Goal: Task Accomplishment & Management: Use online tool/utility

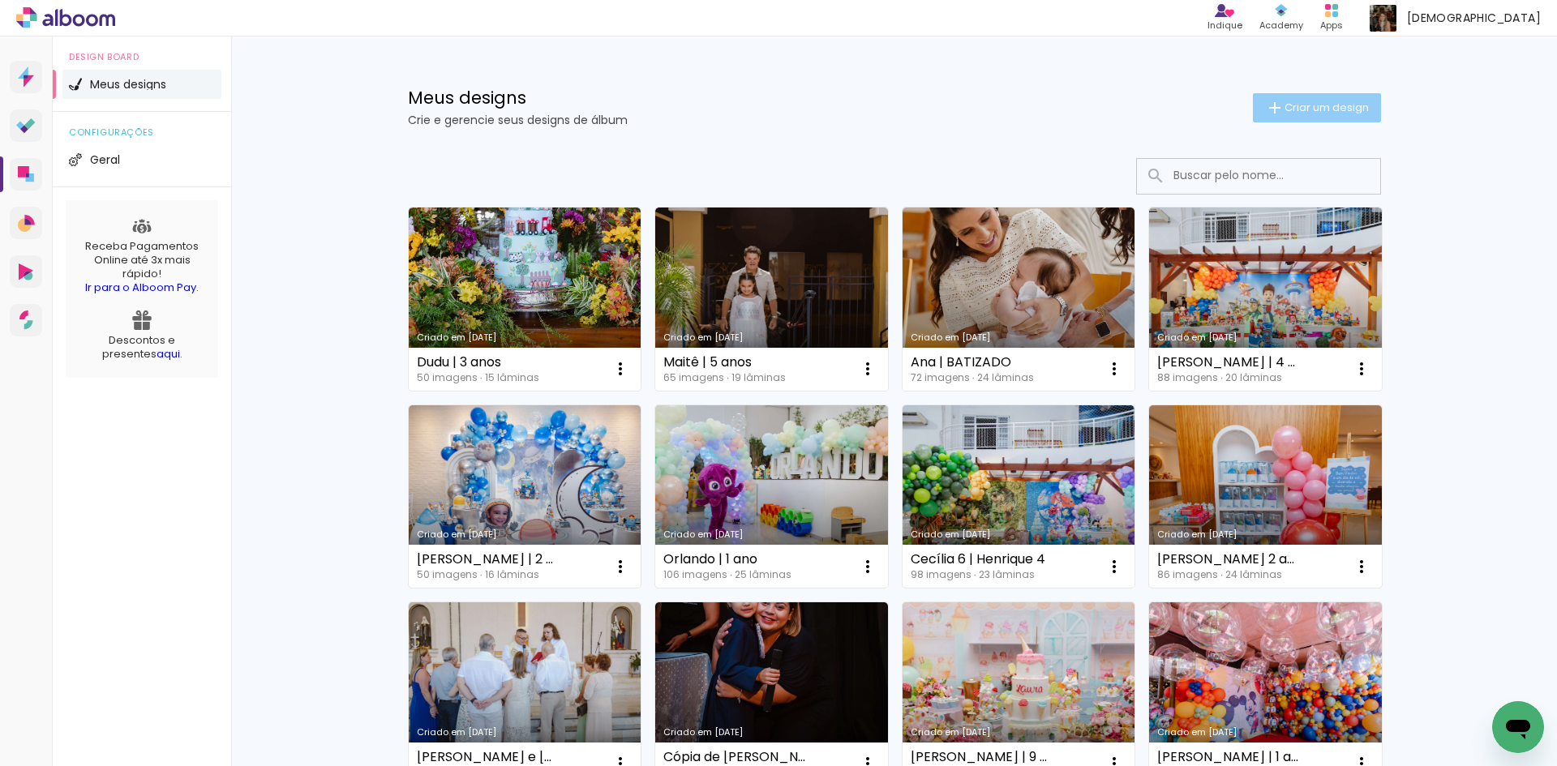
click at [1294, 117] on paper-button "Criar um design" at bounding box center [1317, 107] width 128 height 29
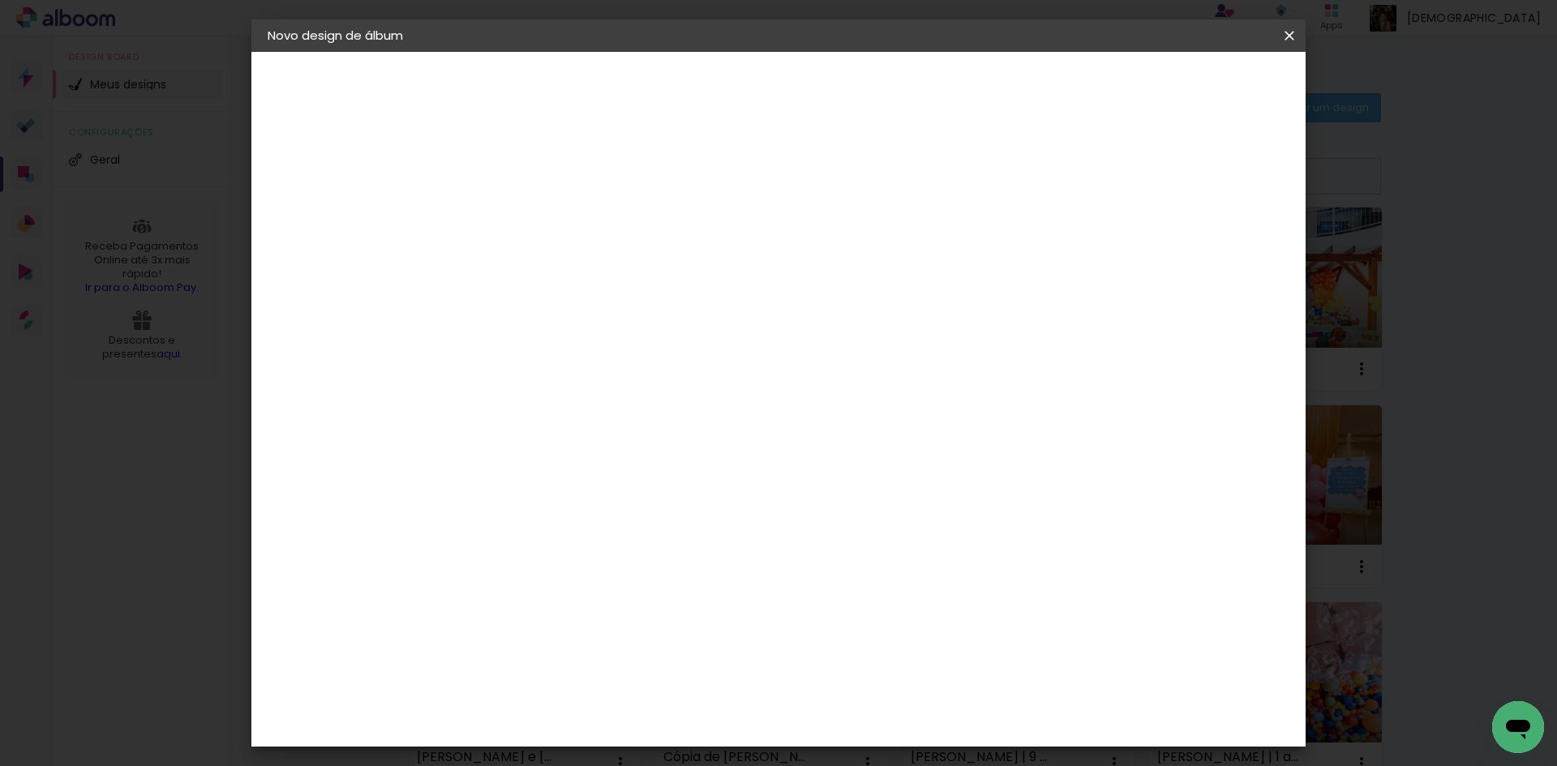
click at [533, 221] on input at bounding box center [533, 217] width 0 height 25
type input "l"
type input "Larissa | ensaio"
type paper-input "Larissa | ensaio"
click at [0, 0] on slot "Avançar" at bounding box center [0, 0] width 0 height 0
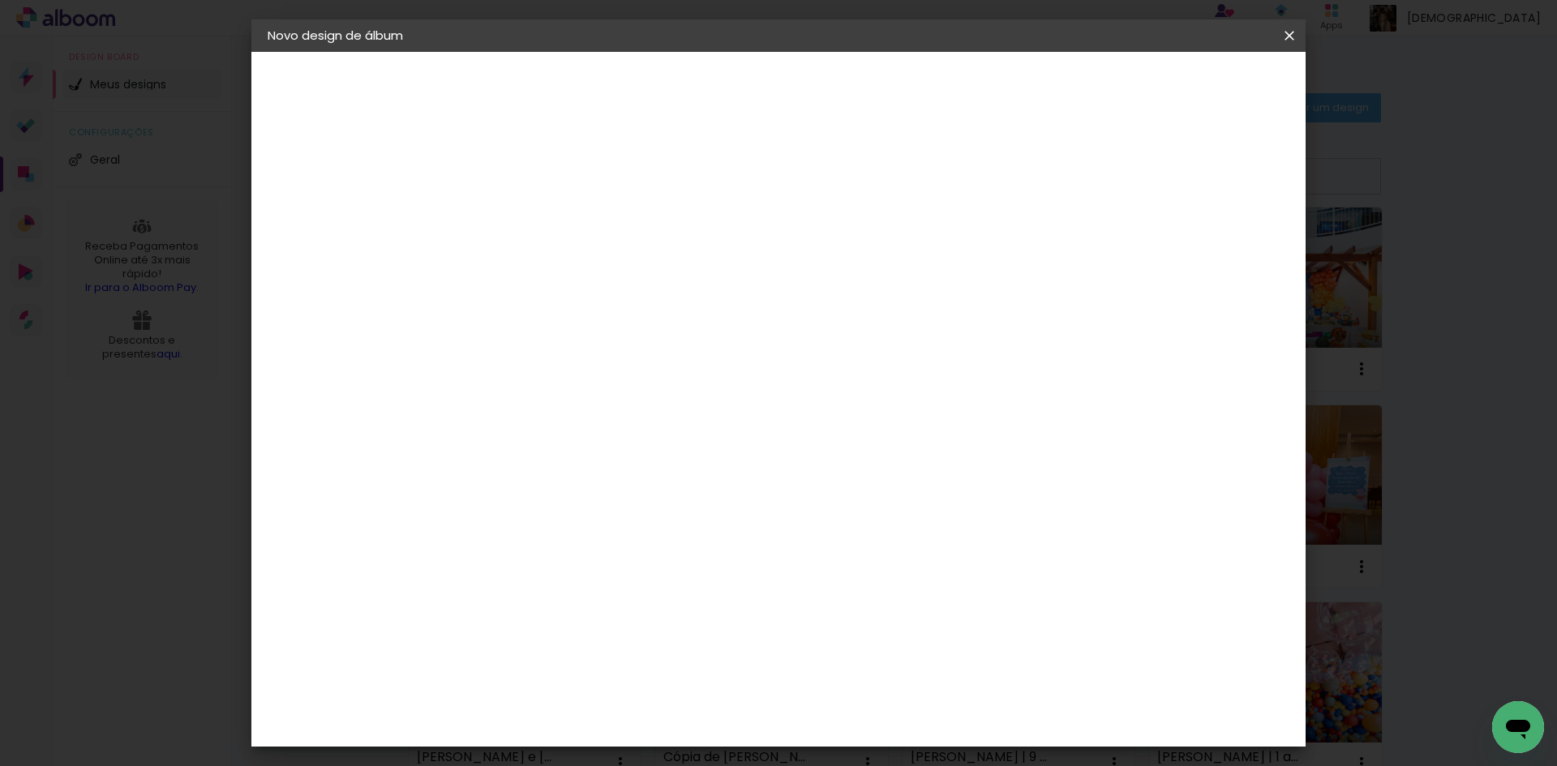
click at [614, 309] on input at bounding box center [574, 308] width 164 height 20
type input "foto"
type paper-input "foto"
click at [552, 550] on div "Foto 15" at bounding box center [536, 563] width 29 height 26
click at [0, 0] on slot "Avançar" at bounding box center [0, 0] width 0 height 0
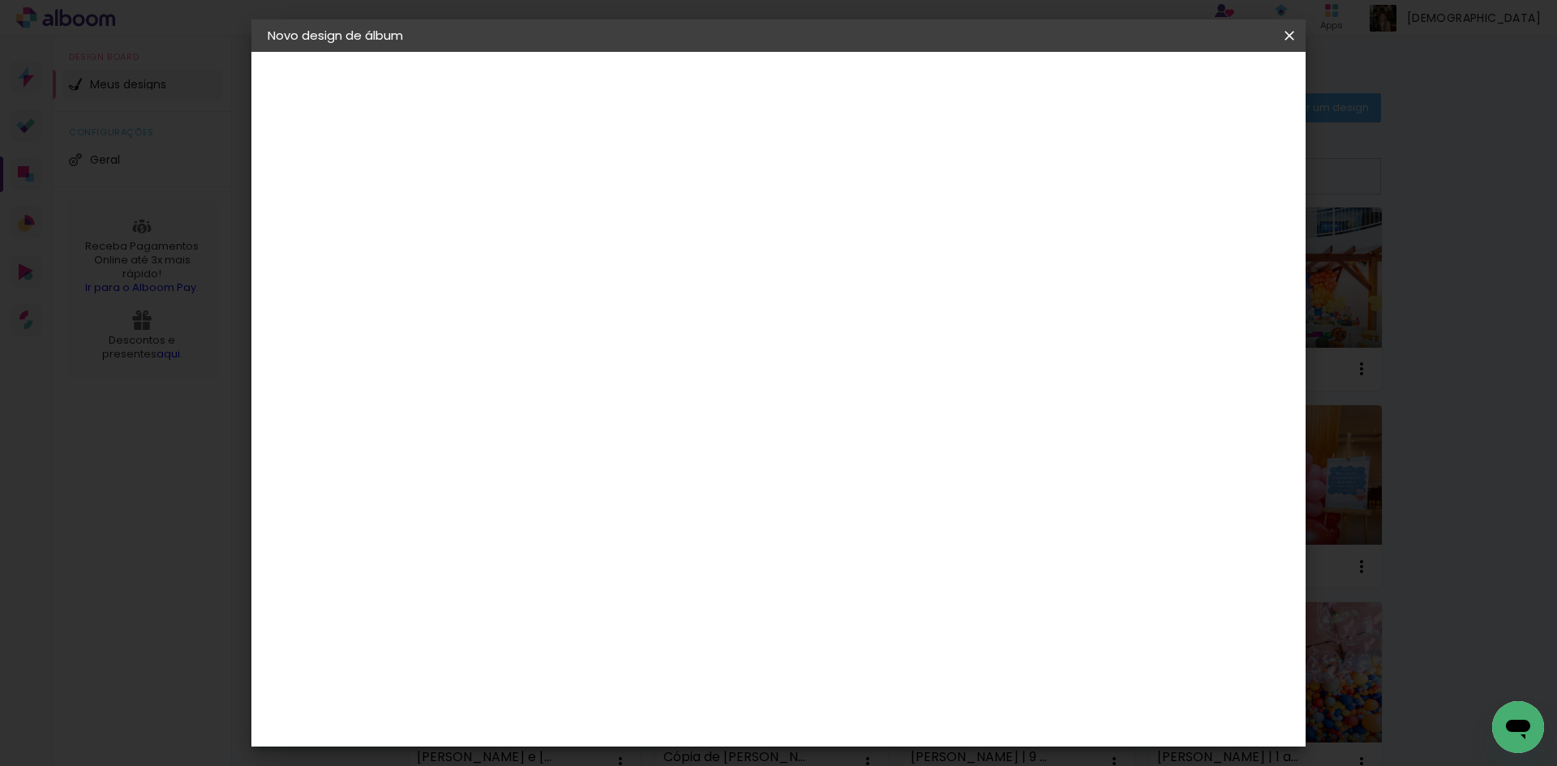
scroll to position [243, 0]
click at [0, 0] on slot "Avançar" at bounding box center [0, 0] width 0 height 0
click at [1144, 92] on span "Iniciar design" at bounding box center [1108, 85] width 74 height 11
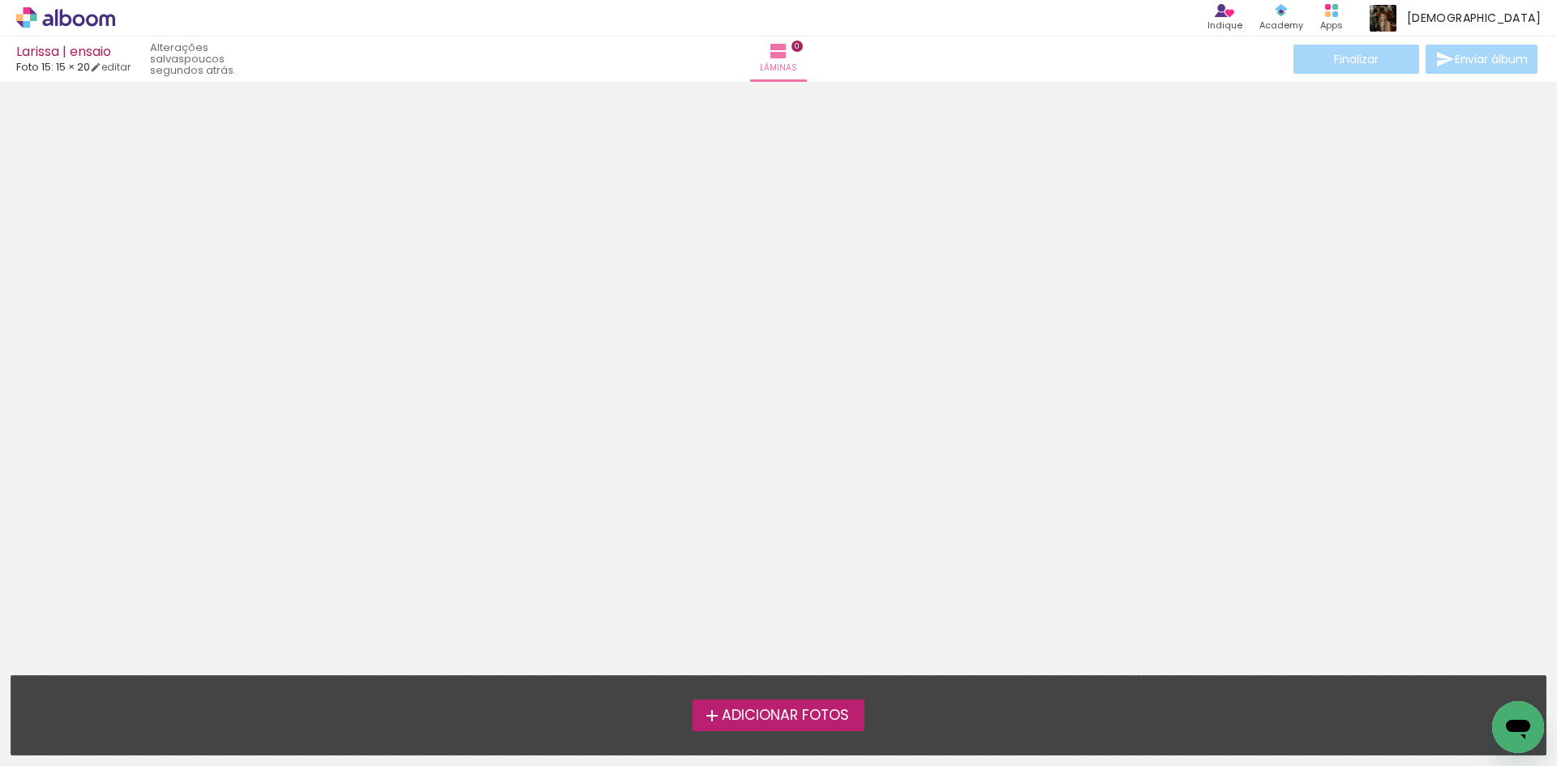
click at [833, 713] on span "Adicionar Fotos" at bounding box center [785, 716] width 127 height 15
click at [0, 0] on input "file" at bounding box center [0, 0] width 0 height 0
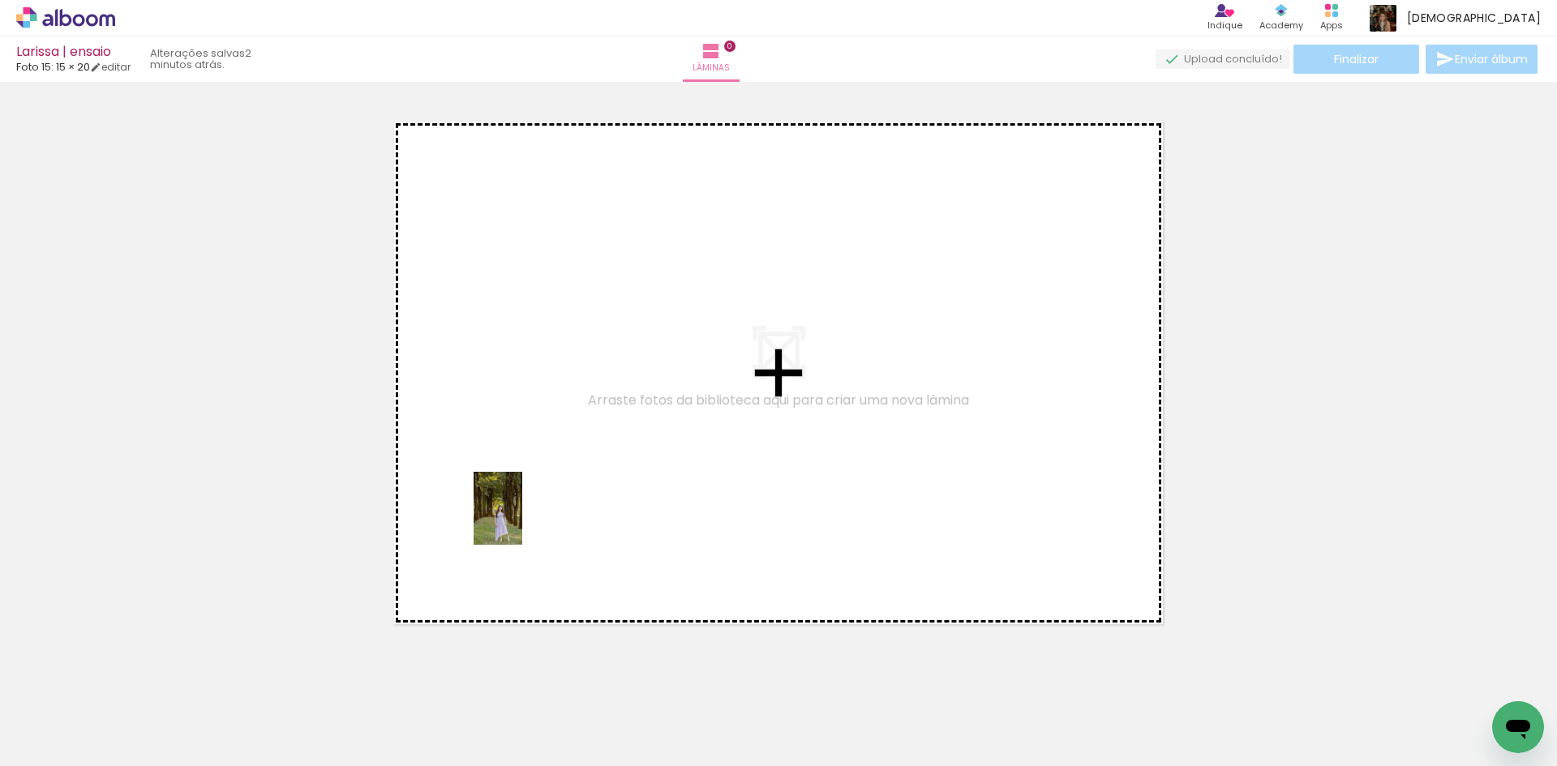
drag, startPoint x: 180, startPoint y: 723, endPoint x: 522, endPoint y: 521, distance: 397.4
click at [522, 521] on quentale-workspace at bounding box center [778, 383] width 1557 height 766
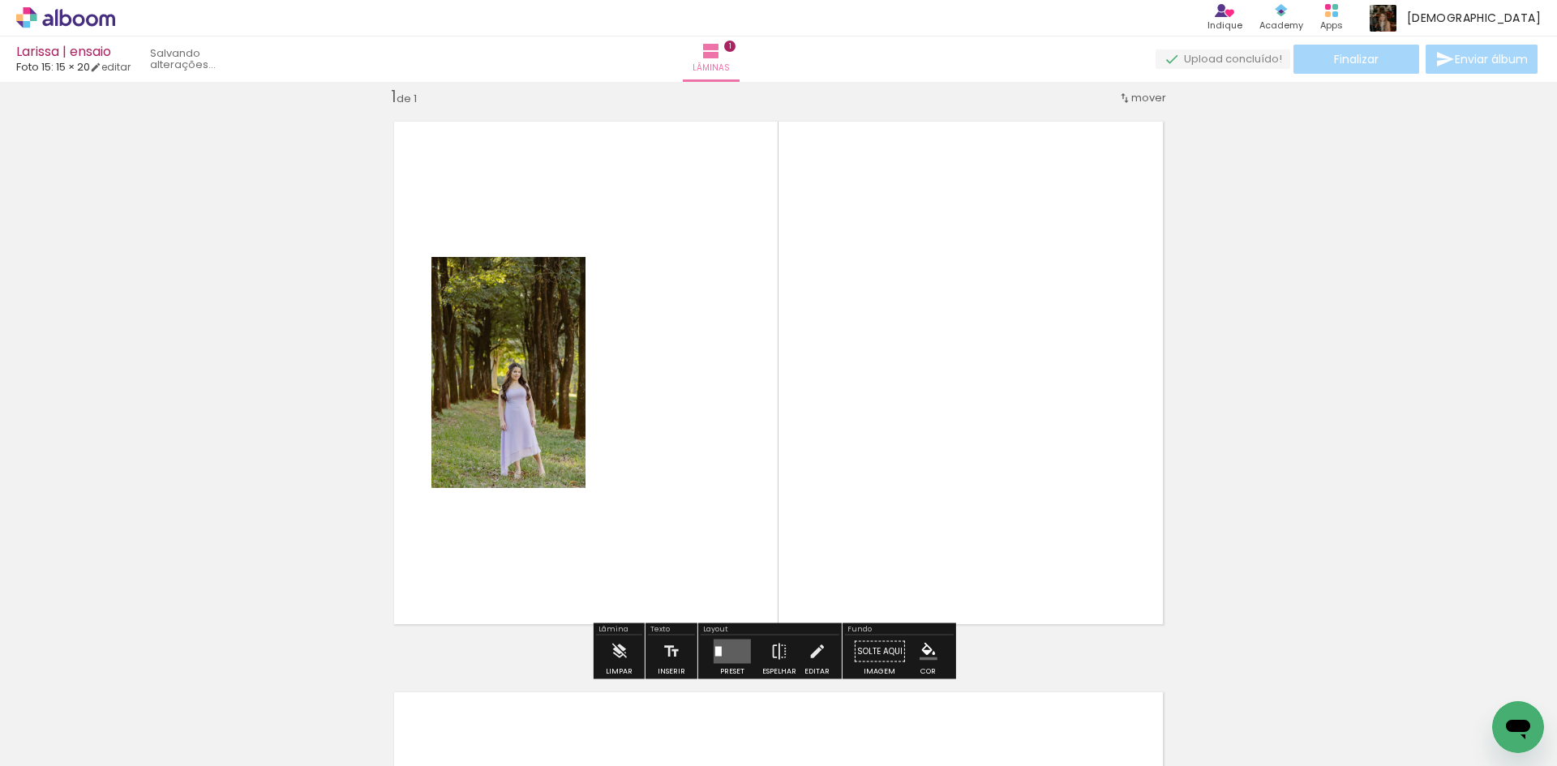
scroll to position [21, 0]
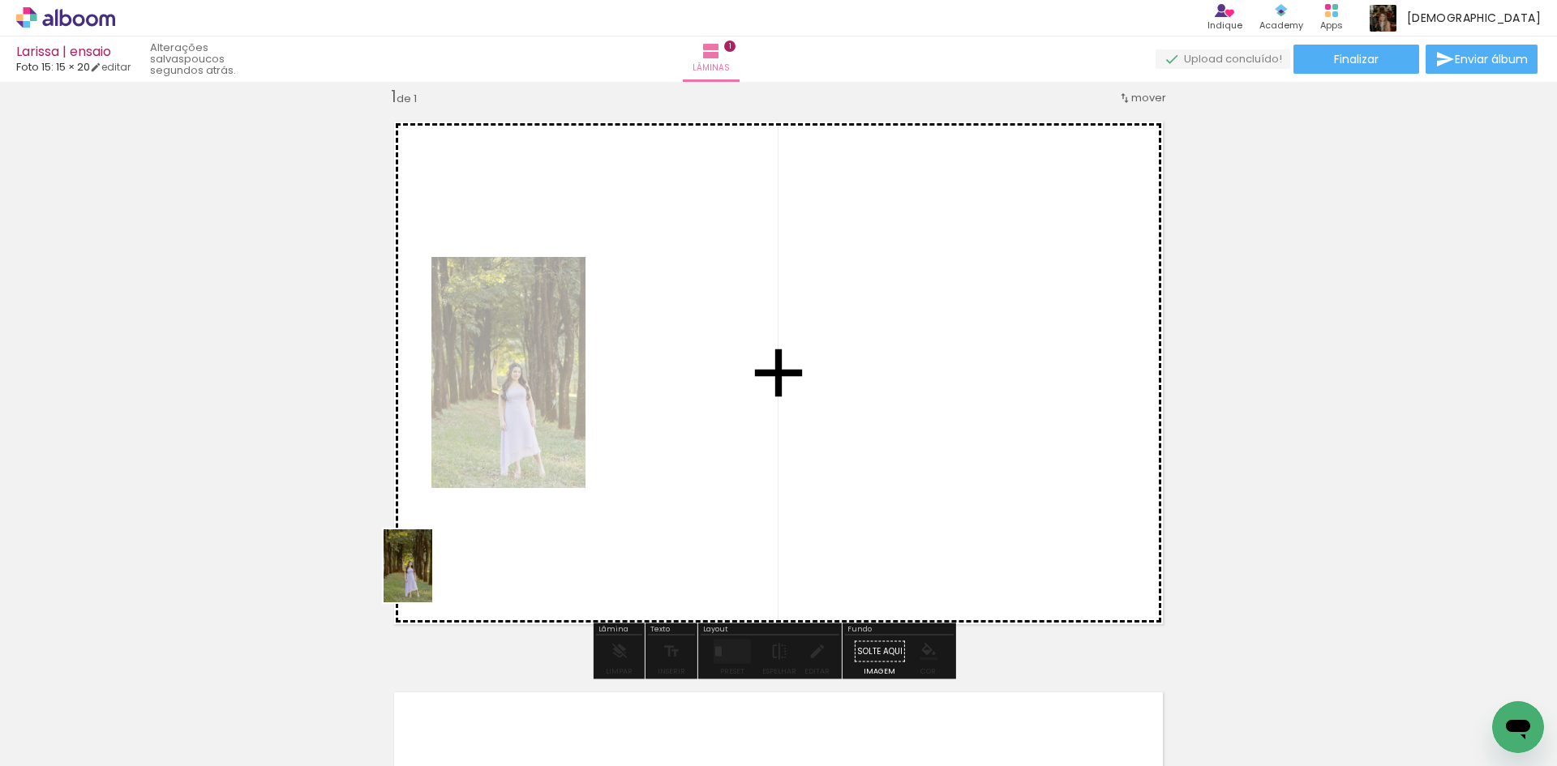
drag, startPoint x: 268, startPoint y: 713, endPoint x: 432, endPoint y: 578, distance: 212.7
click at [432, 578] on quentale-workspace at bounding box center [778, 383] width 1557 height 766
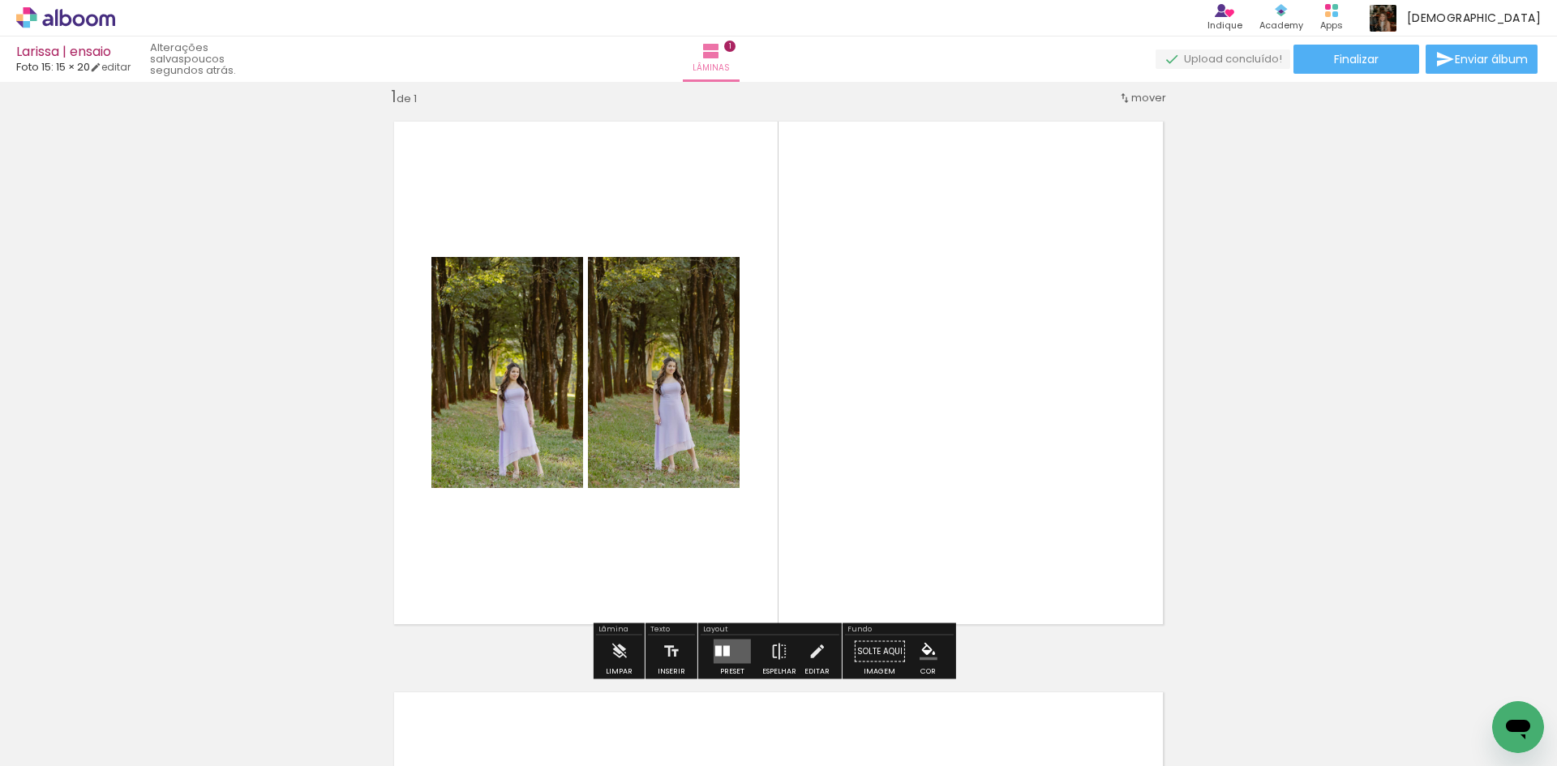
click at [716, 650] on div at bounding box center [718, 651] width 6 height 11
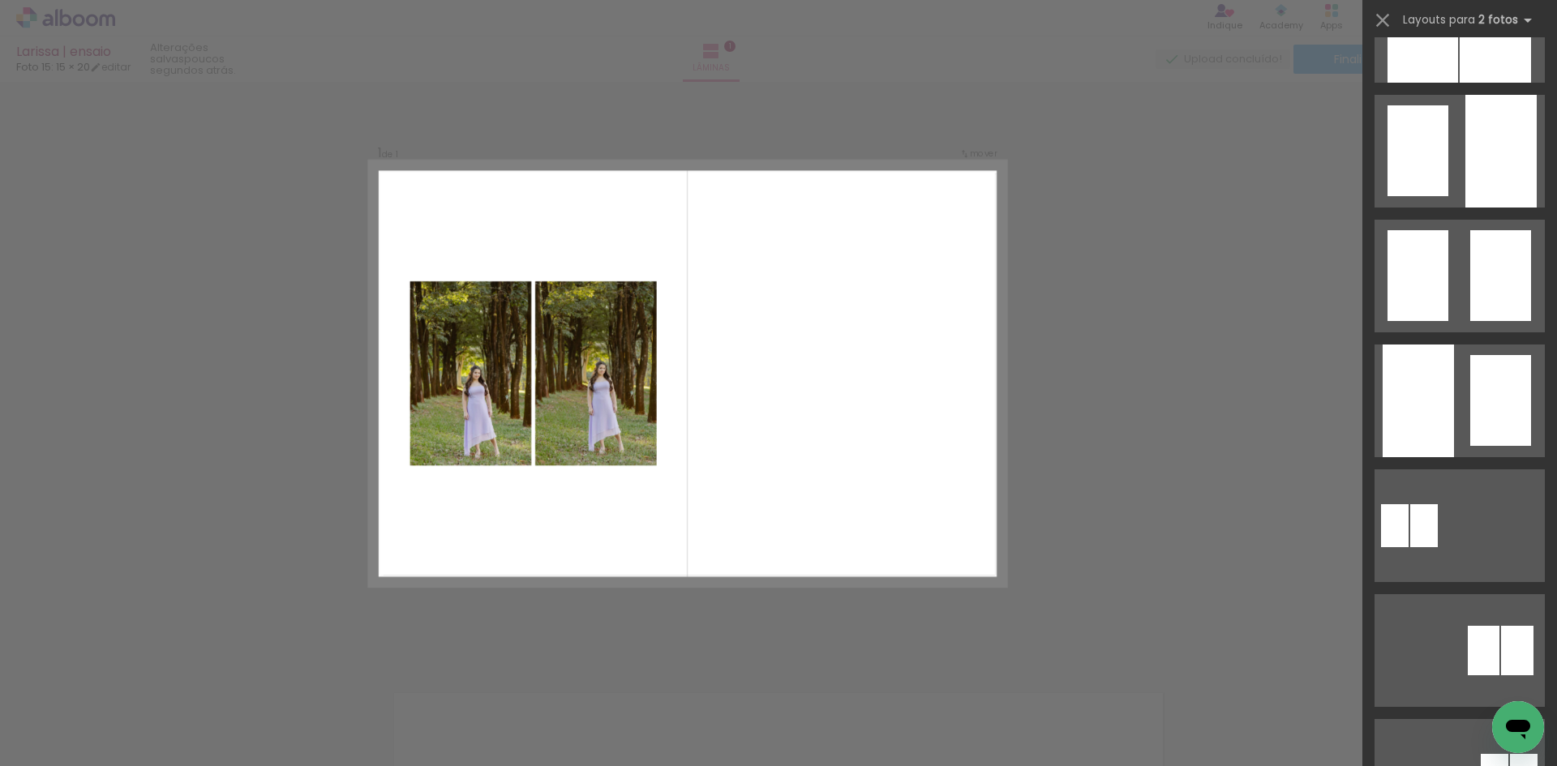
scroll to position [811, 0]
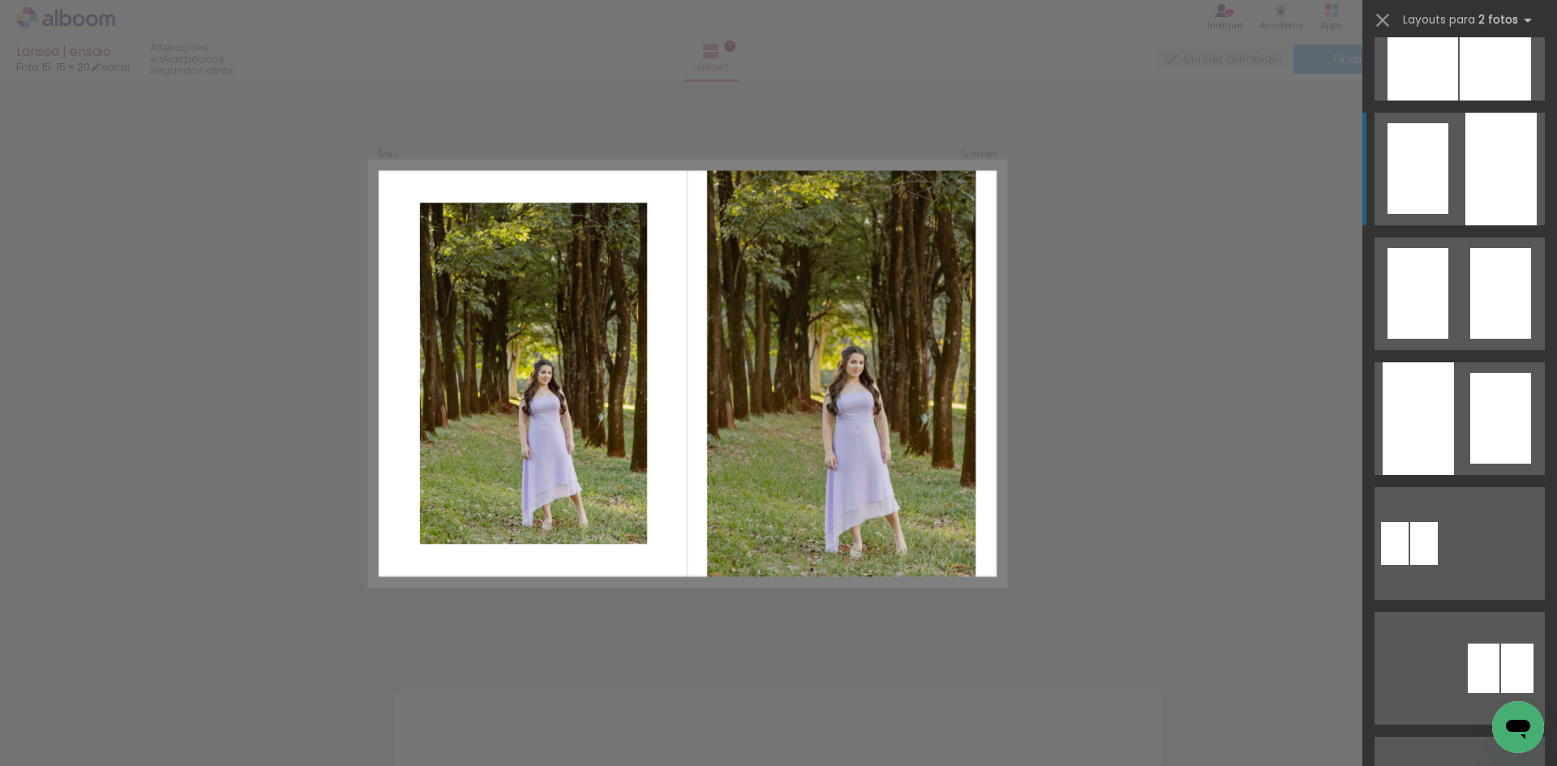
click at [1483, 175] on div at bounding box center [1501, 169] width 71 height 113
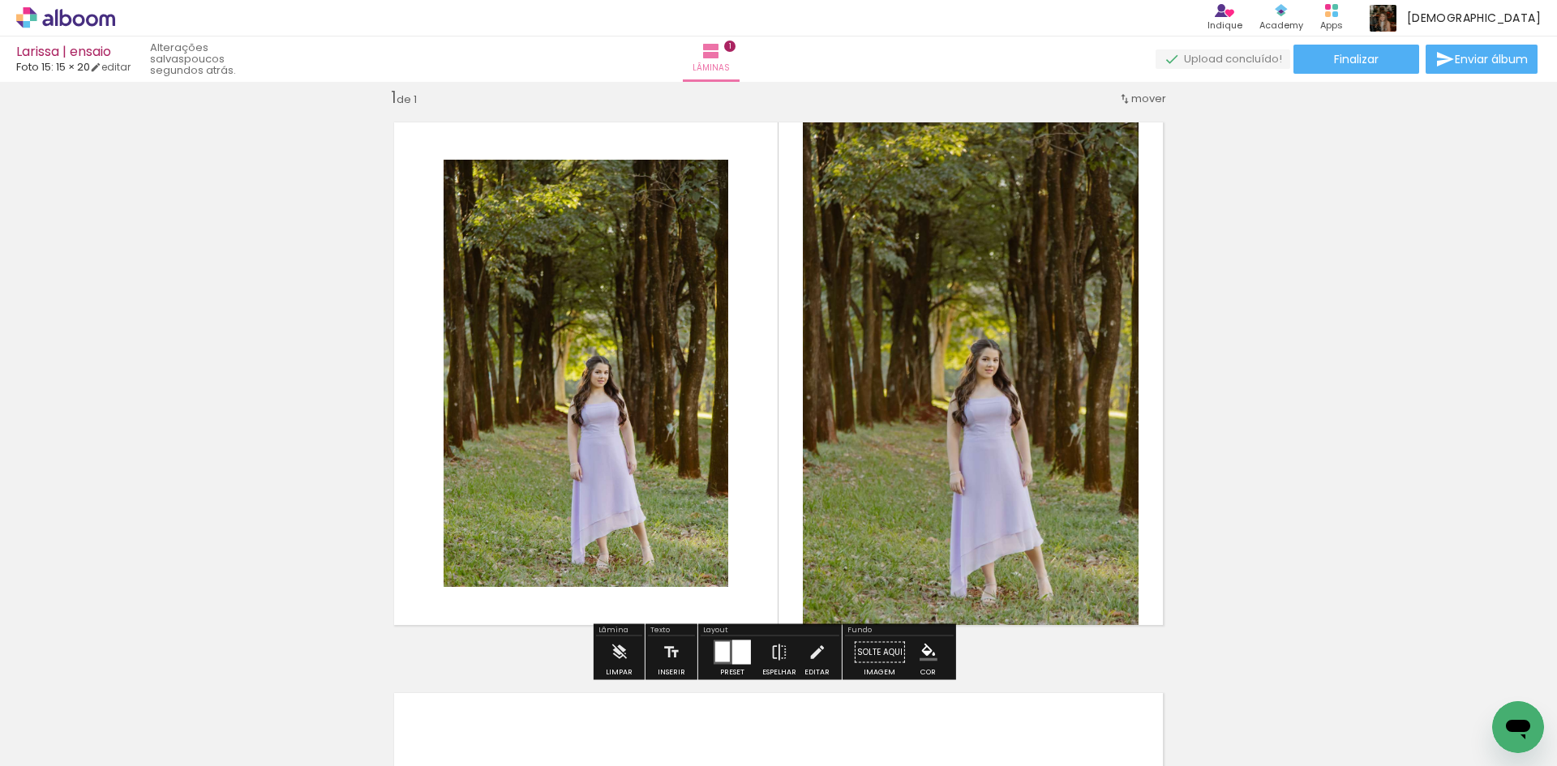
click at [1062, 475] on quentale-photo at bounding box center [971, 374] width 336 height 530
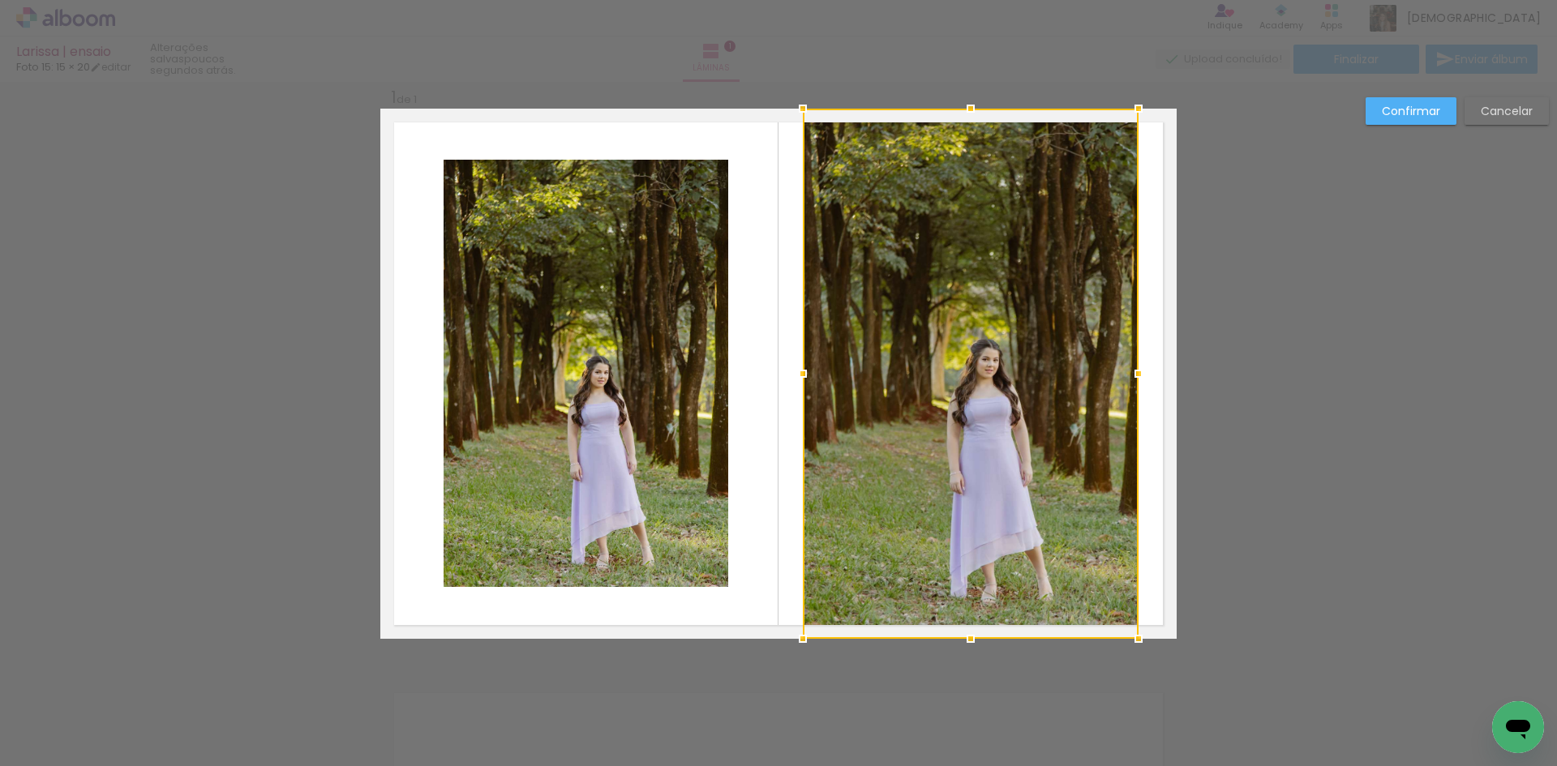
scroll to position [21, 0]
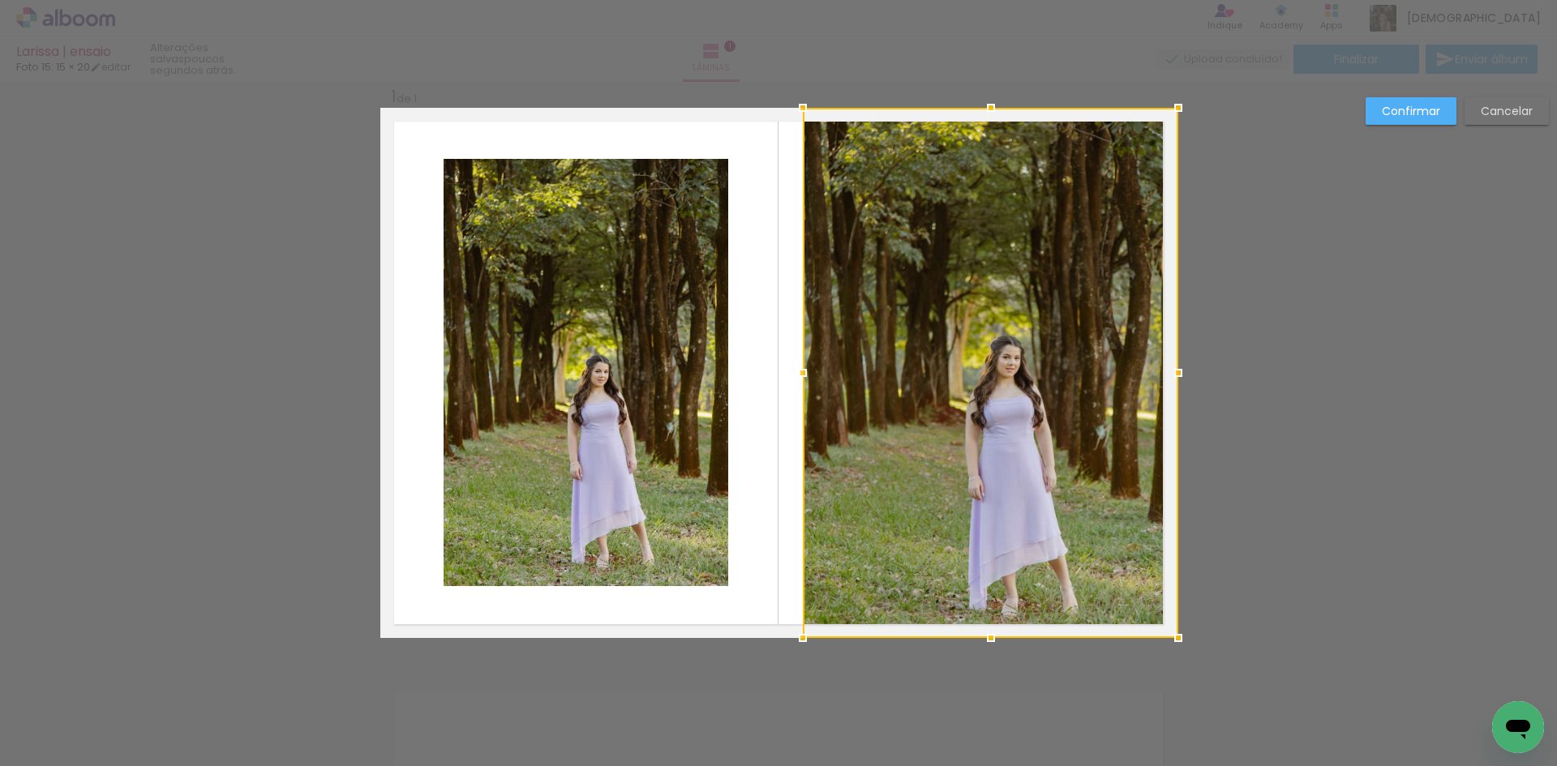
drag, startPoint x: 1131, startPoint y: 364, endPoint x: 1238, endPoint y: 371, distance: 107.3
click at [1238, 371] on div "Inserir lâmina 1 de 1 Confirmar Cancelar" at bounding box center [778, 651] width 1557 height 1181
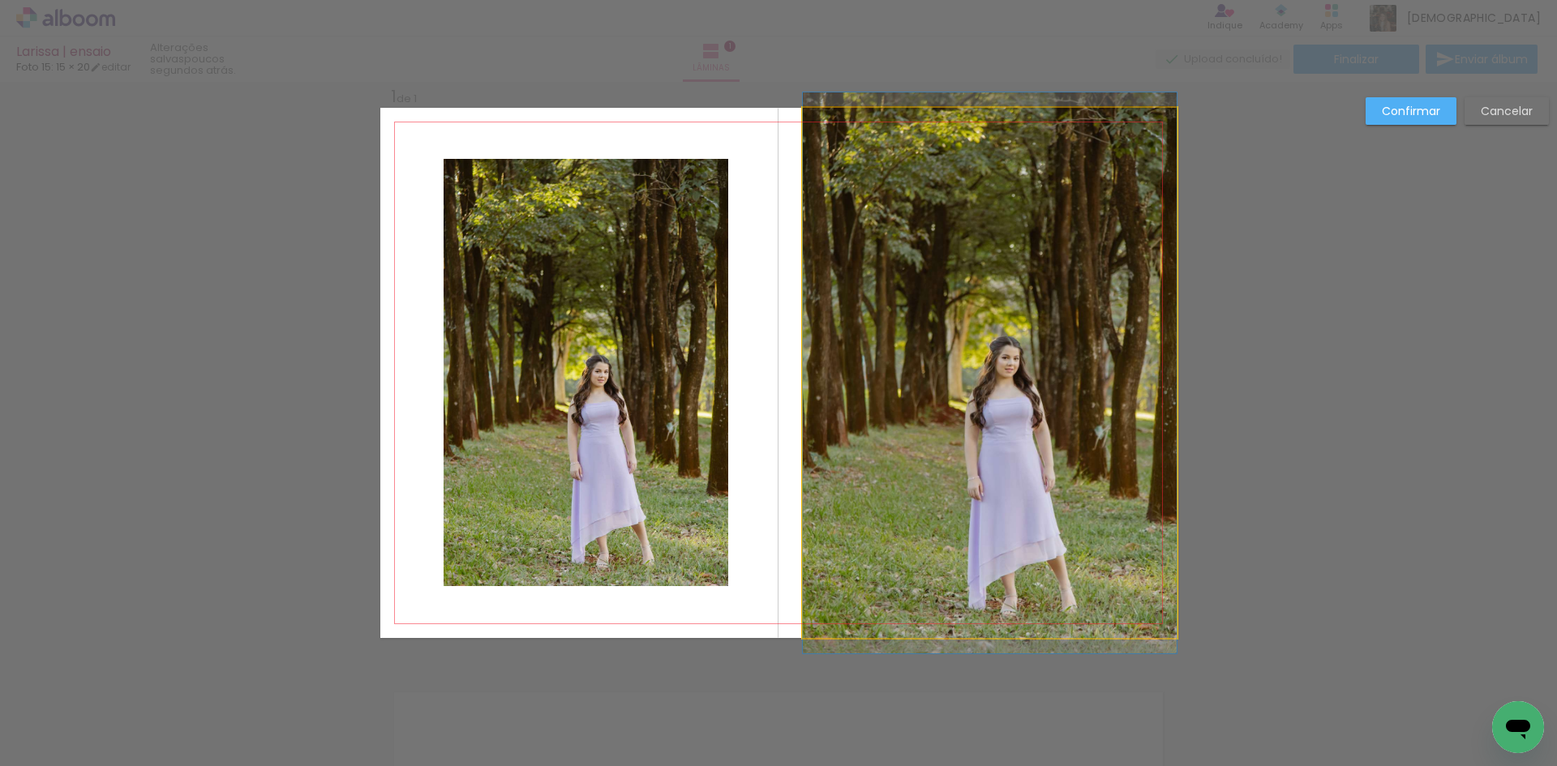
click at [941, 389] on quentale-photo at bounding box center [990, 373] width 374 height 530
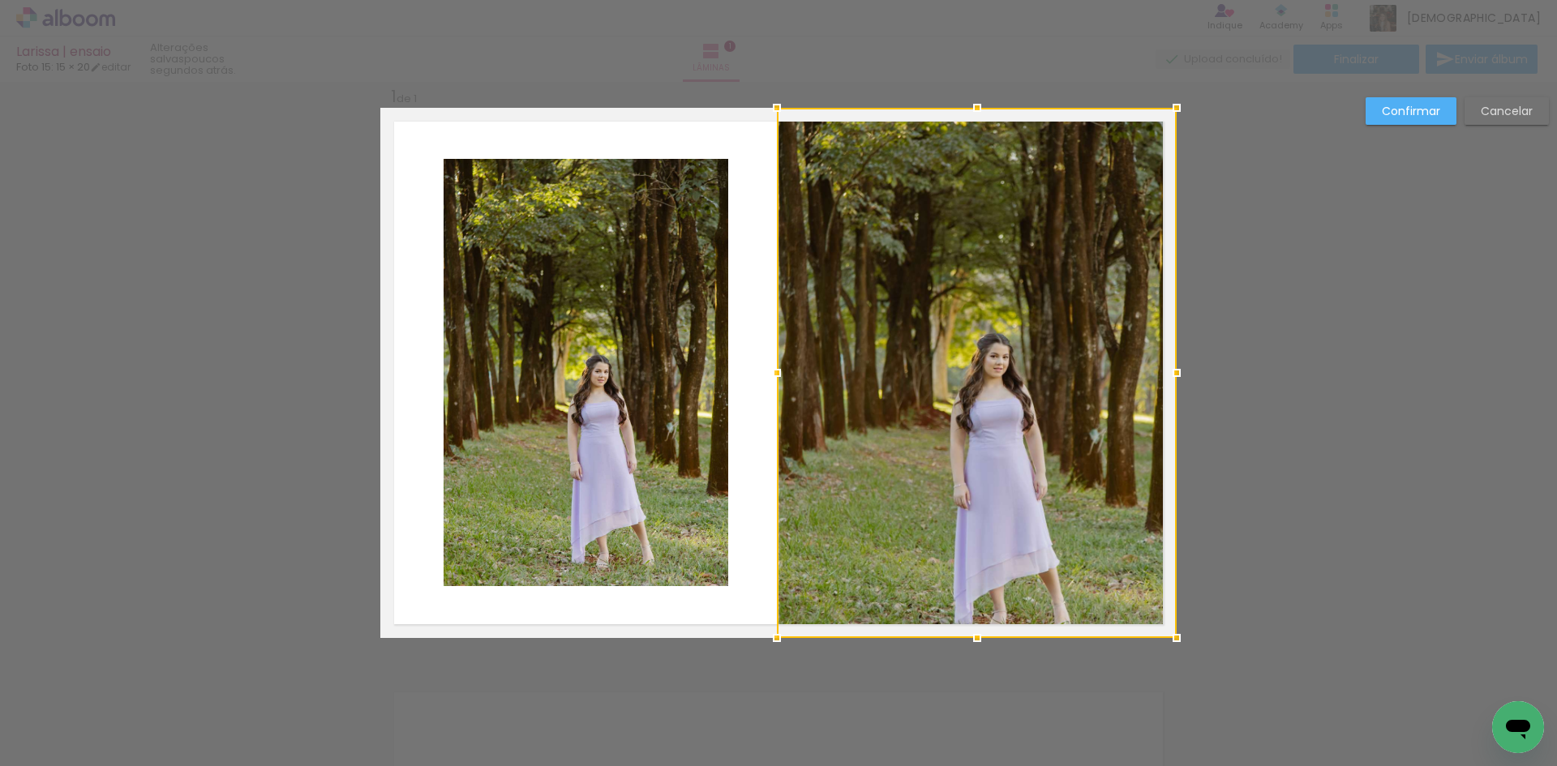
drag, startPoint x: 805, startPoint y: 374, endPoint x: 710, endPoint y: 393, distance: 96.1
click at [710, 393] on album-spread "1 de 1" at bounding box center [778, 373] width 796 height 530
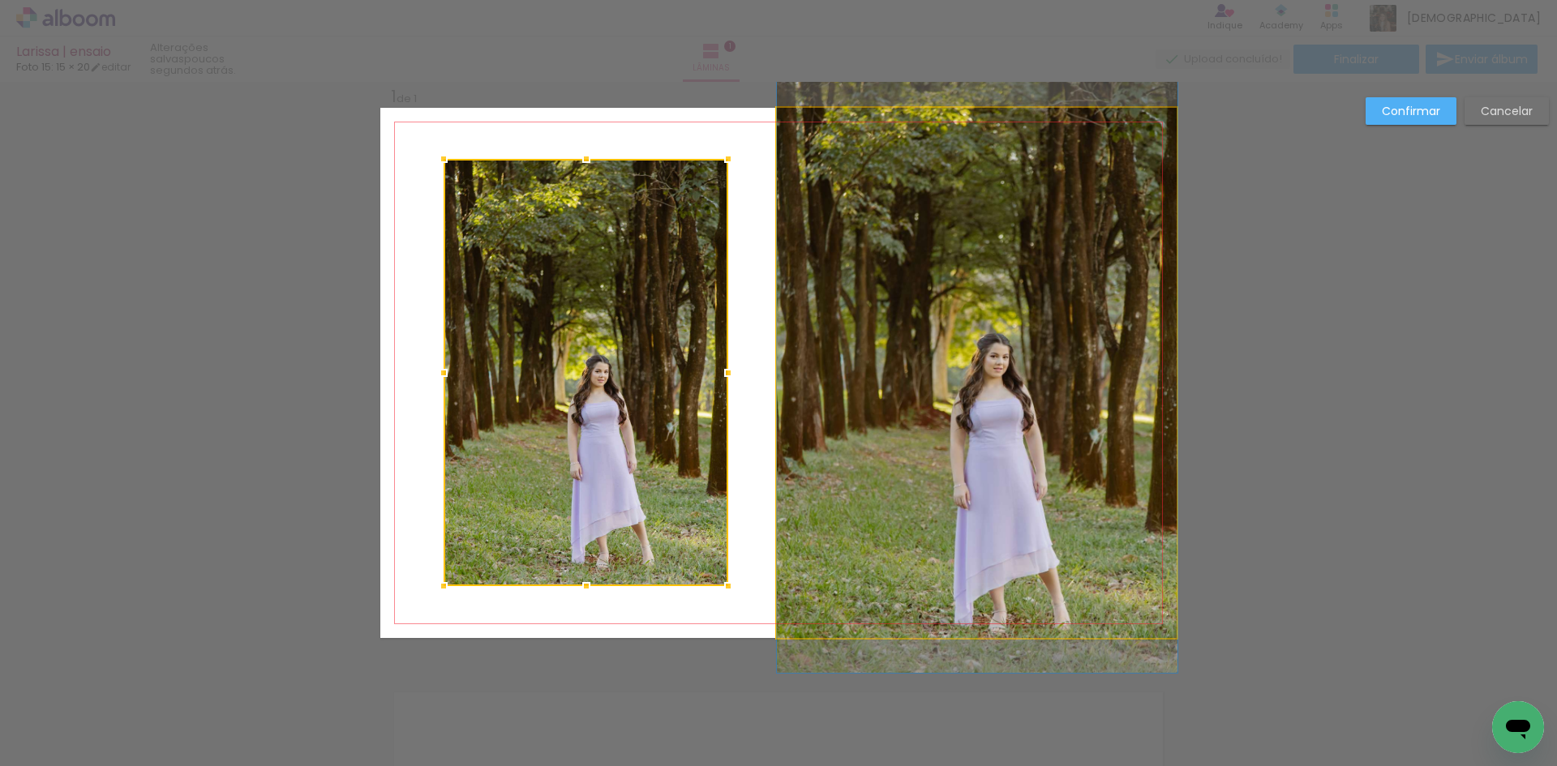
click at [815, 355] on quentale-photo at bounding box center [977, 373] width 401 height 530
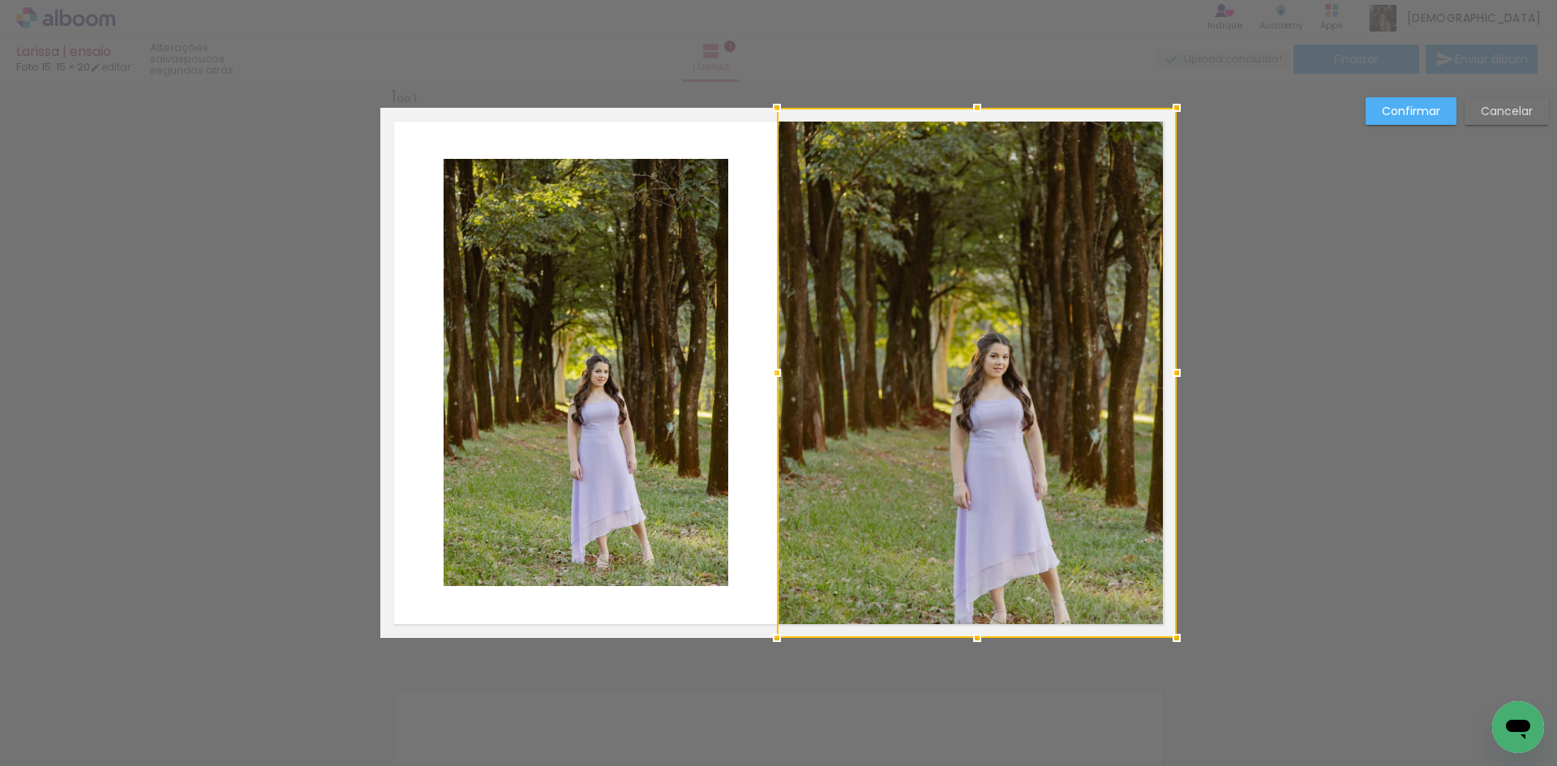
click at [774, 378] on div at bounding box center [777, 373] width 32 height 32
click at [0, 0] on slot "Confirmar" at bounding box center [0, 0] width 0 height 0
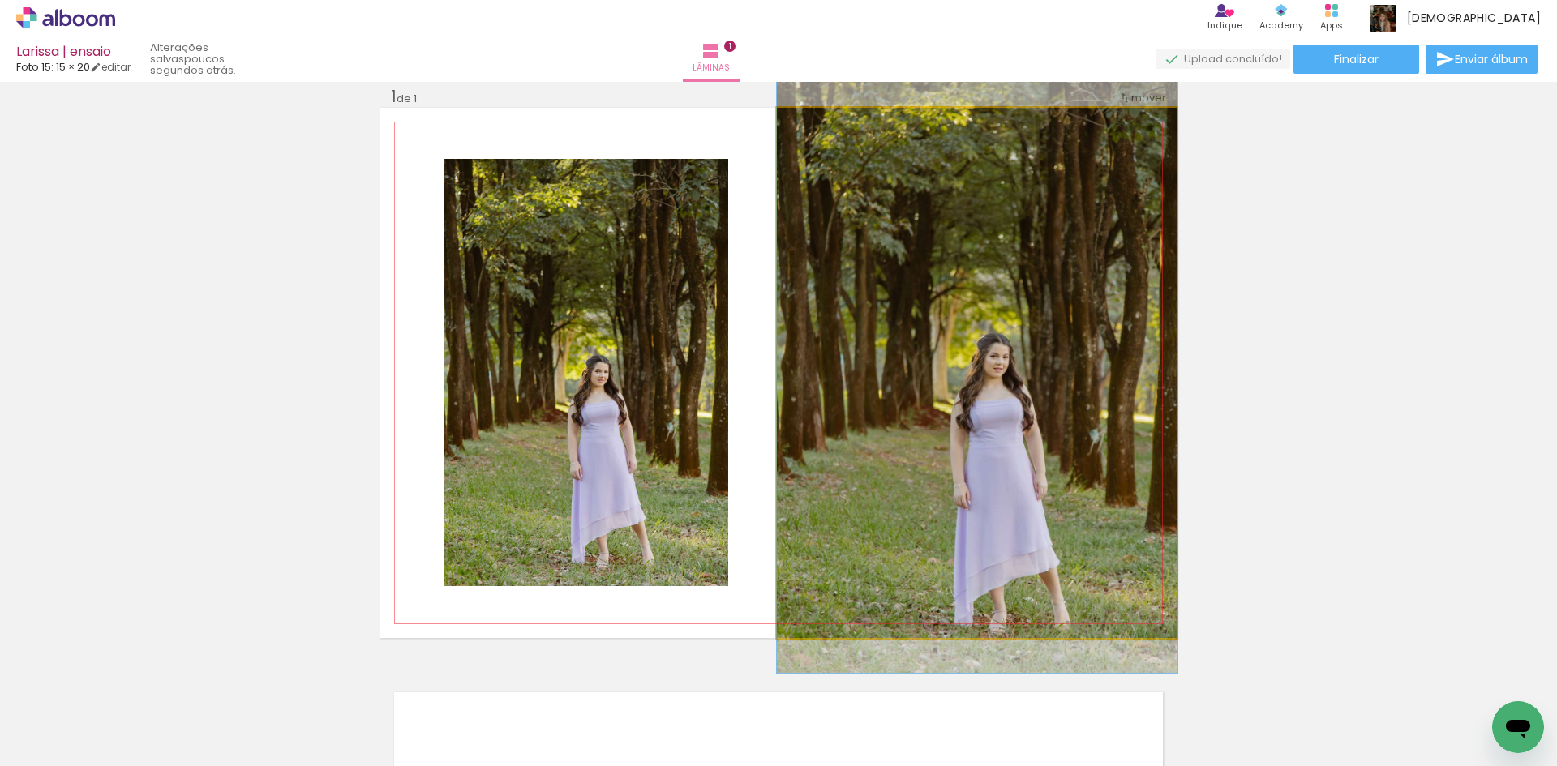
click at [971, 450] on quentale-photo at bounding box center [977, 373] width 401 height 530
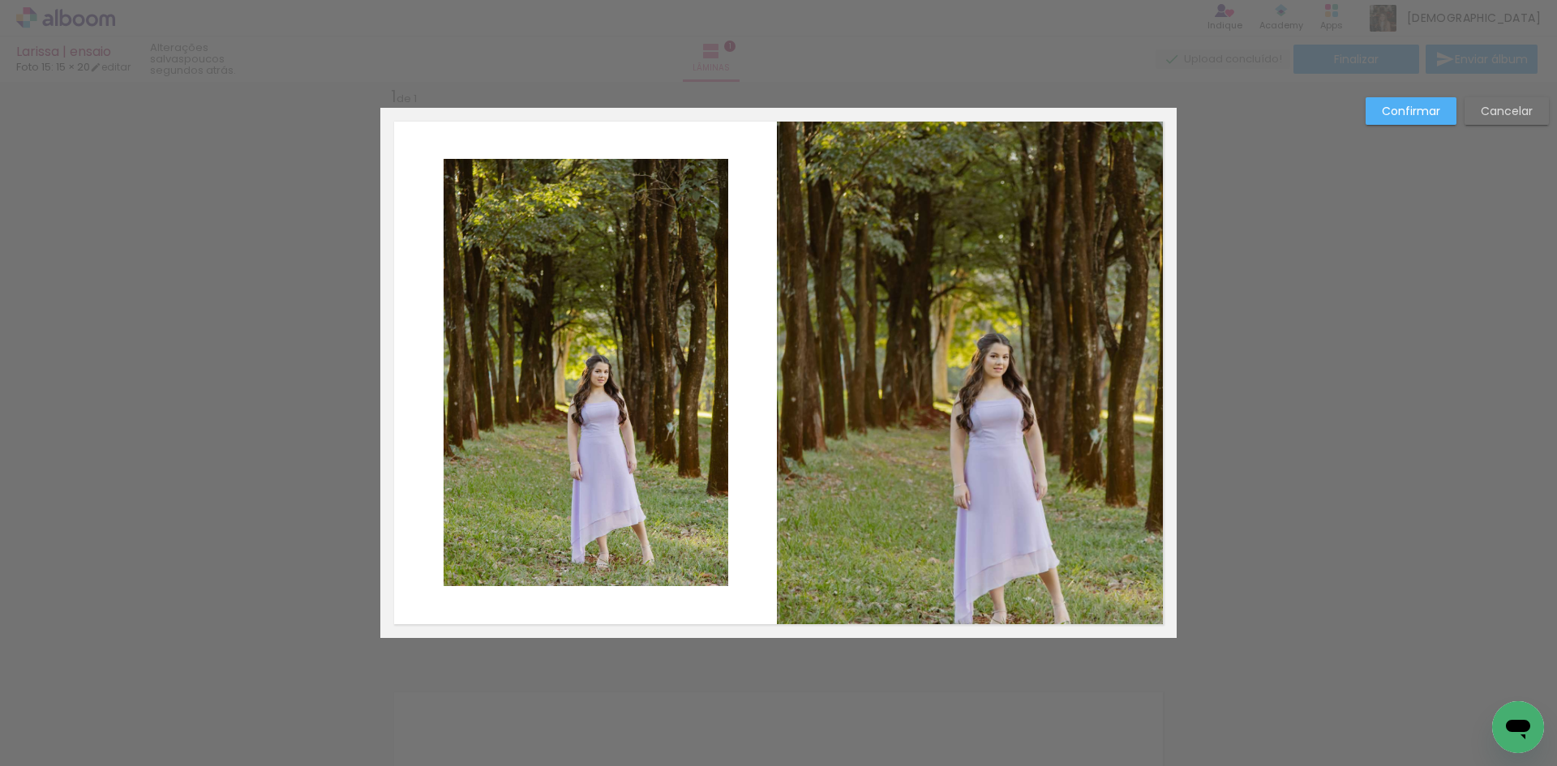
click at [871, 449] on quentale-photo at bounding box center [977, 373] width 401 height 530
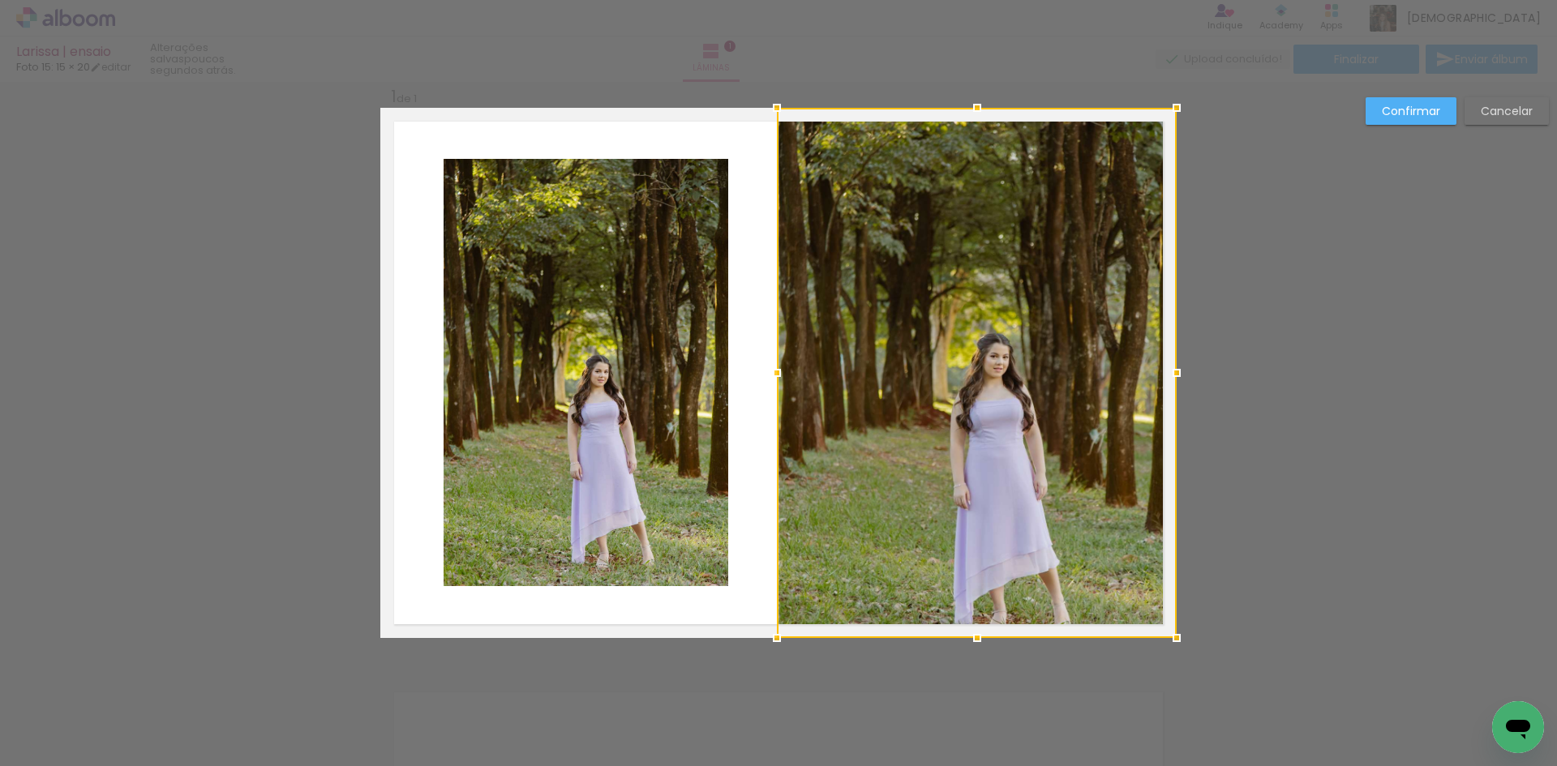
click at [871, 449] on div at bounding box center [977, 373] width 400 height 530
click at [775, 374] on div at bounding box center [778, 373] width 32 height 32
click at [0, 0] on slot "Confirmar" at bounding box center [0, 0] width 0 height 0
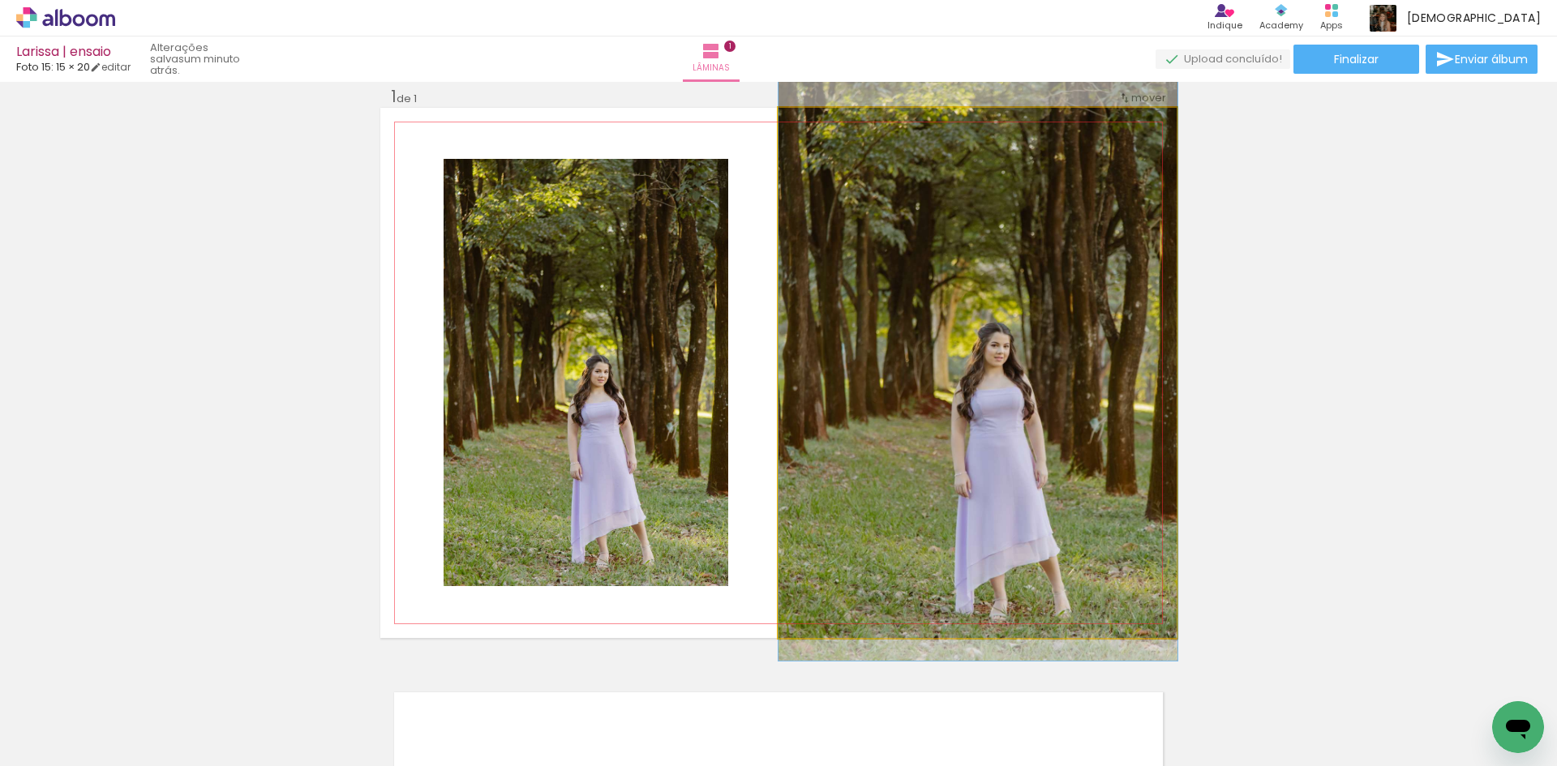
drag, startPoint x: 1065, startPoint y: 401, endPoint x: 1065, endPoint y: 390, distance: 11.4
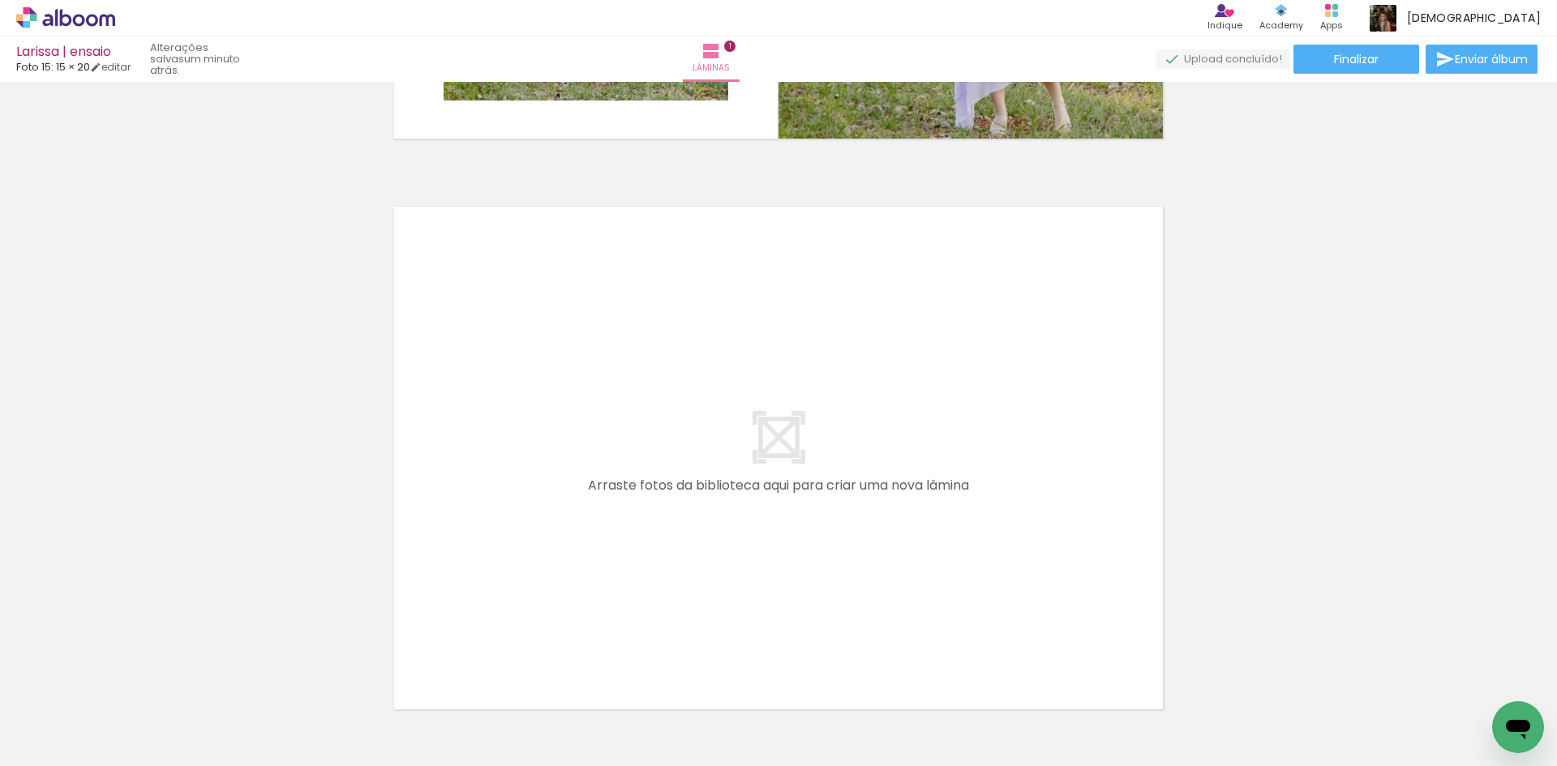
scroll to position [508, 0]
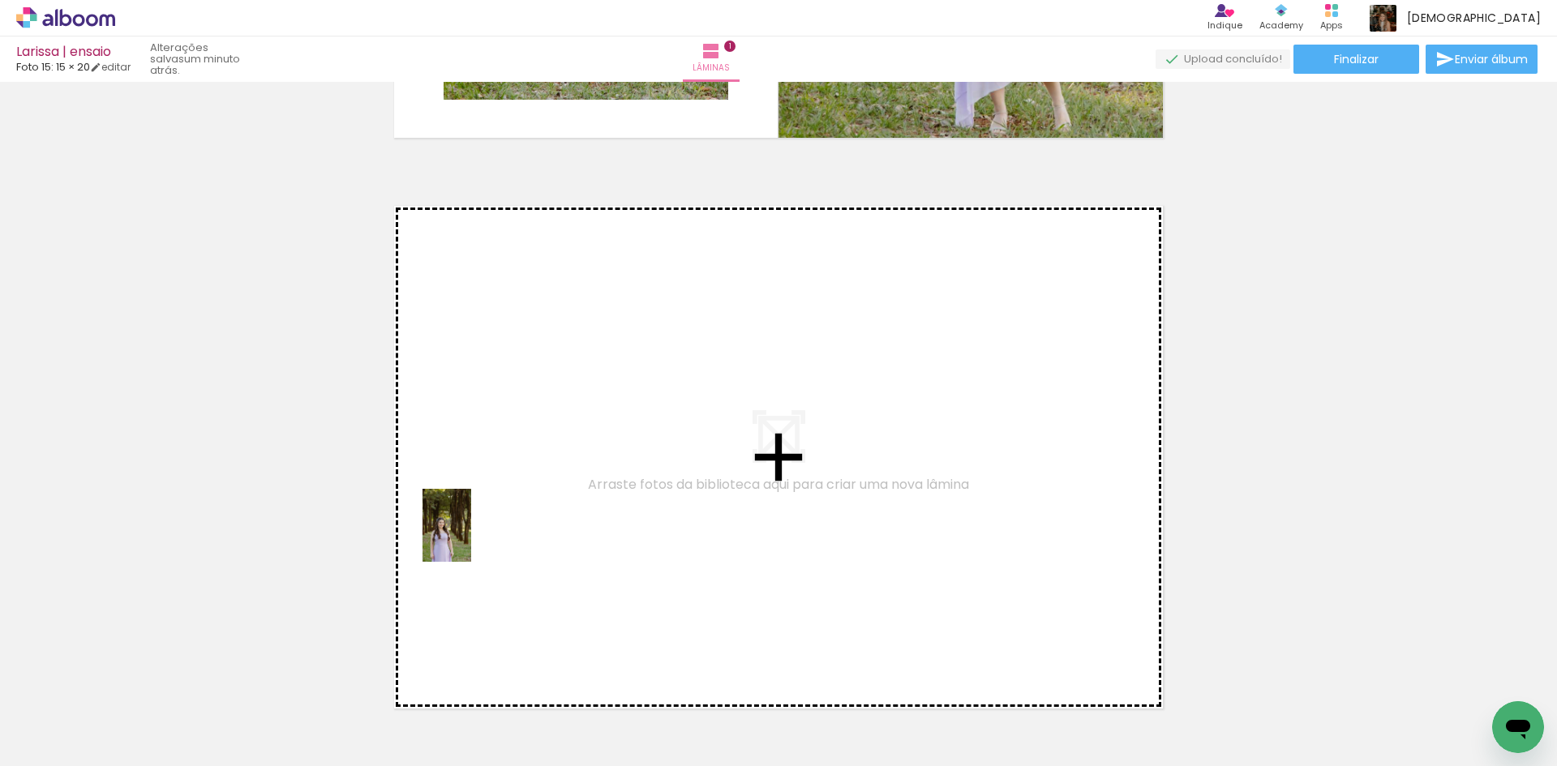
drag, startPoint x: 349, startPoint y: 717, endPoint x: 471, endPoint y: 538, distance: 217.1
click at [471, 538] on quentale-workspace at bounding box center [778, 383] width 1557 height 766
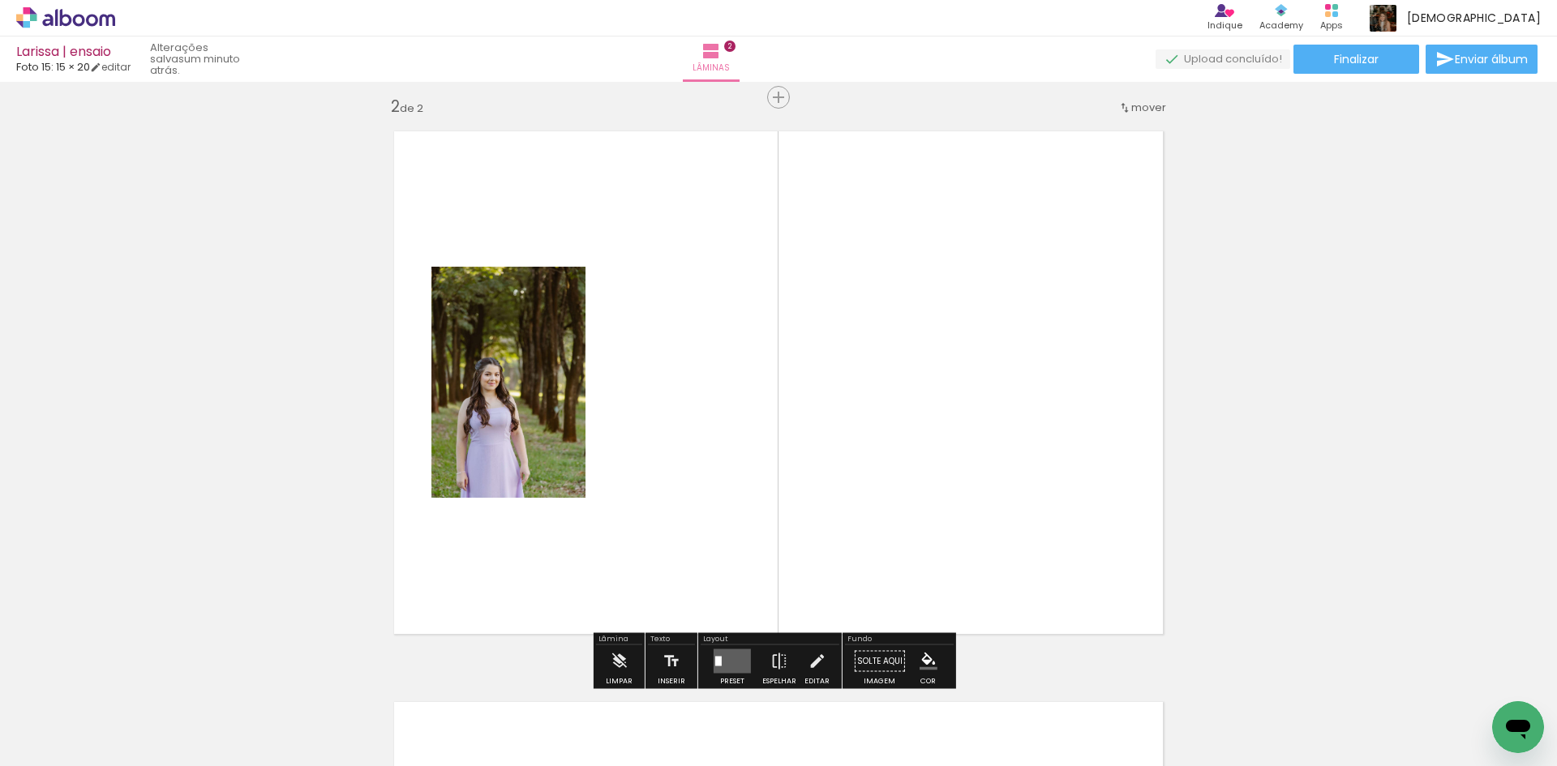
scroll to position [592, 0]
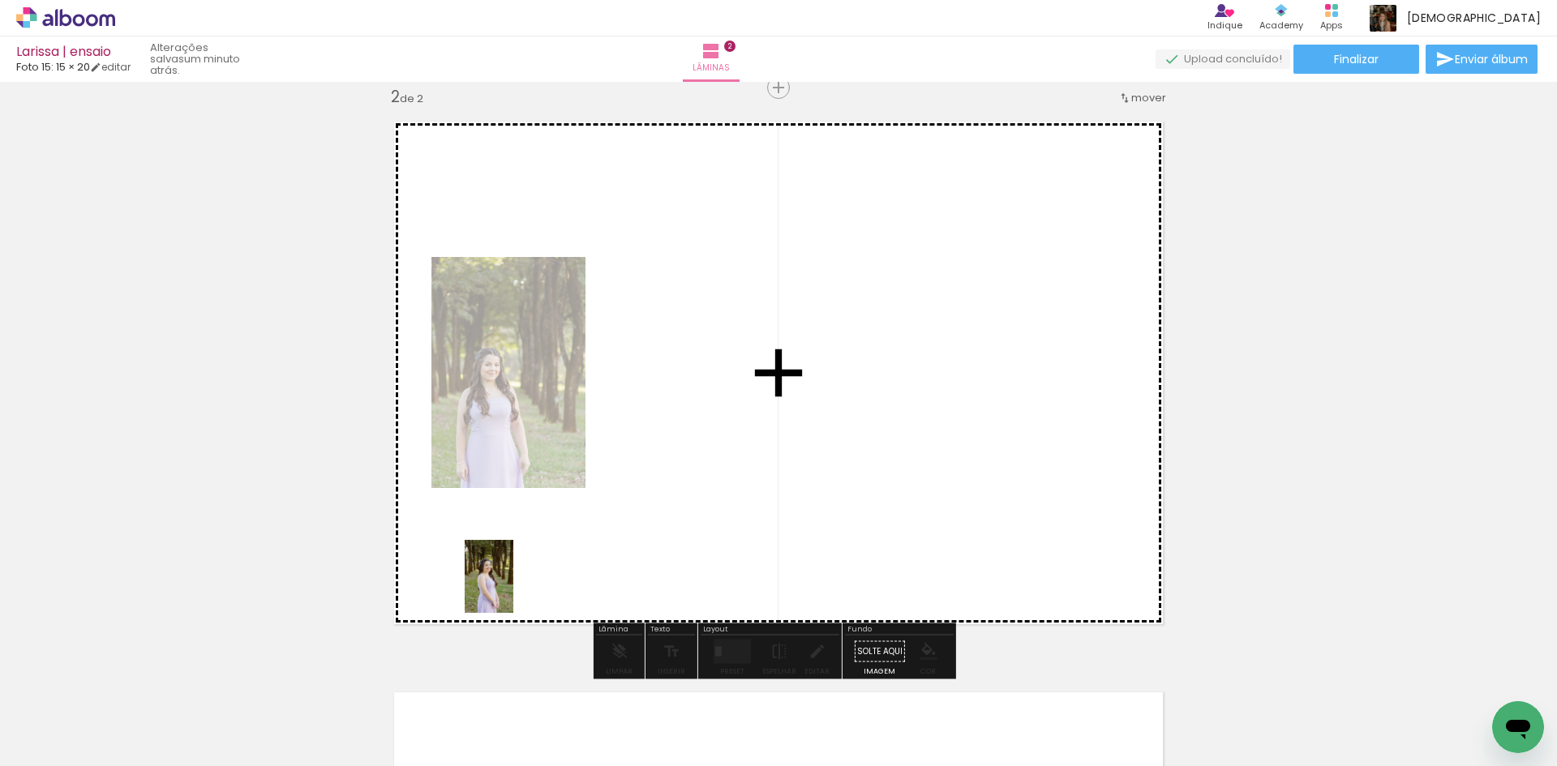
drag, startPoint x: 440, startPoint y: 685, endPoint x: 513, endPoint y: 589, distance: 120.4
click at [513, 589] on quentale-workspace at bounding box center [778, 383] width 1557 height 766
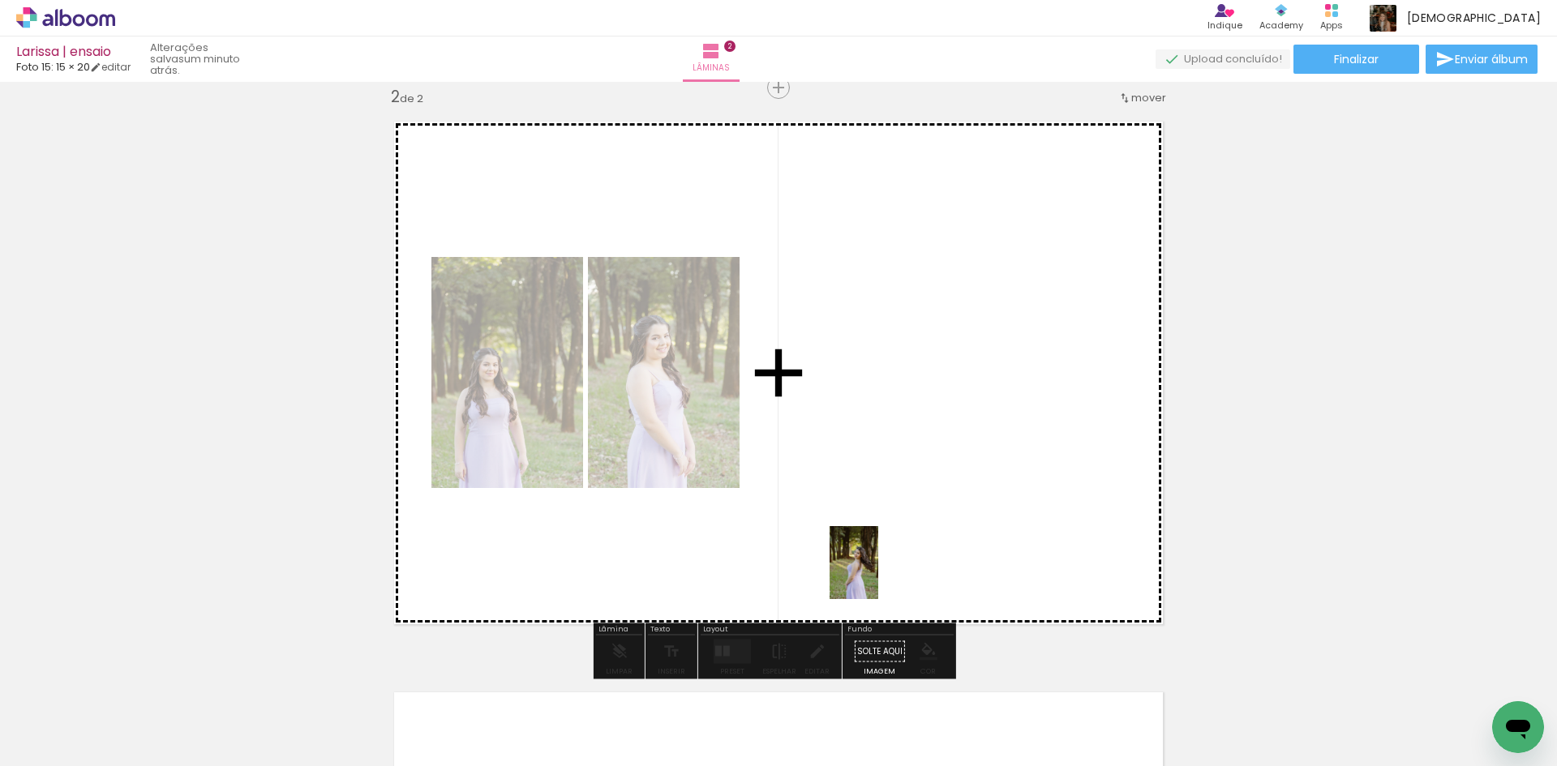
drag, startPoint x: 543, startPoint y: 719, endPoint x: 878, endPoint y: 575, distance: 365.2
click at [878, 575] on quentale-workspace at bounding box center [778, 383] width 1557 height 766
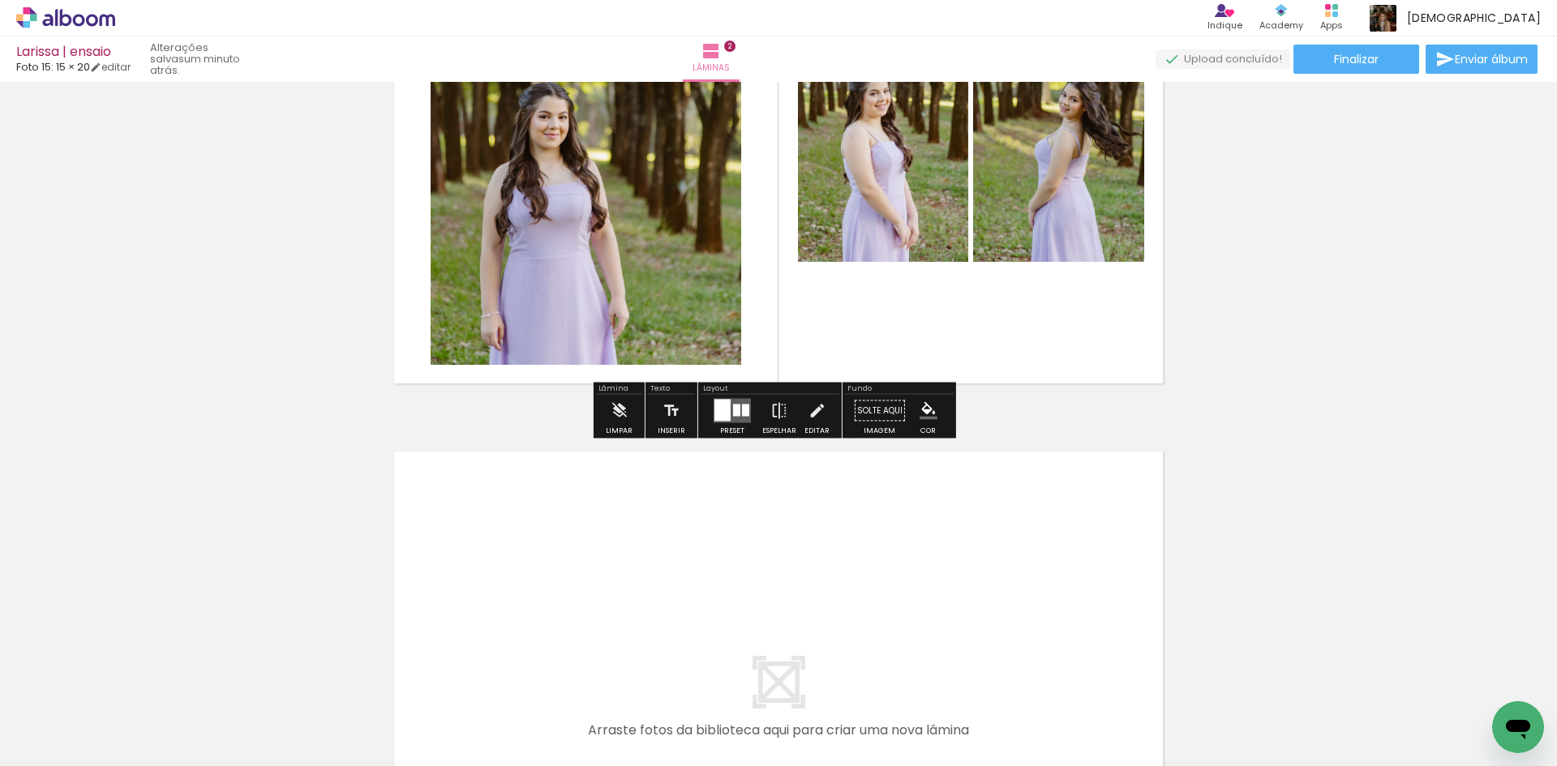
scroll to position [835, 0]
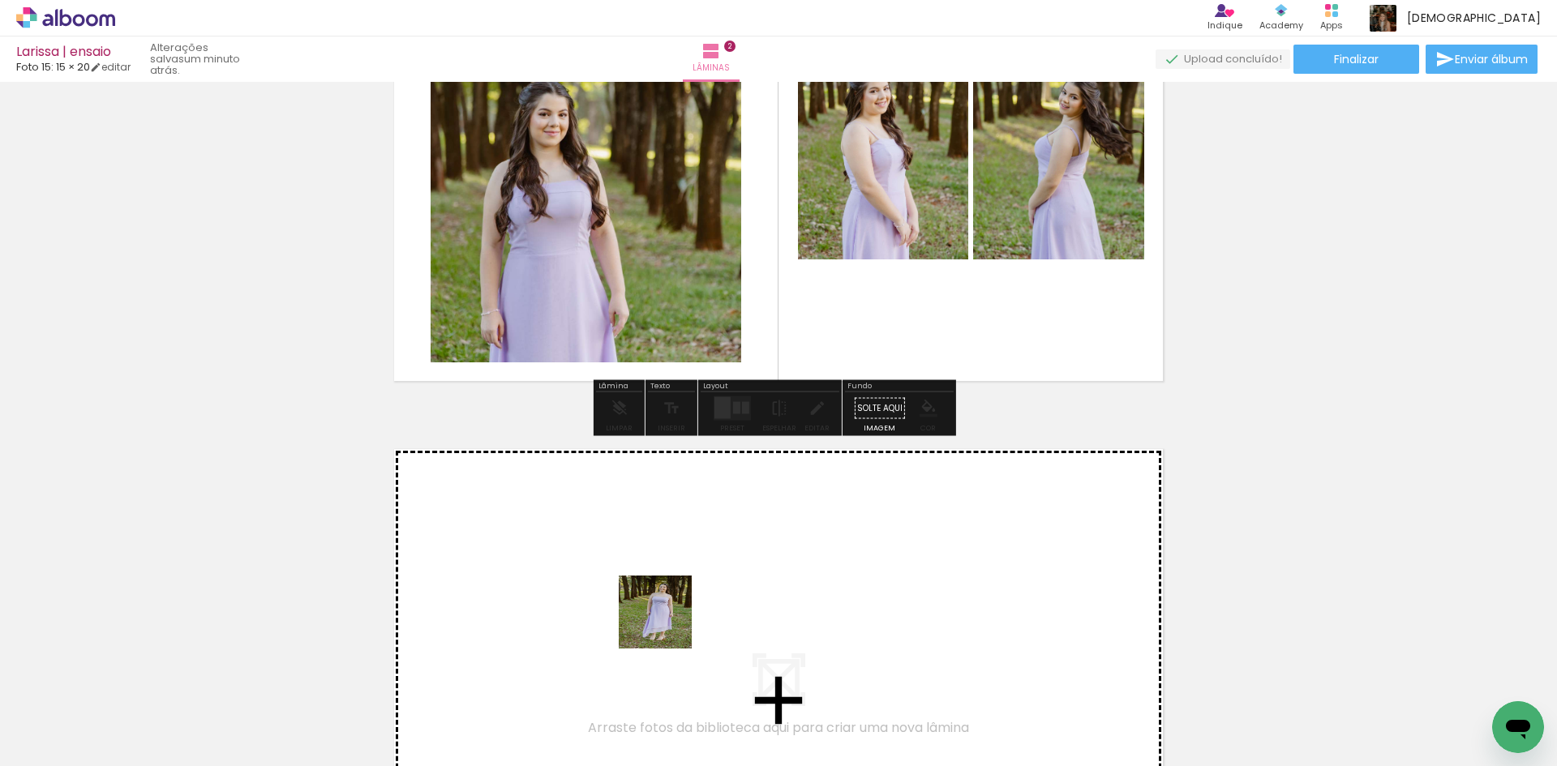
drag, startPoint x: 645, startPoint y: 705, endPoint x: 668, endPoint y: 620, distance: 87.6
click at [668, 620] on quentale-workspace at bounding box center [778, 383] width 1557 height 766
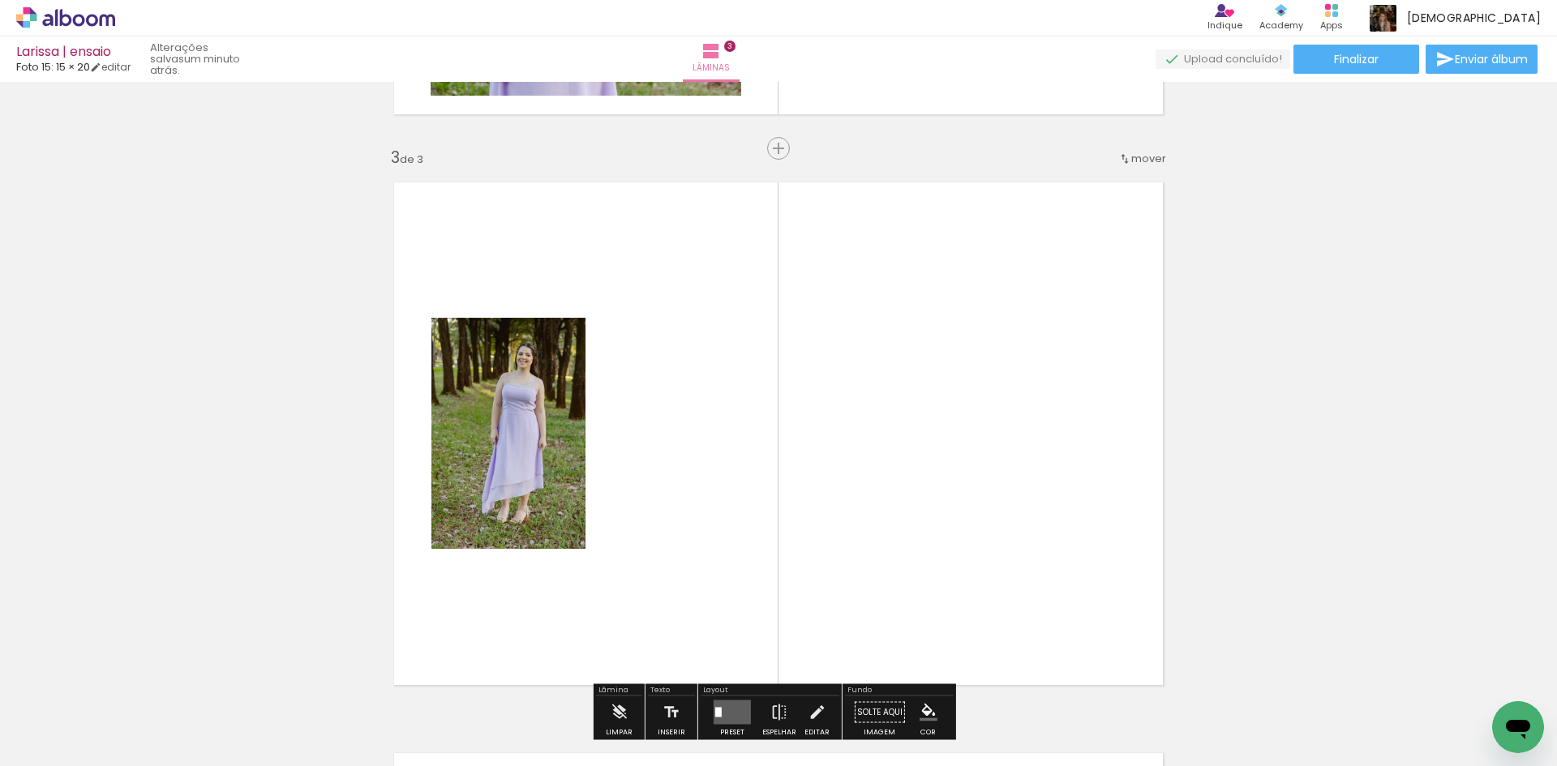
scroll to position [1163, 0]
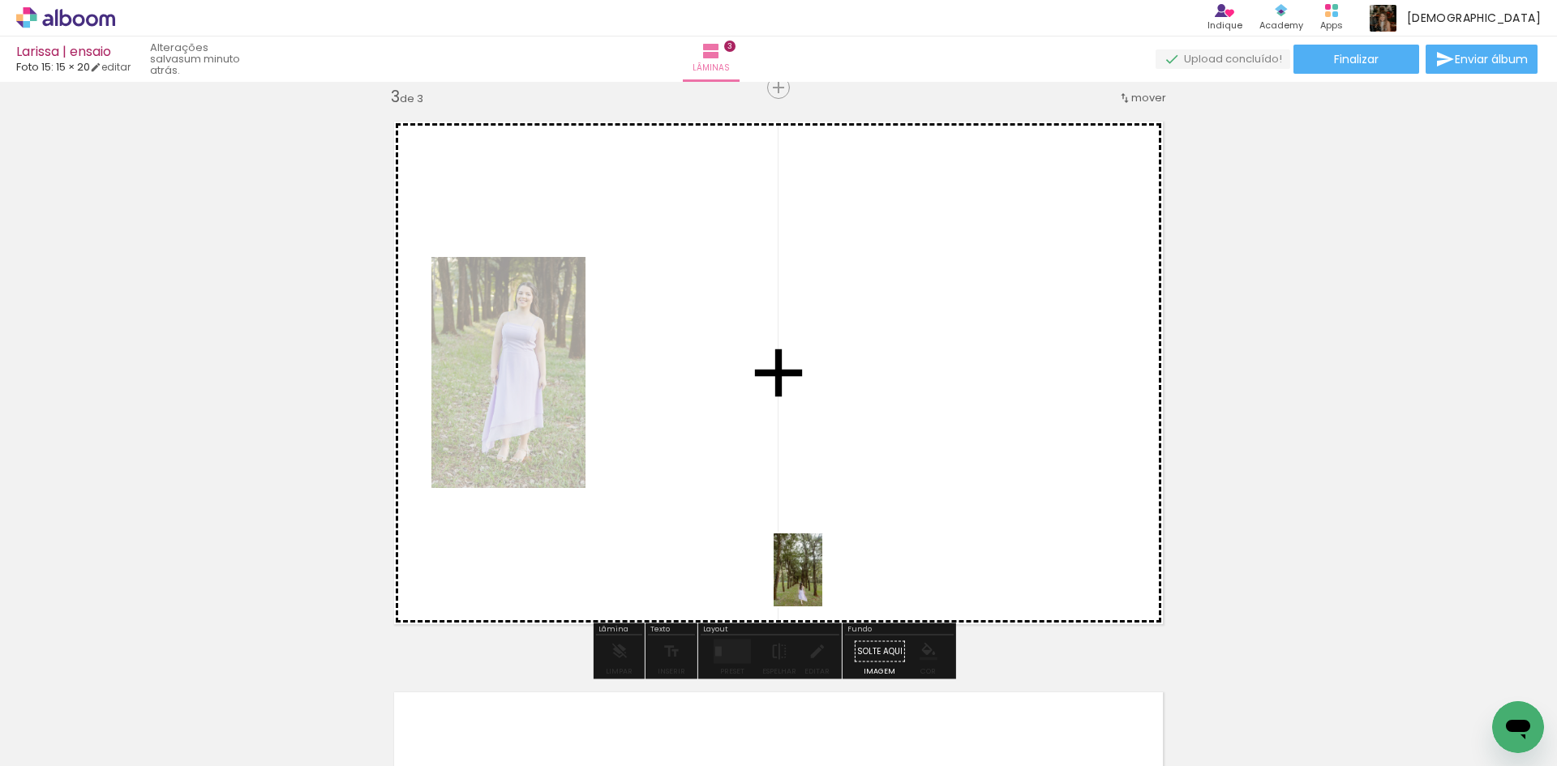
drag, startPoint x: 809, startPoint y: 693, endPoint x: 822, endPoint y: 582, distance: 111.1
click at [822, 582] on quentale-workspace at bounding box center [778, 383] width 1557 height 766
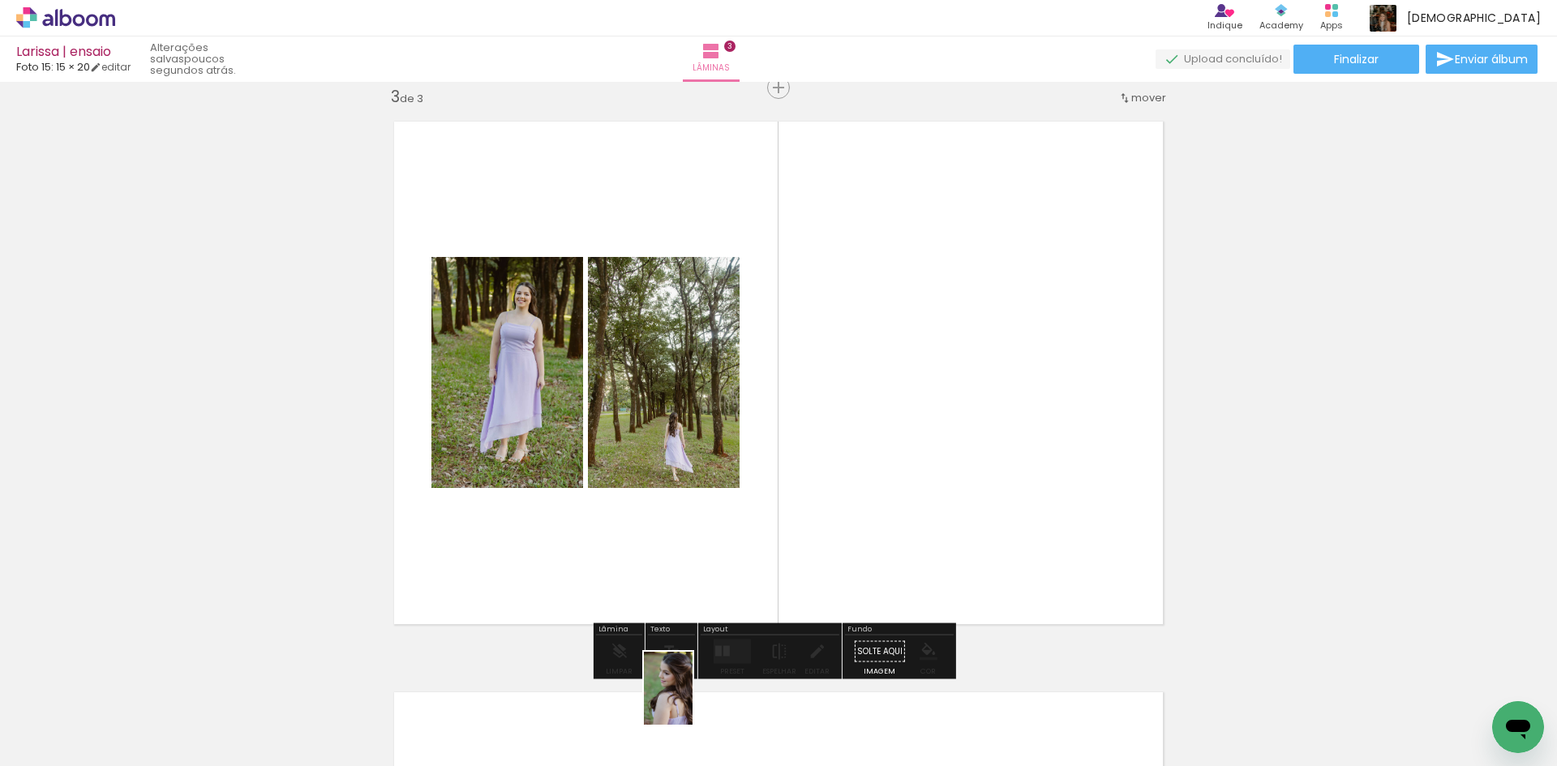
drag, startPoint x: 726, startPoint y: 726, endPoint x: 693, endPoint y: 709, distance: 37.4
click at [693, 709] on div at bounding box center [707, 712] width 54 height 80
click at [730, 655] on quentale-layouter at bounding box center [732, 652] width 37 height 24
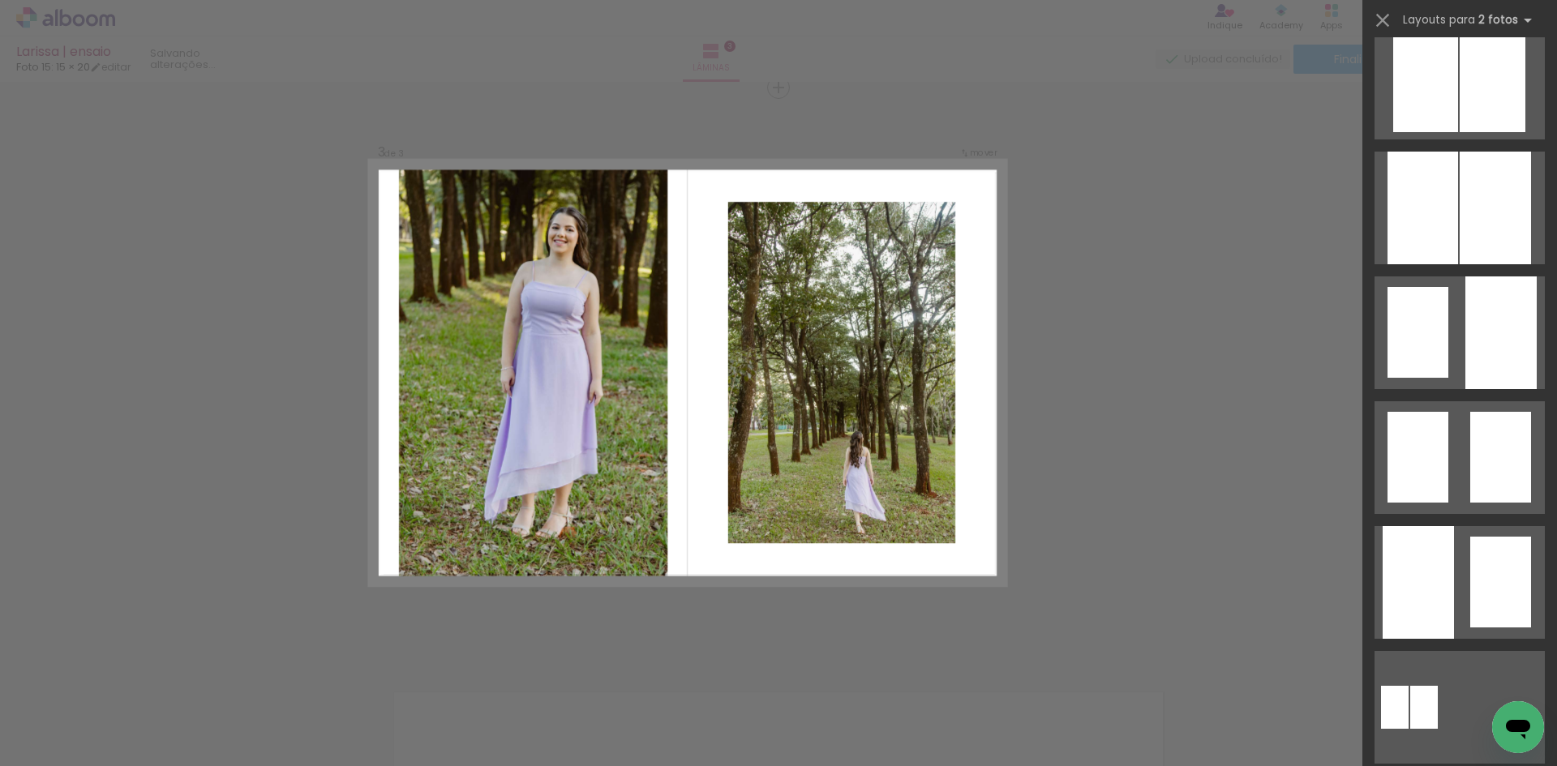
scroll to position [649, 0]
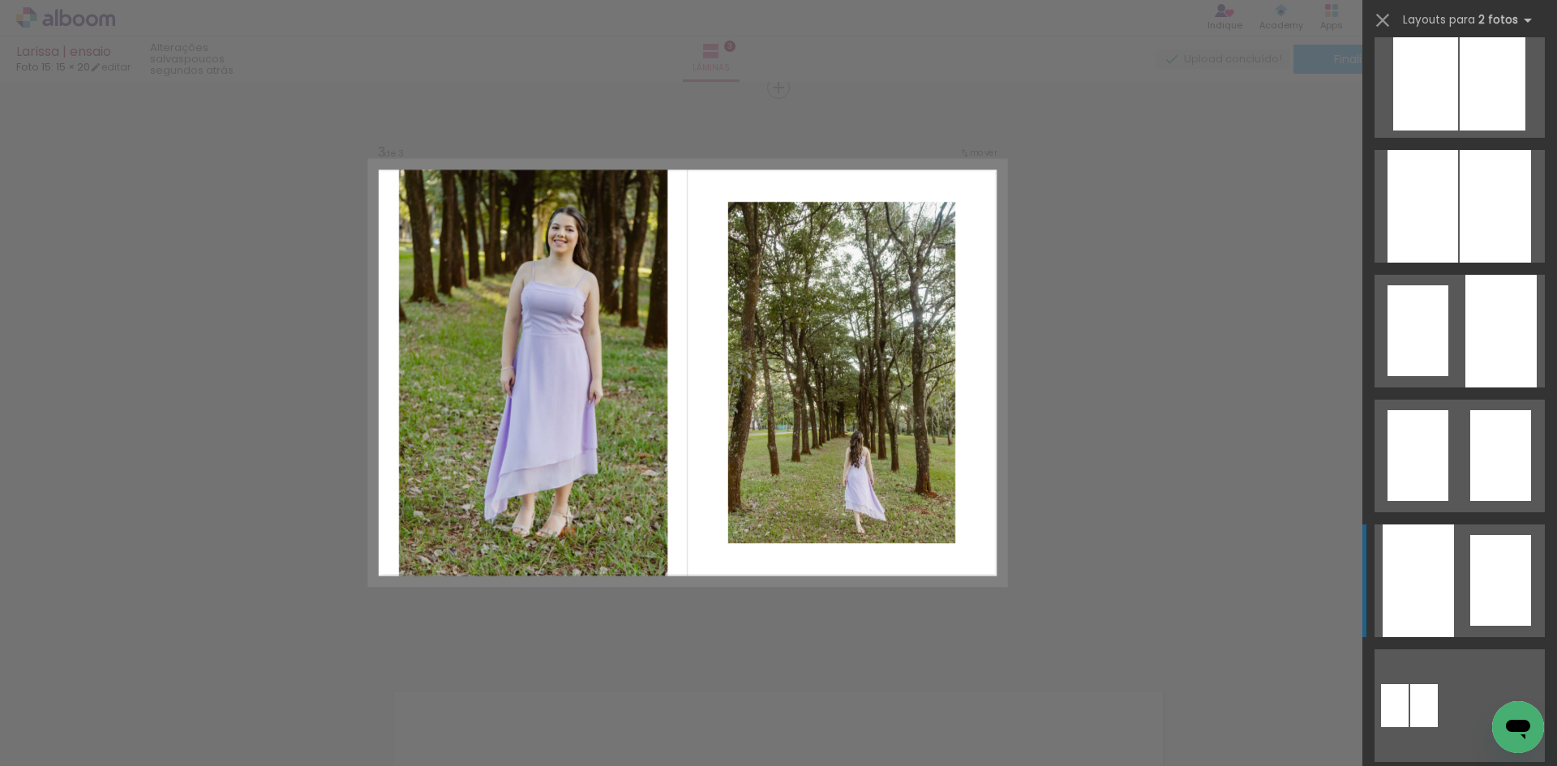
click at [1512, 596] on div at bounding box center [1500, 580] width 61 height 91
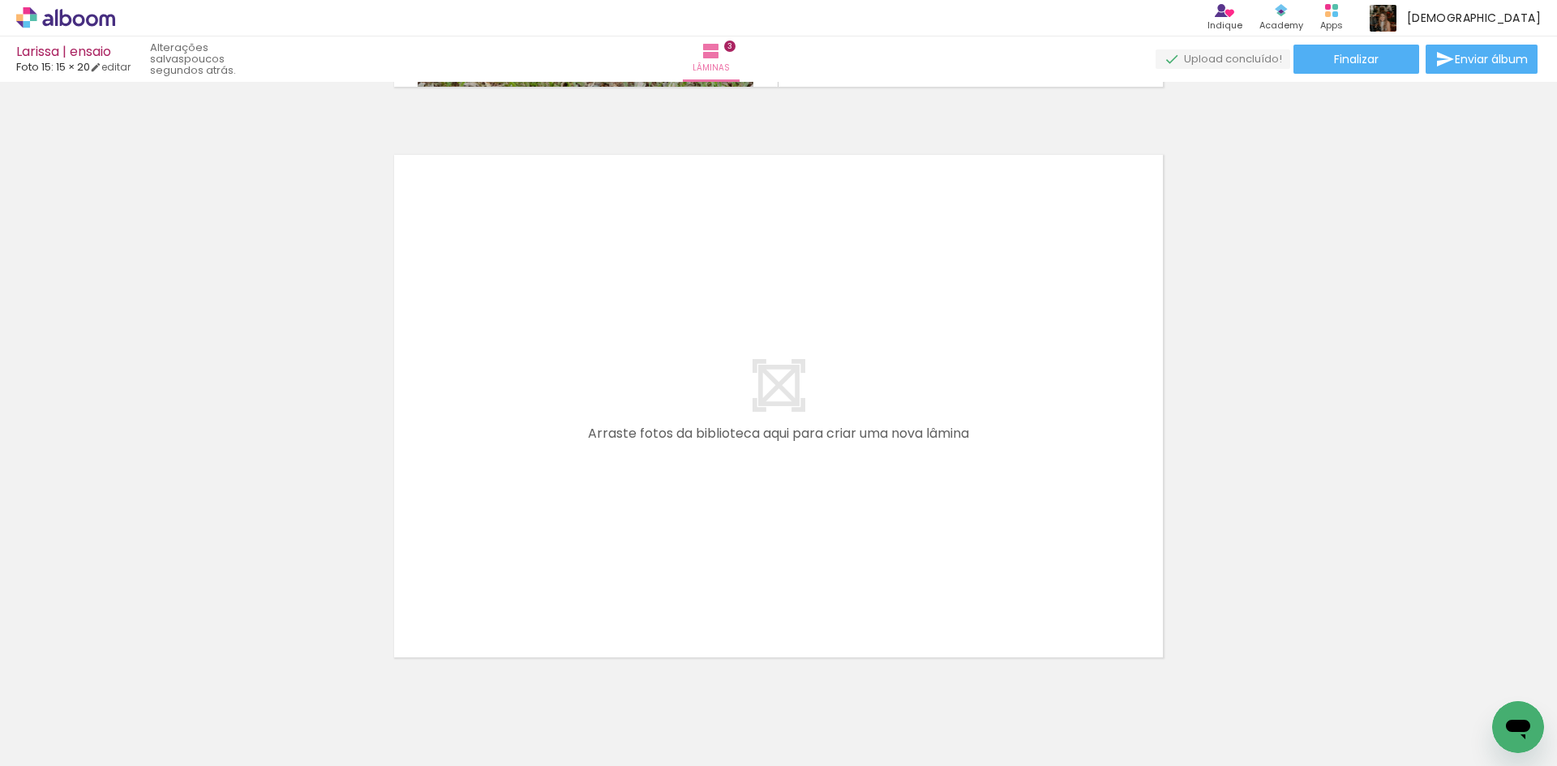
scroll to position [1731, 0]
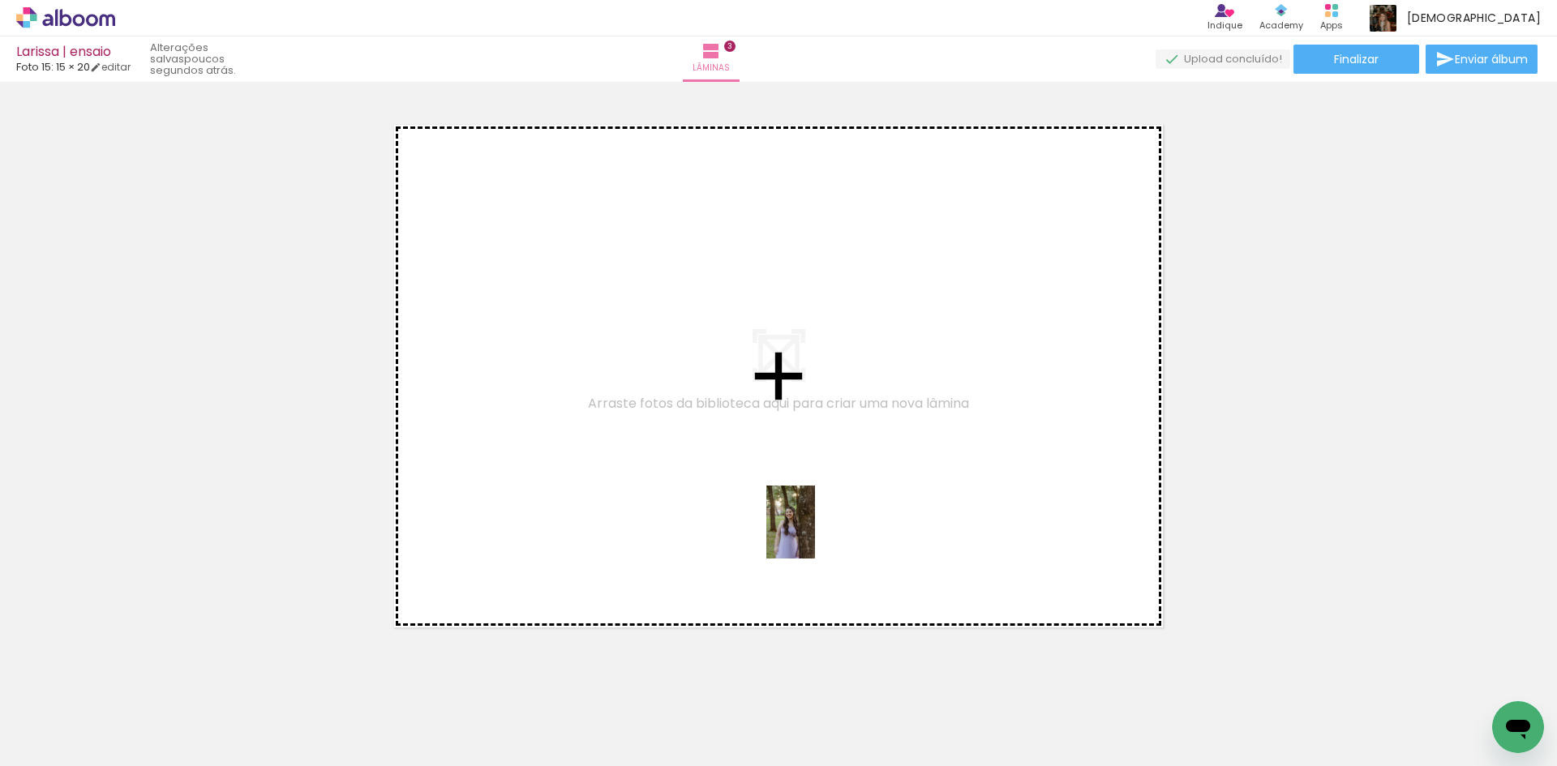
drag, startPoint x: 896, startPoint y: 700, endPoint x: 815, endPoint y: 534, distance: 184.3
click at [815, 534] on quentale-workspace at bounding box center [778, 383] width 1557 height 766
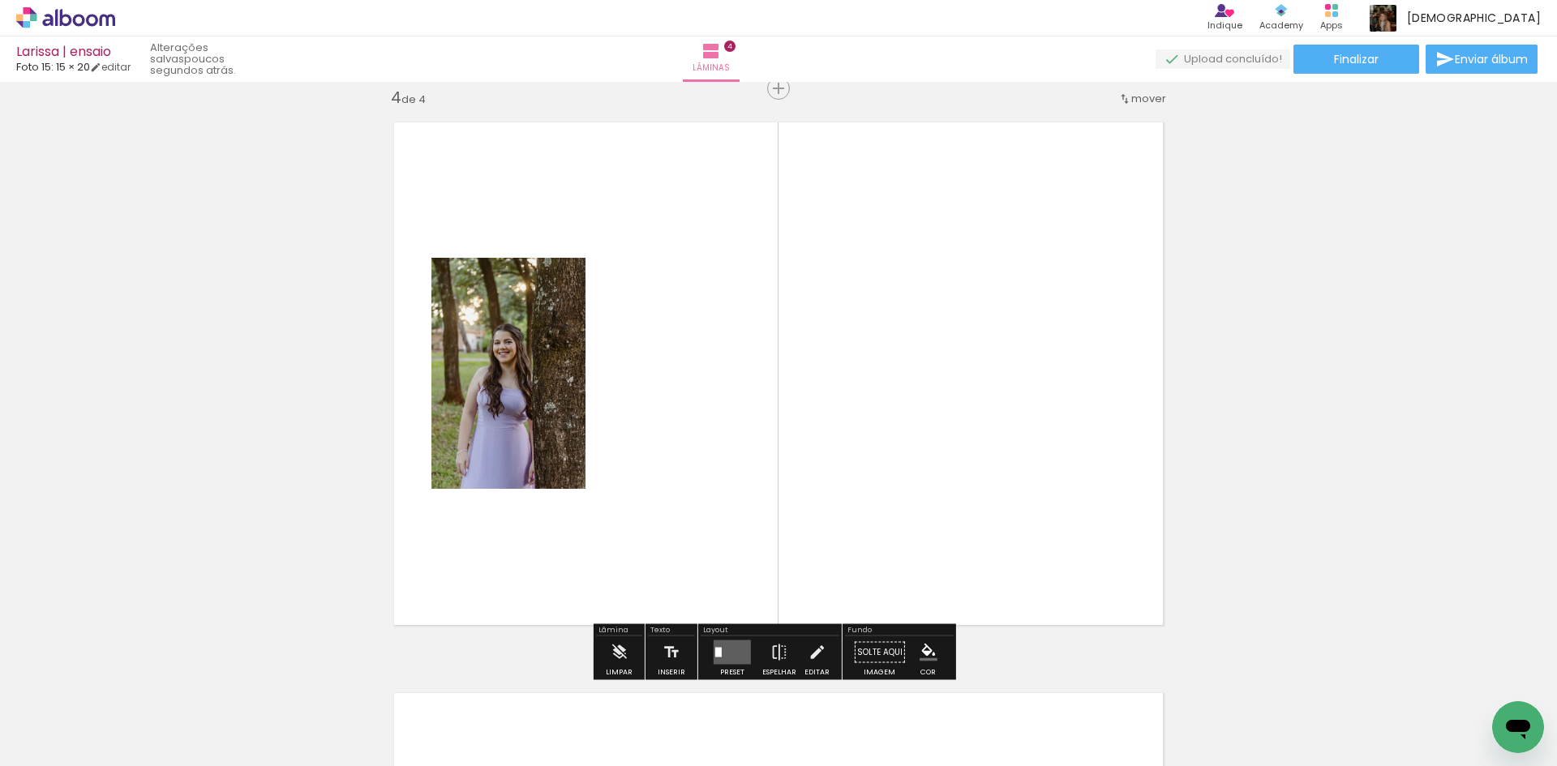
scroll to position [1734, 0]
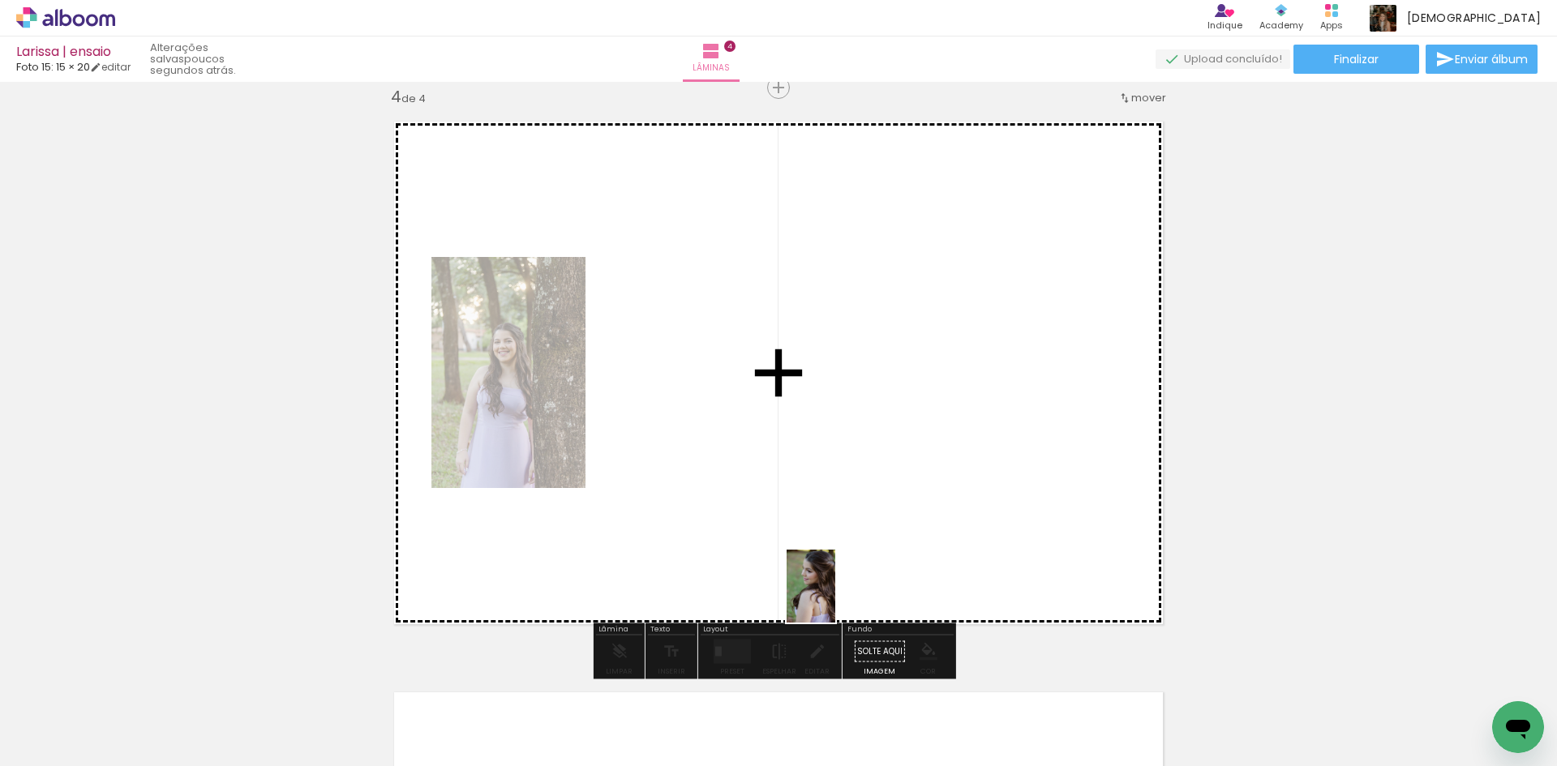
drag, startPoint x: 727, startPoint y: 706, endPoint x: 835, endPoint y: 599, distance: 153.1
click at [835, 599] on quentale-workspace at bounding box center [778, 383] width 1557 height 766
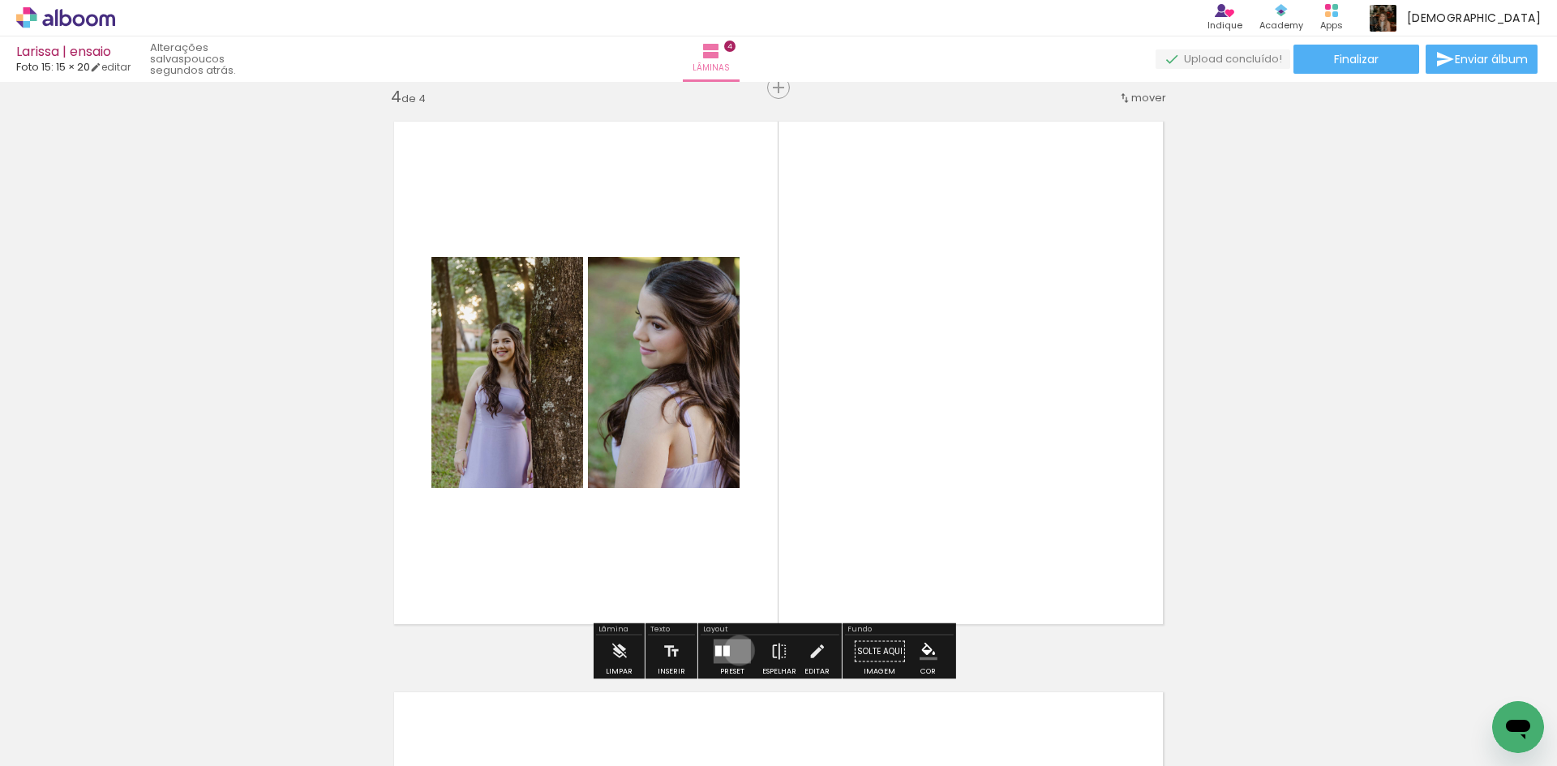
click at [736, 650] on quentale-layouter at bounding box center [732, 652] width 37 height 24
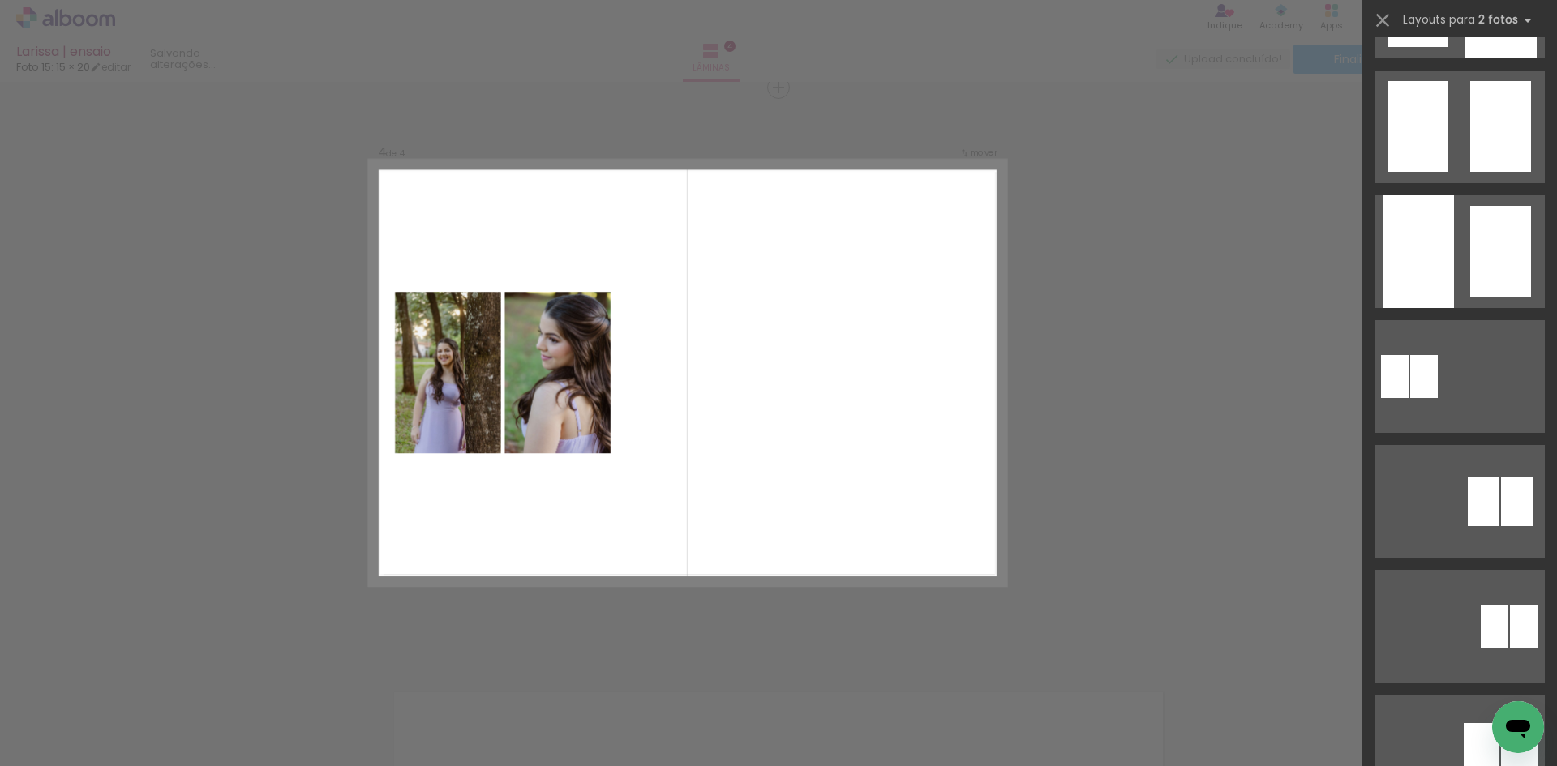
scroll to position [973, 0]
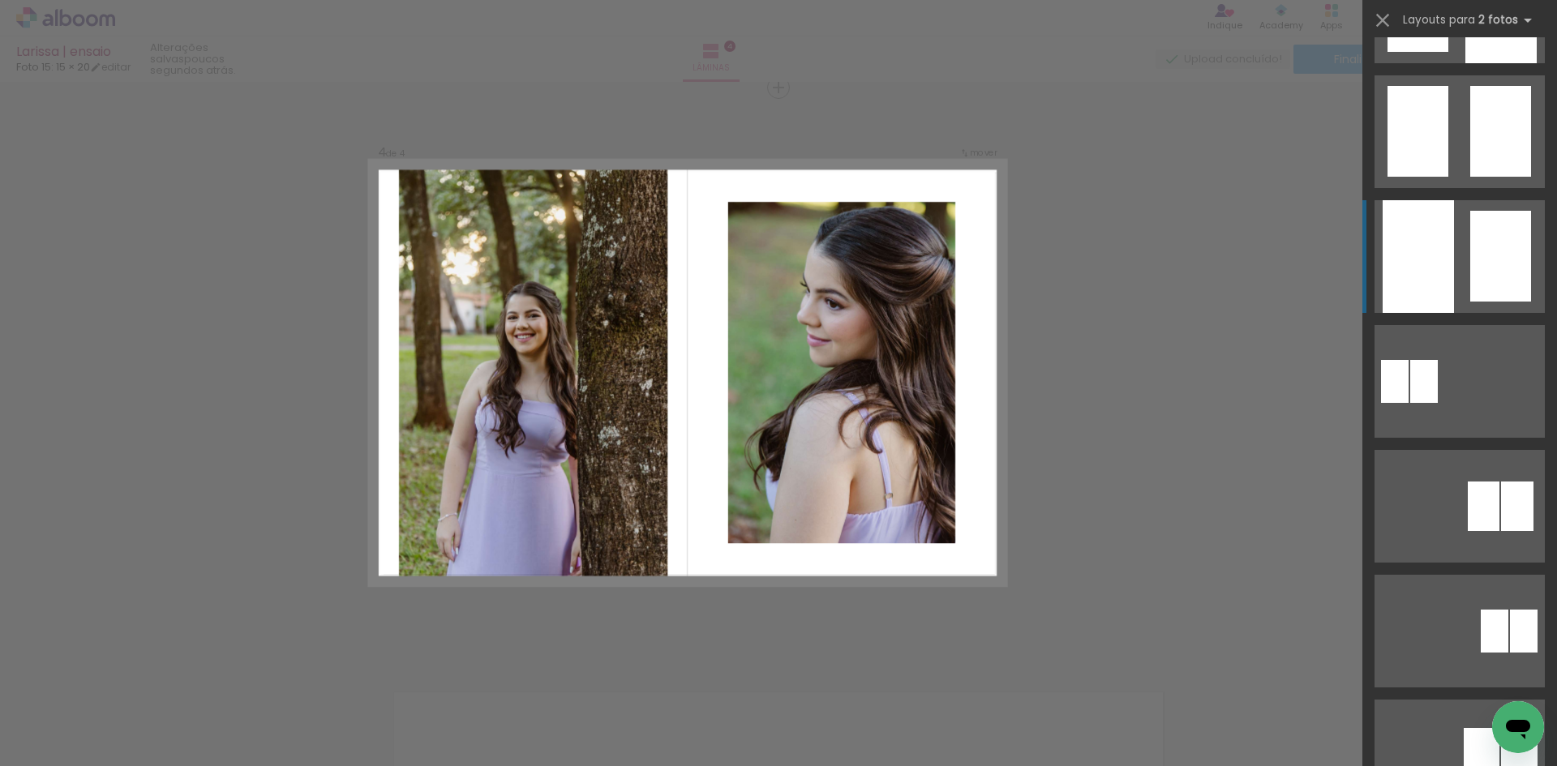
click at [1497, 253] on div at bounding box center [1500, 256] width 61 height 91
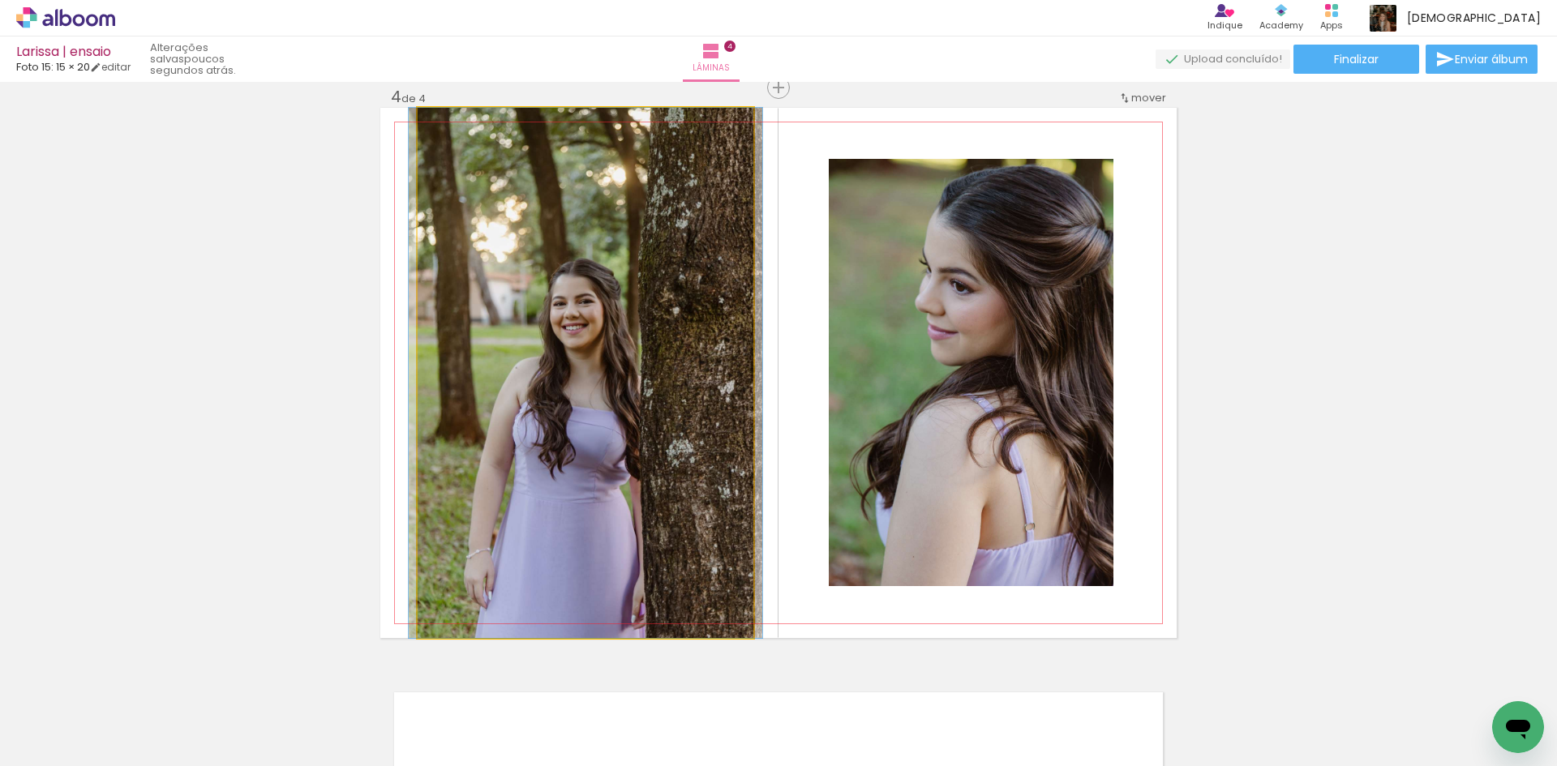
click at [655, 462] on quentale-photo at bounding box center [586, 373] width 336 height 530
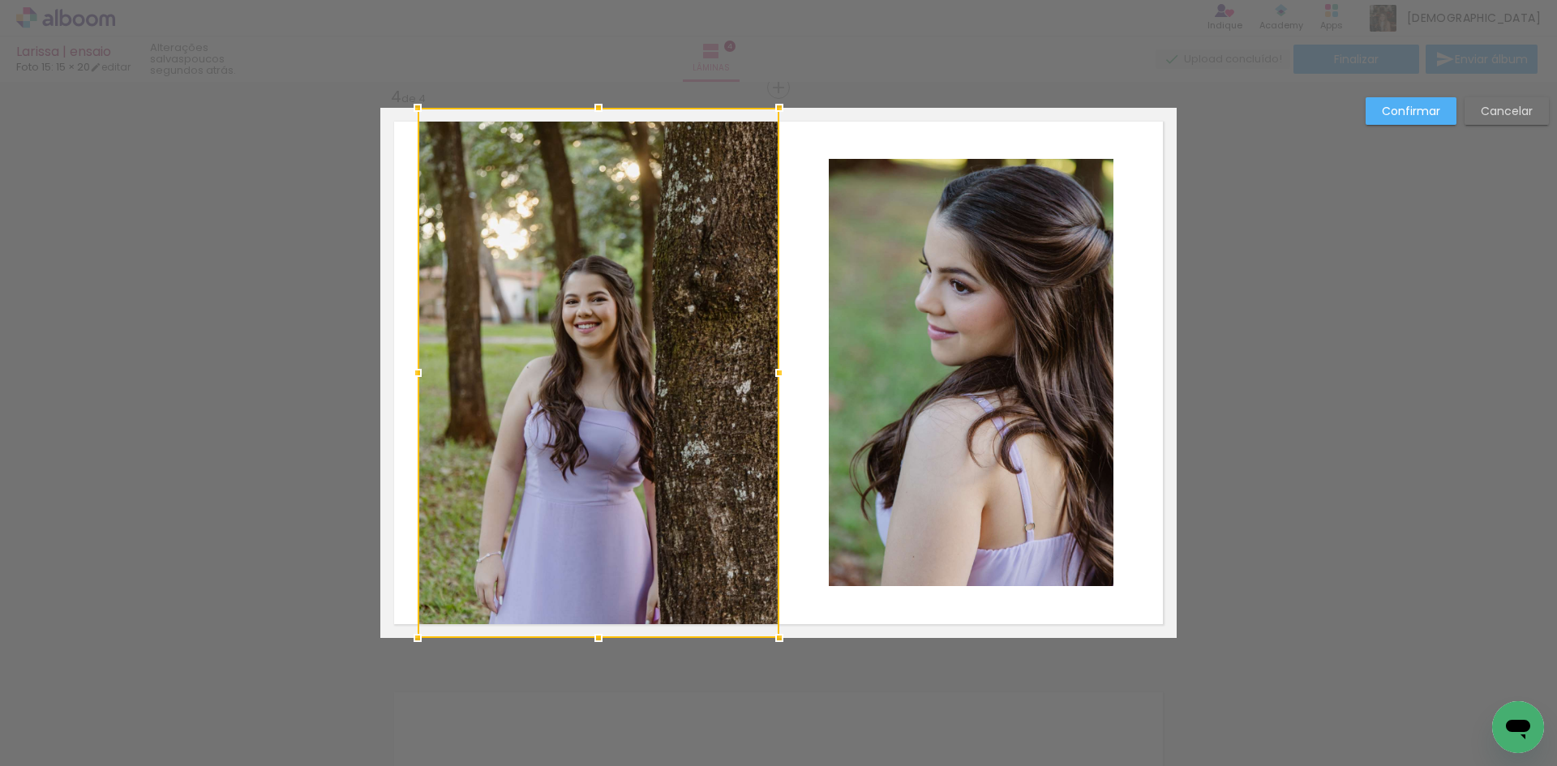
drag, startPoint x: 752, startPoint y: 373, endPoint x: 778, endPoint y: 380, distance: 26.8
click at [778, 380] on div at bounding box center [779, 373] width 32 height 32
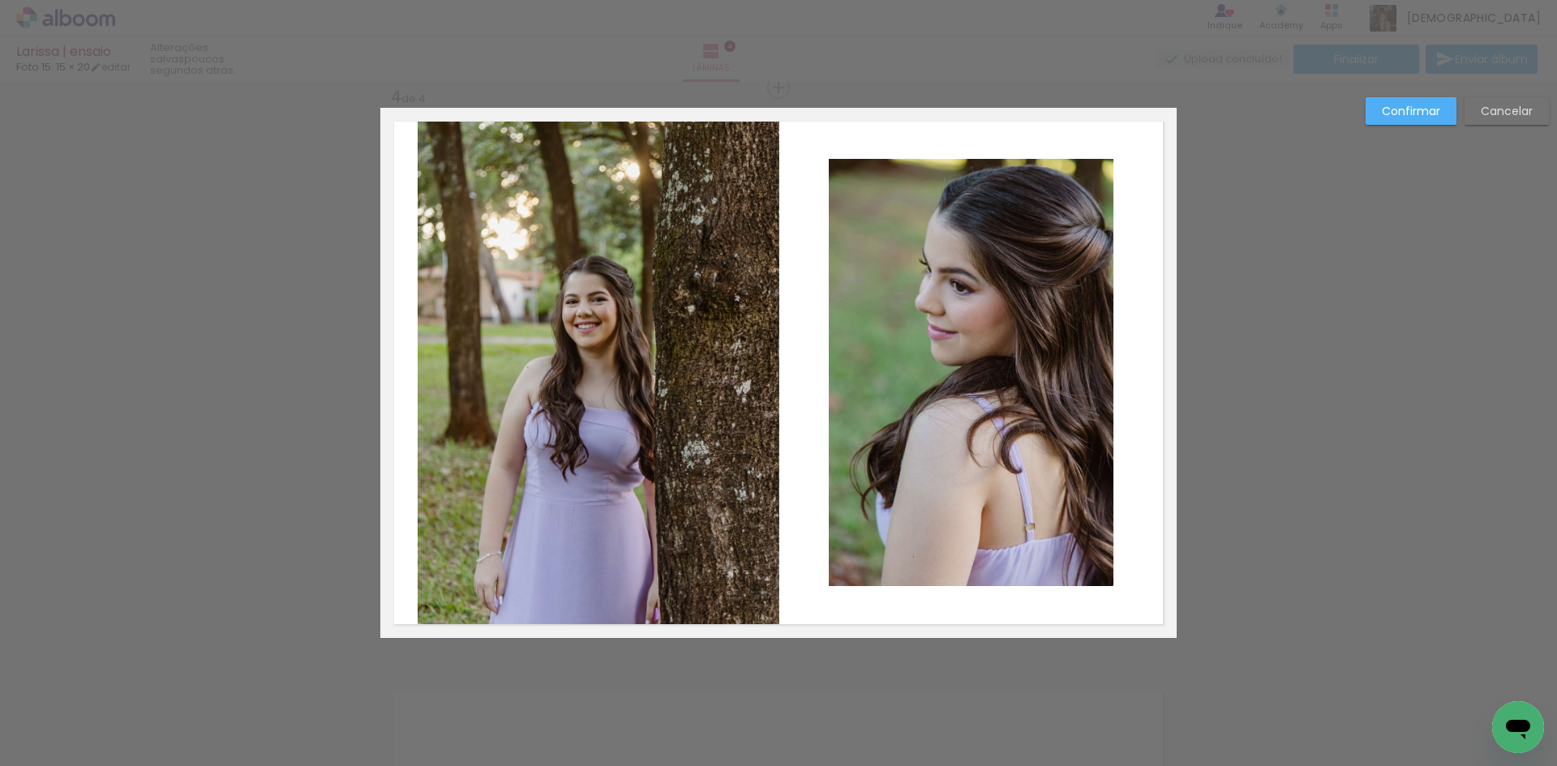
click at [536, 379] on quentale-photo at bounding box center [599, 373] width 362 height 530
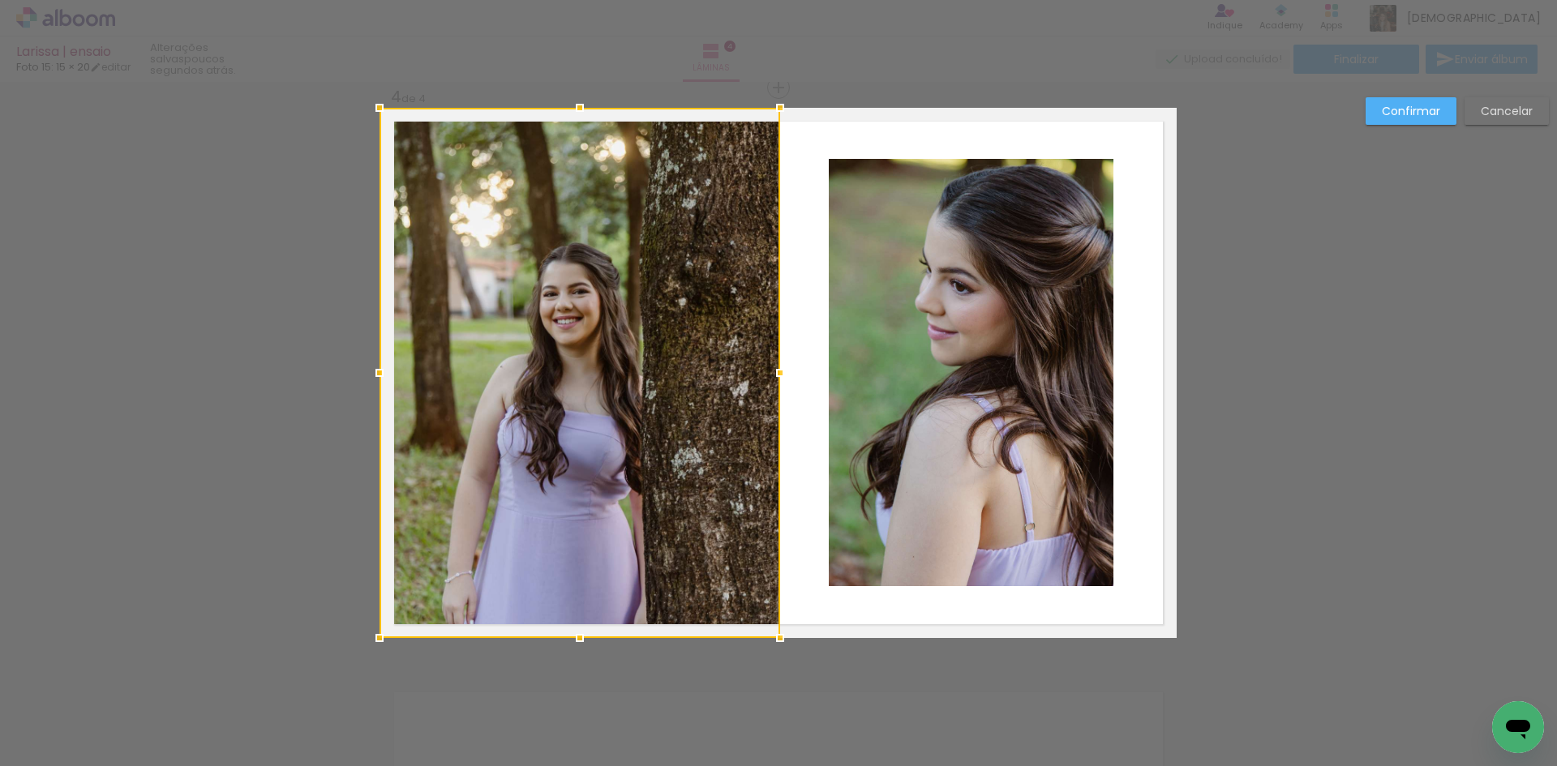
drag, startPoint x: 413, startPoint y: 369, endPoint x: 323, endPoint y: 374, distance: 90.2
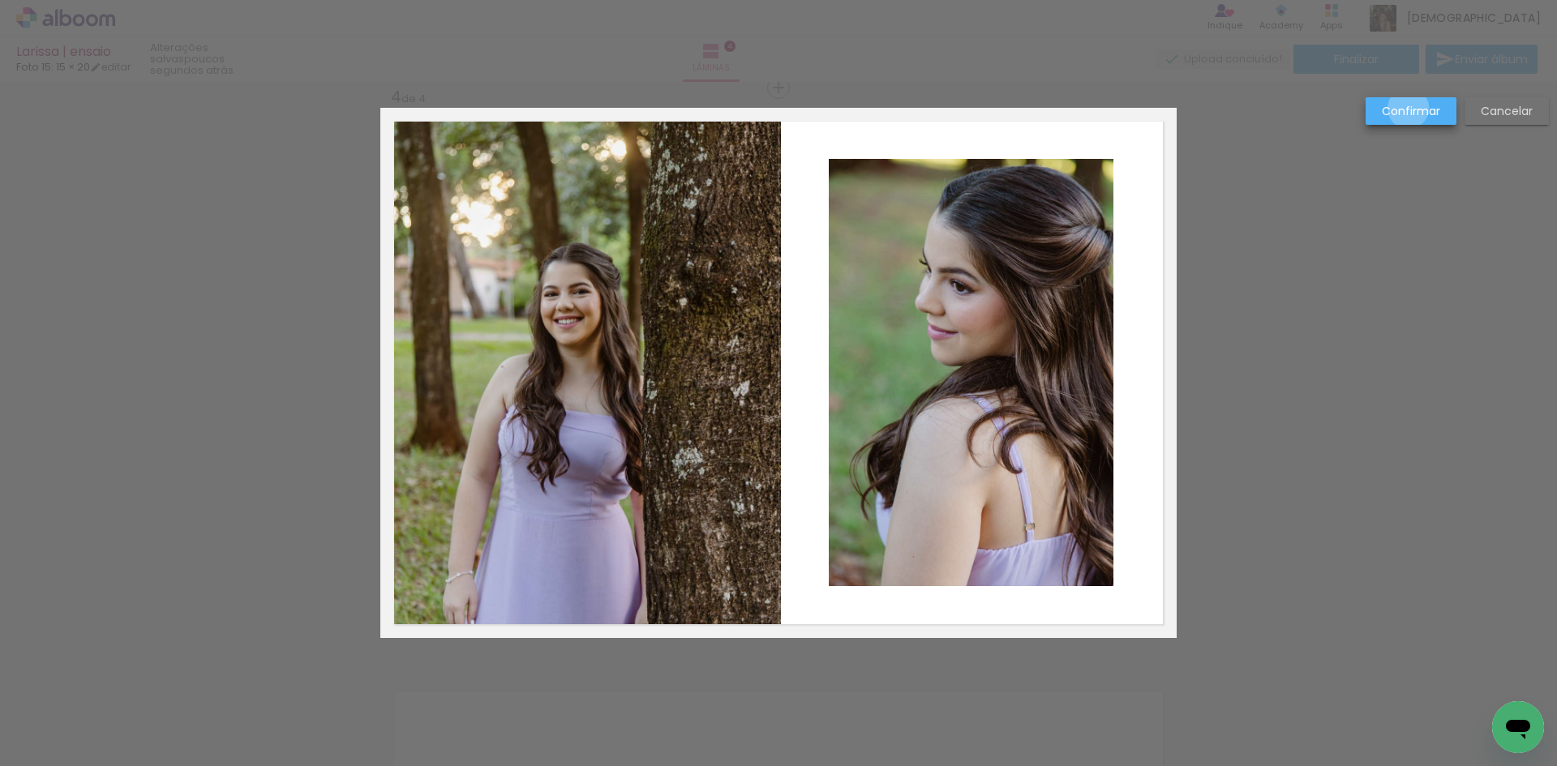
click at [0, 0] on slot "Confirmar" at bounding box center [0, 0] width 0 height 0
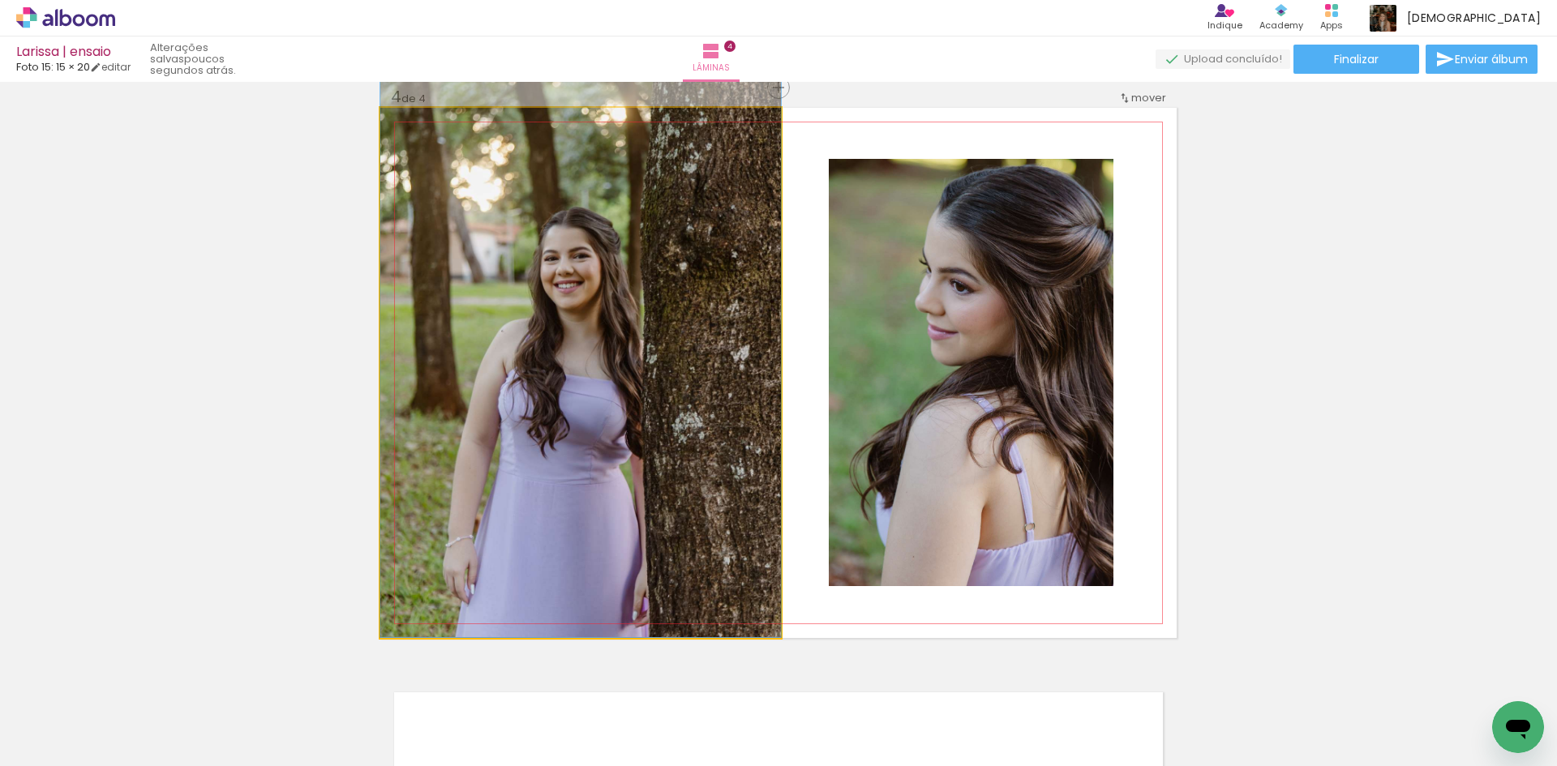
drag, startPoint x: 619, startPoint y: 388, endPoint x: 619, endPoint y: 342, distance: 45.4
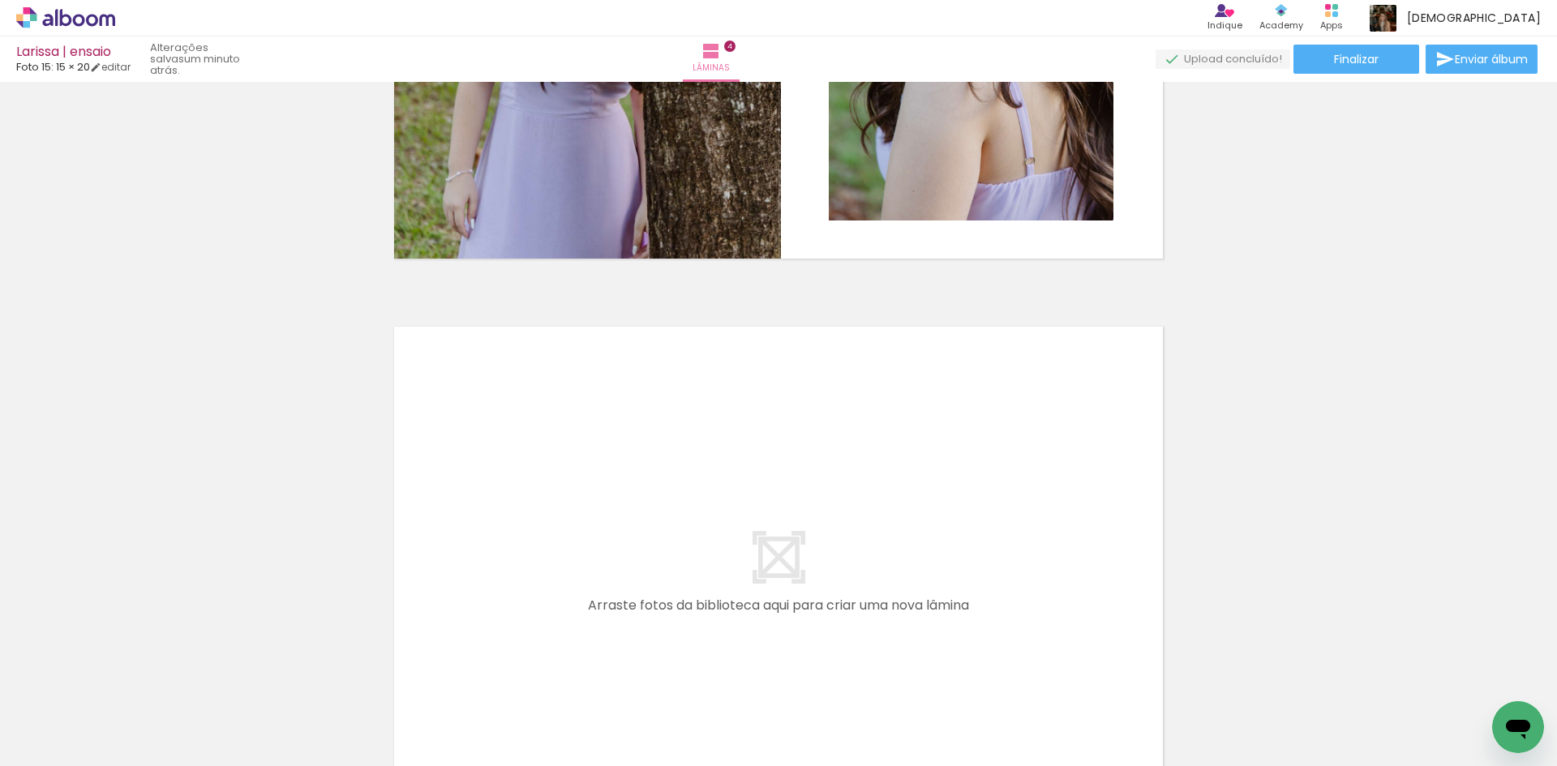
scroll to position [2140, 0]
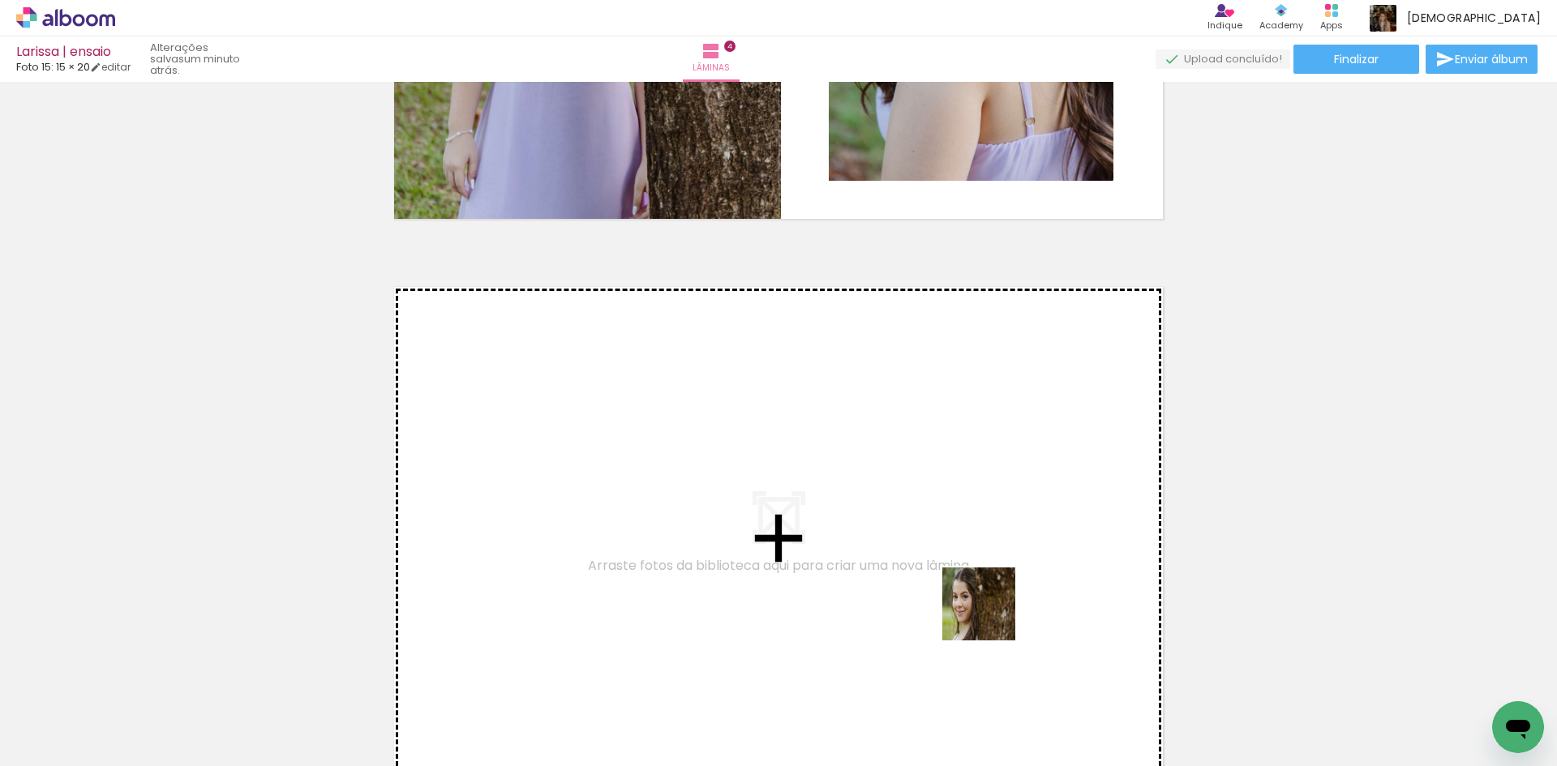
drag, startPoint x: 983, startPoint y: 698, endPoint x: 992, endPoint y: 612, distance: 86.4
click at [992, 612] on quentale-workspace at bounding box center [778, 383] width 1557 height 766
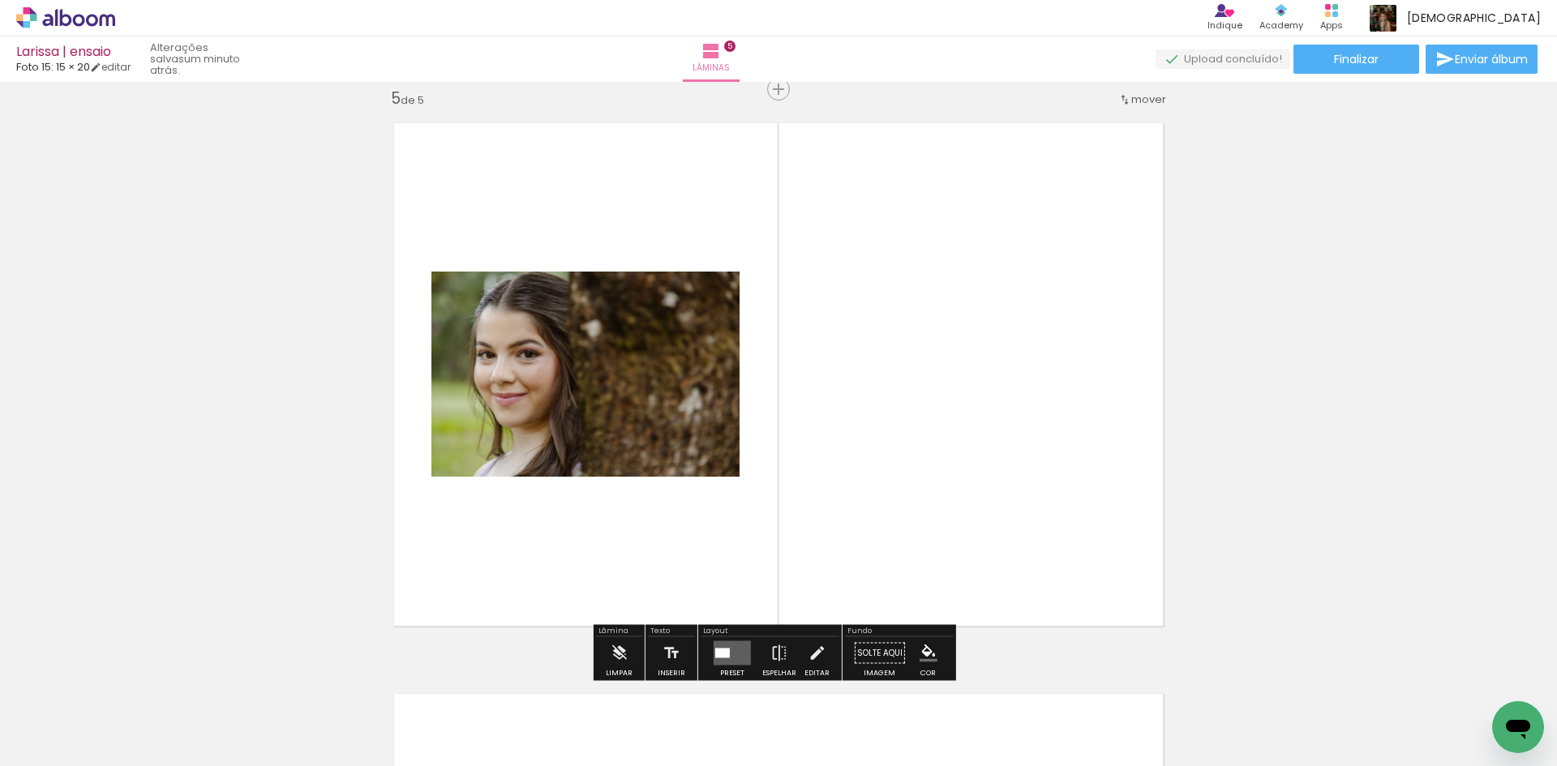
scroll to position [2305, 0]
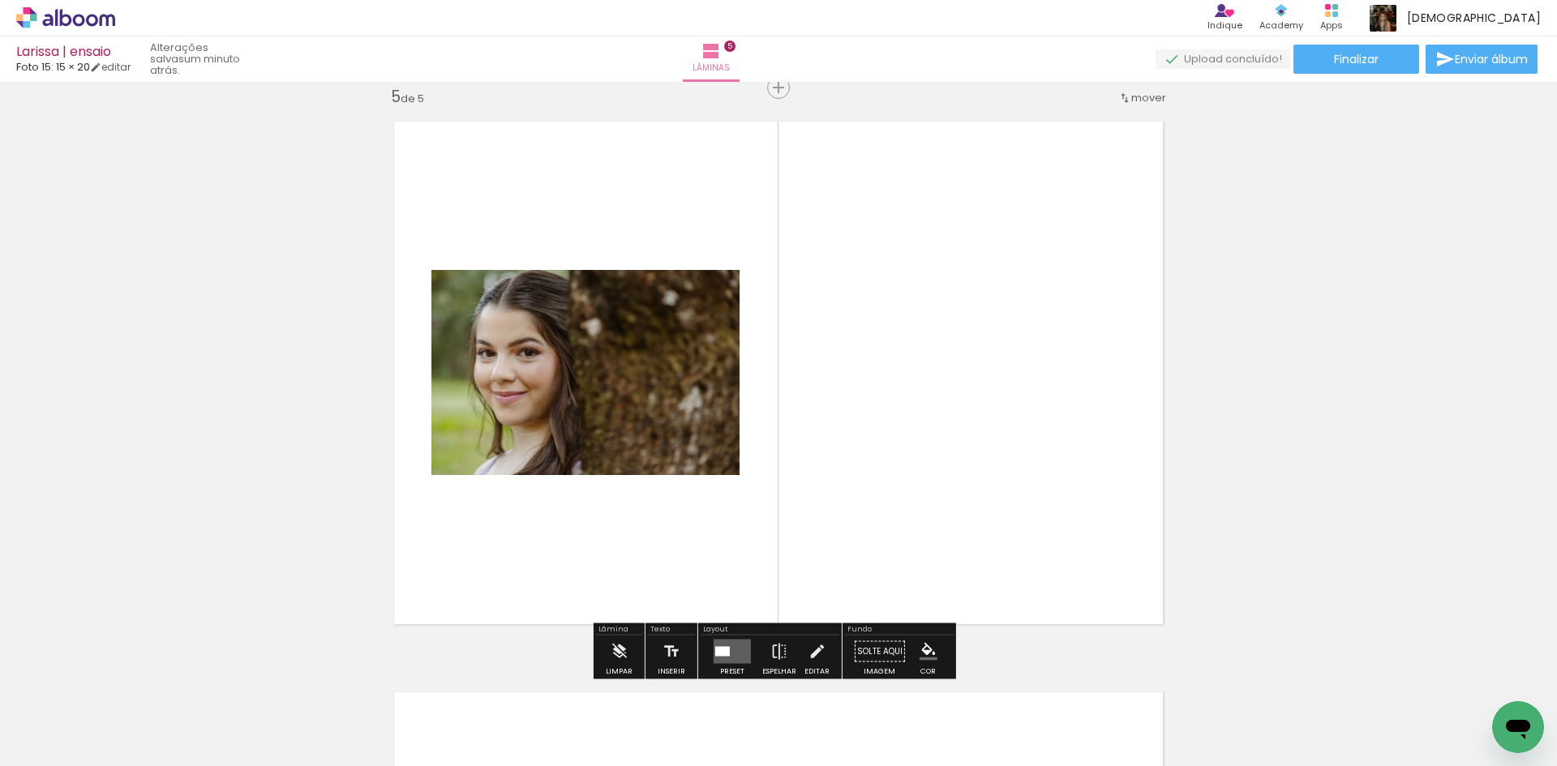
click at [724, 659] on quentale-layouter at bounding box center [732, 652] width 37 height 24
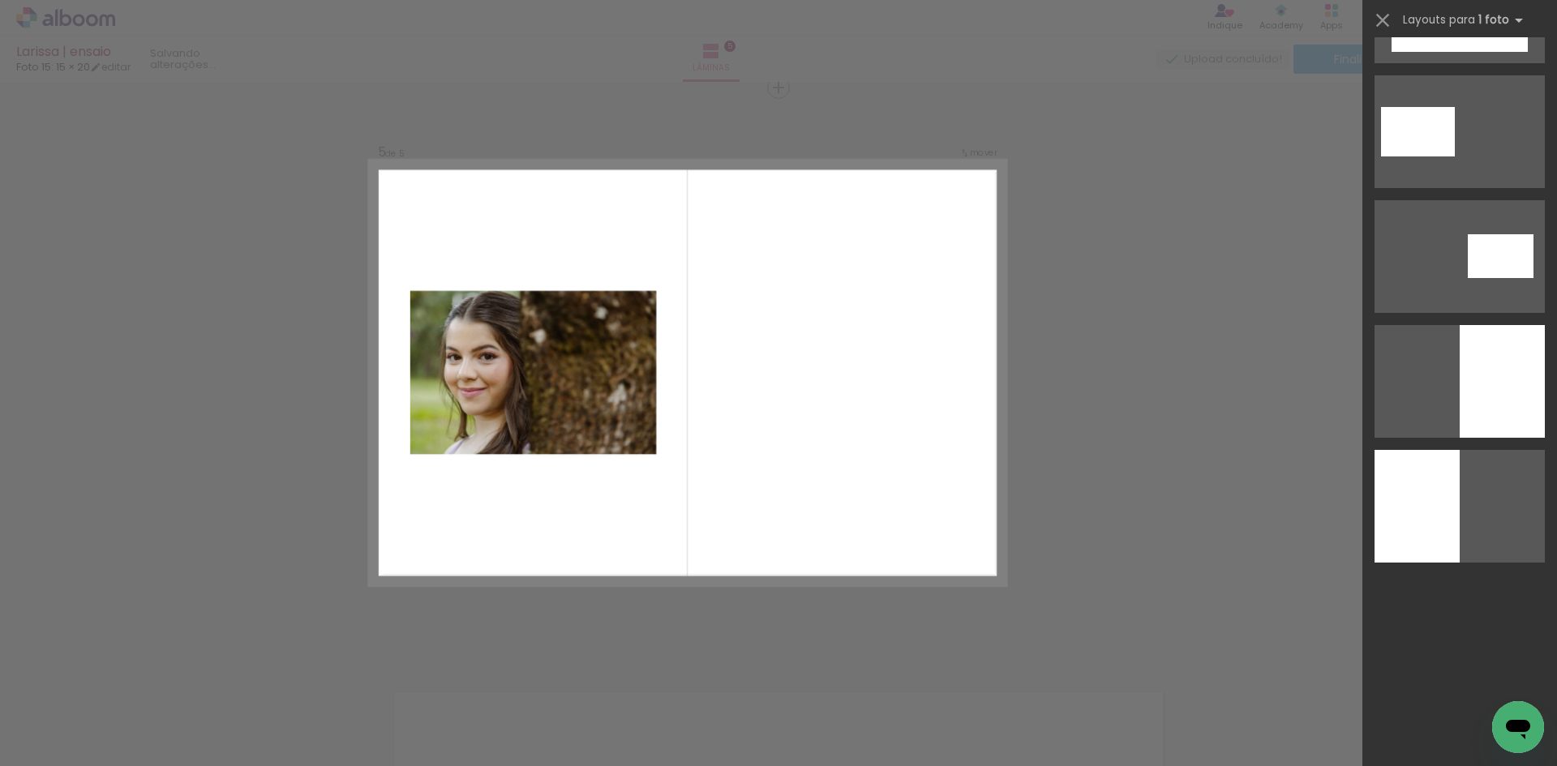
scroll to position [0, 0]
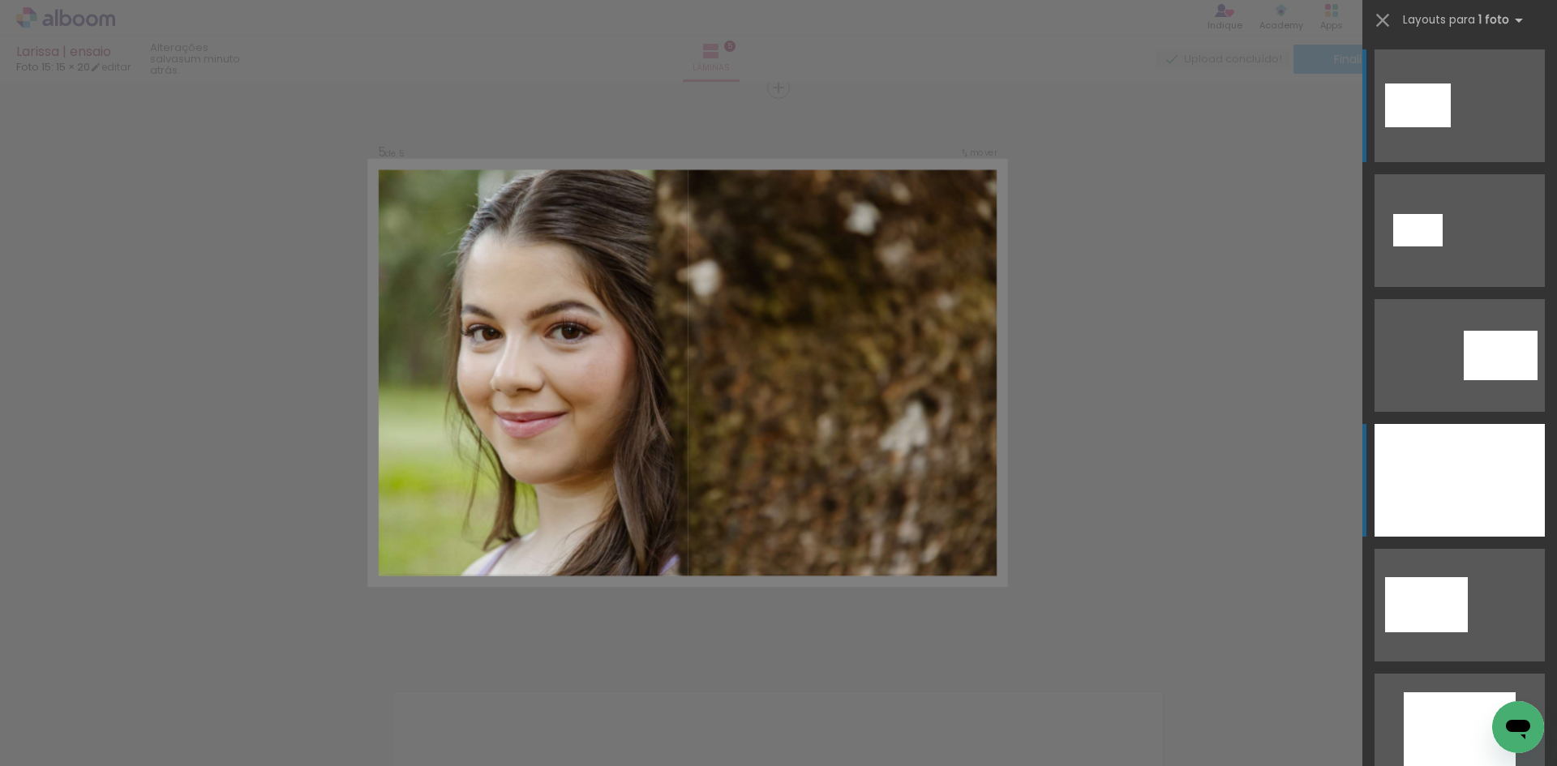
click at [1480, 483] on div at bounding box center [1460, 480] width 170 height 113
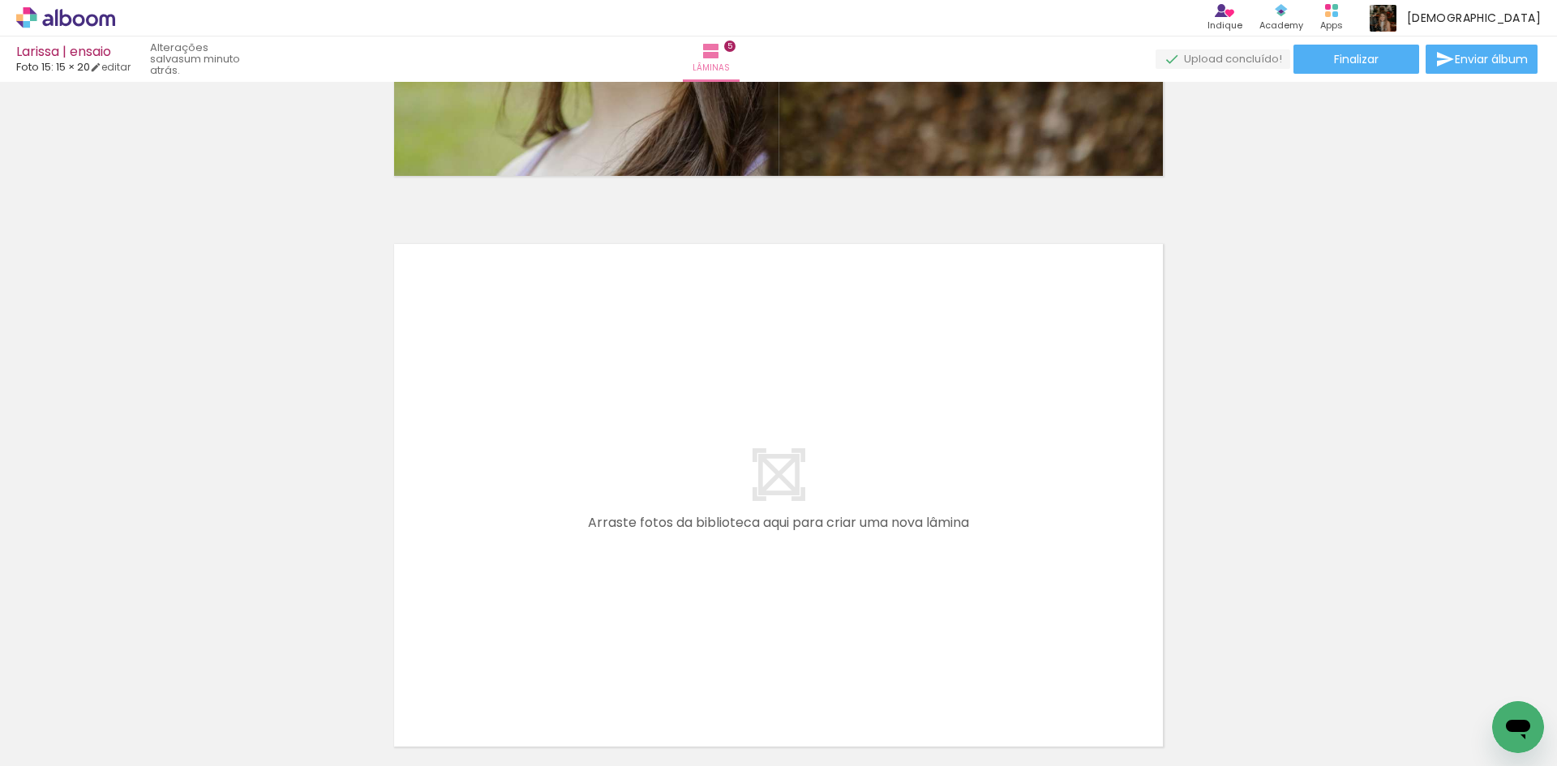
scroll to position [2792, 0]
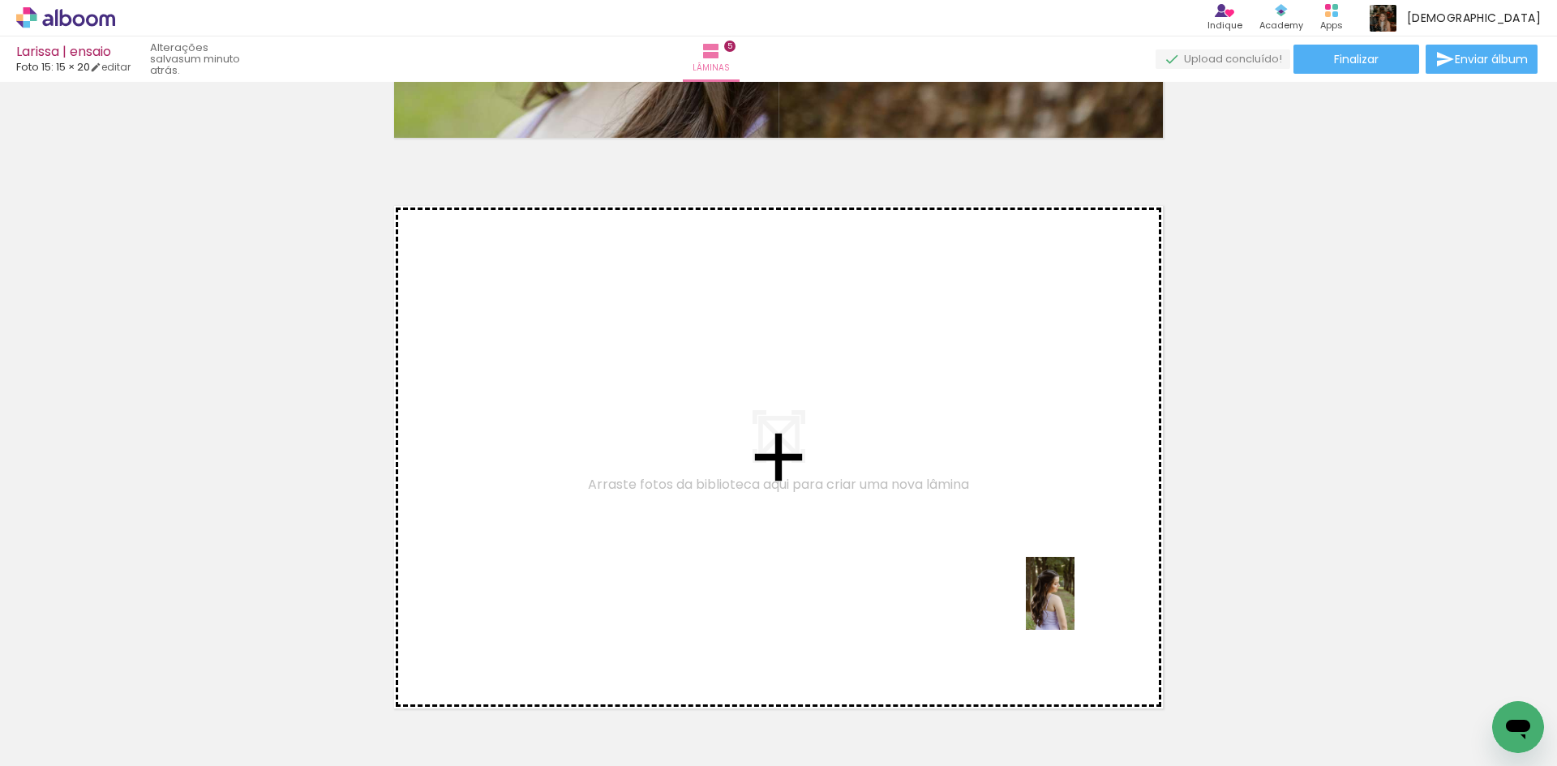
drag, startPoint x: 1083, startPoint y: 702, endPoint x: 1075, endPoint y: 606, distance: 96.9
click at [1075, 606] on quentale-workspace at bounding box center [778, 383] width 1557 height 766
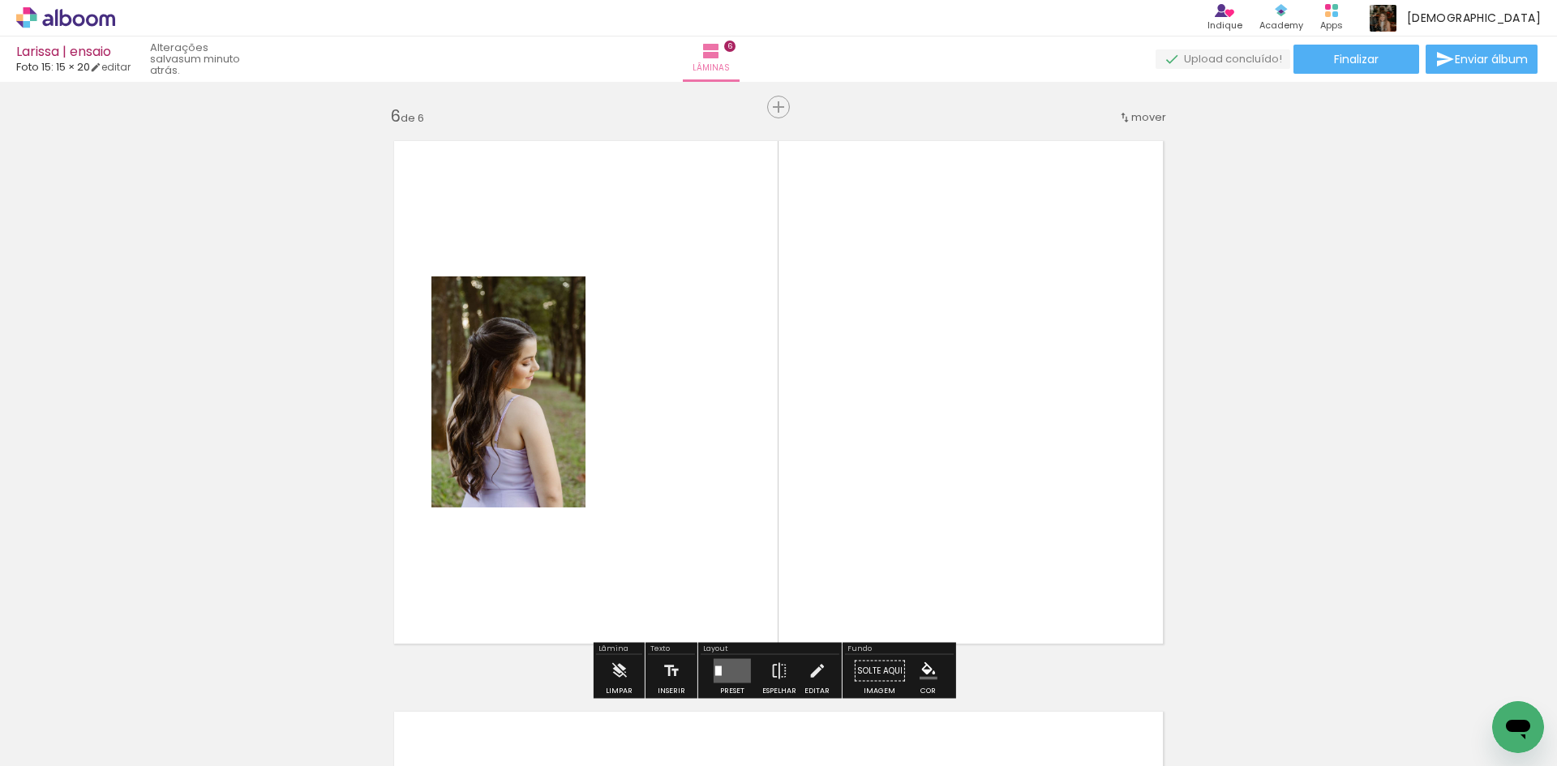
scroll to position [2876, 0]
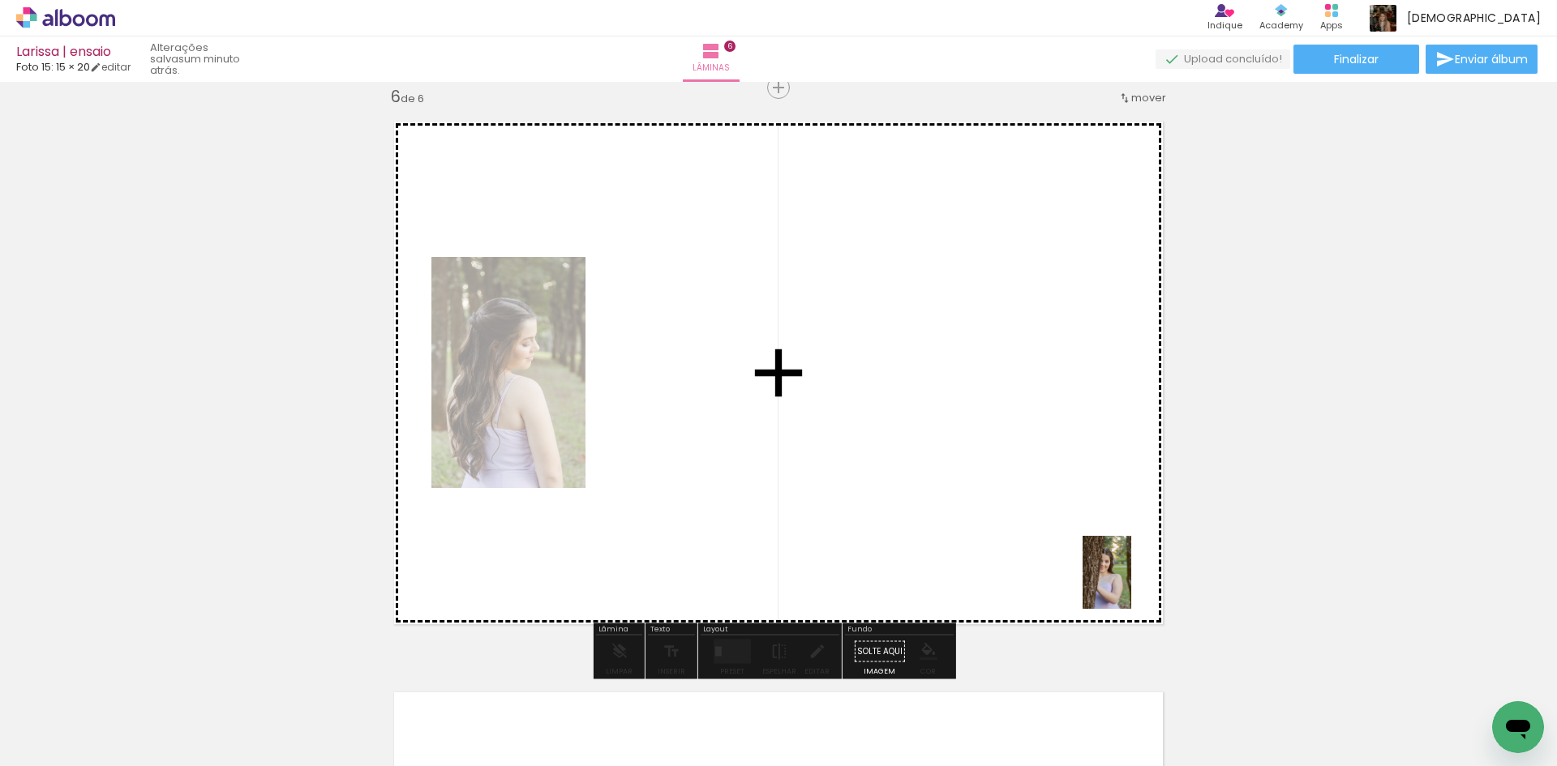
drag, startPoint x: 1183, startPoint y: 705, endPoint x: 1131, endPoint y: 585, distance: 130.8
click at [1131, 585] on quentale-workspace at bounding box center [778, 383] width 1557 height 766
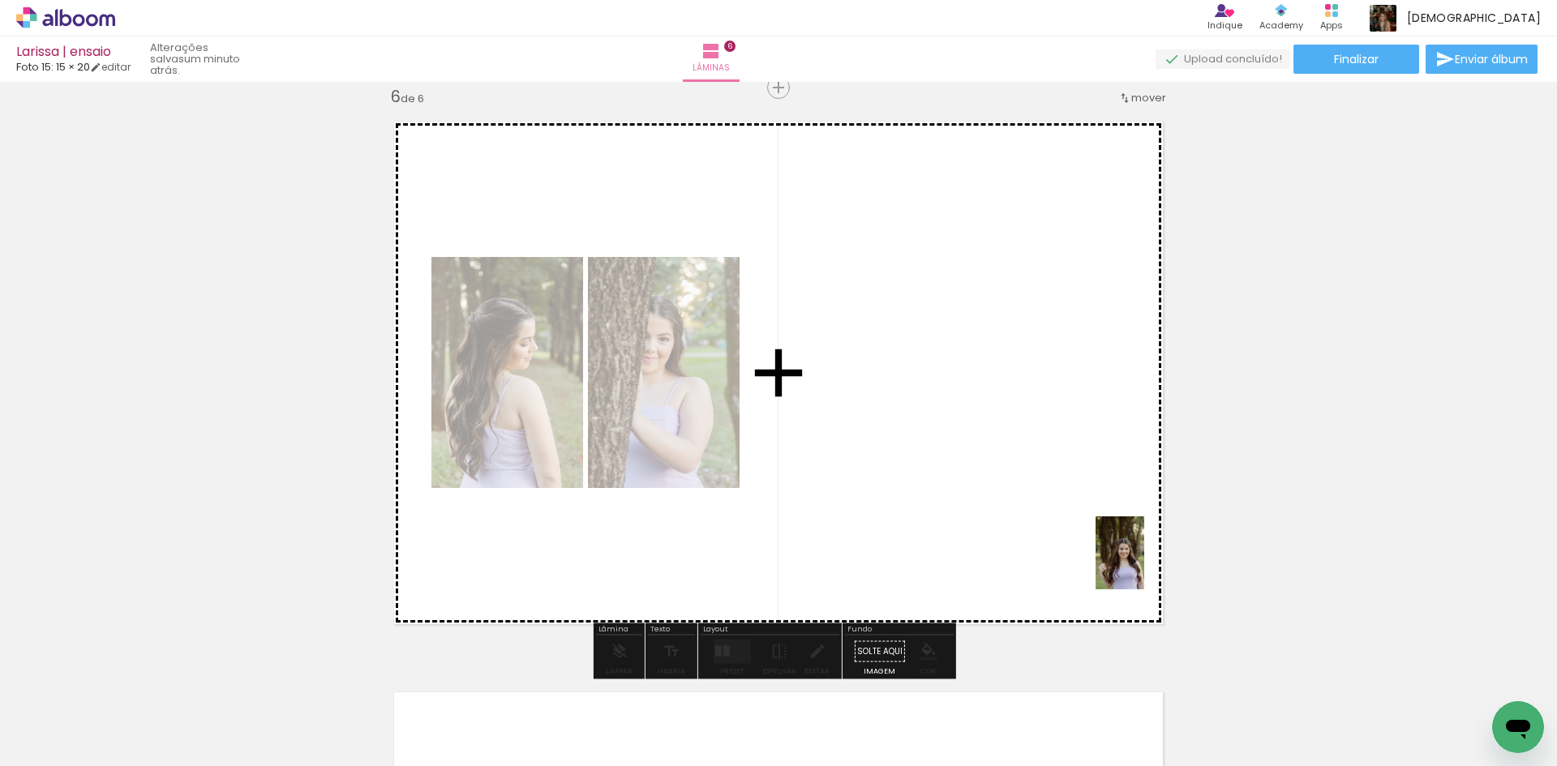
drag, startPoint x: 1281, startPoint y: 743, endPoint x: 1144, endPoint y: 565, distance: 224.9
click at [1144, 565] on quentale-workspace at bounding box center [778, 383] width 1557 height 766
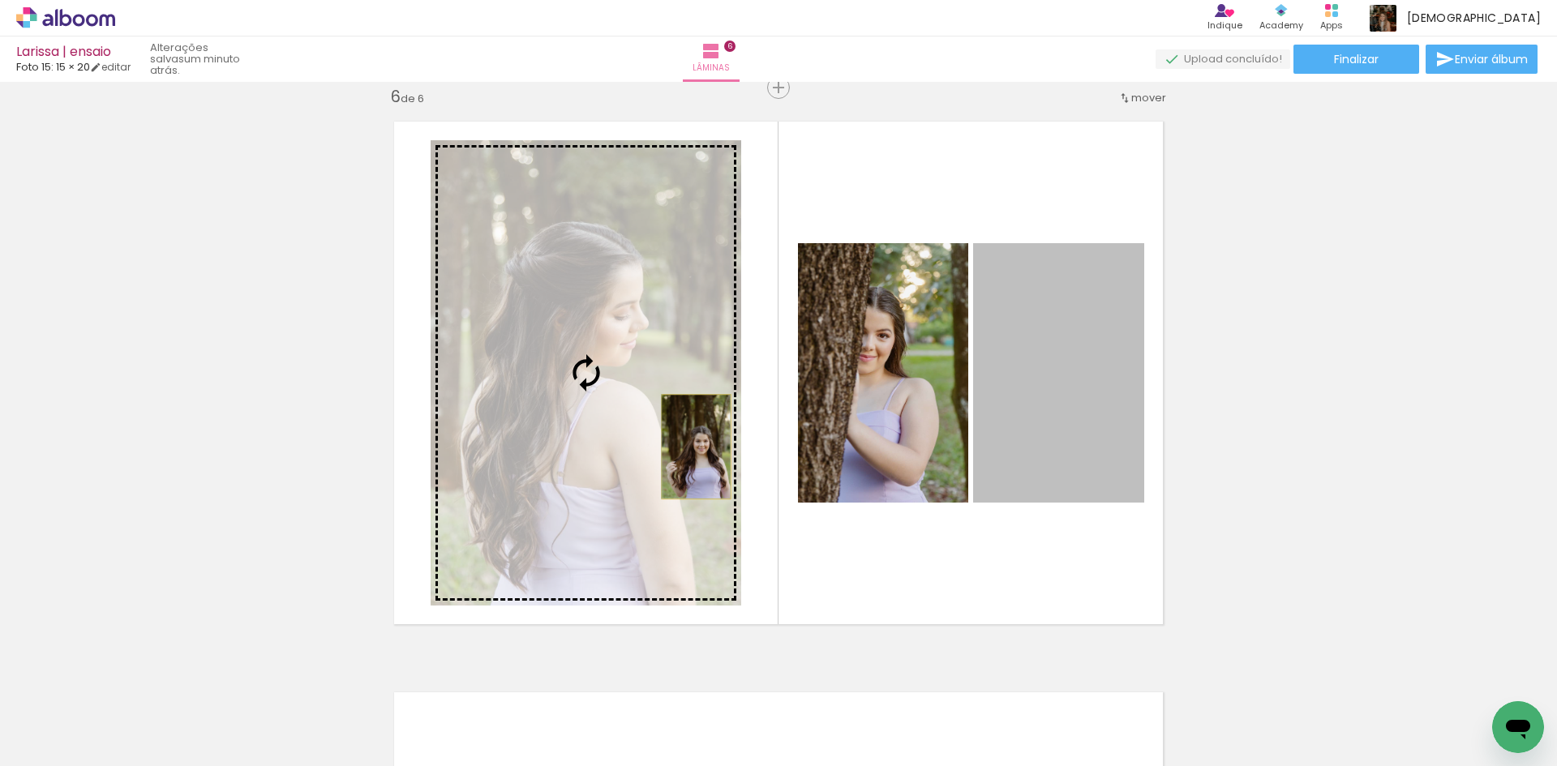
drag, startPoint x: 1096, startPoint y: 421, endPoint x: 690, endPoint y: 447, distance: 406.4
click at [0, 0] on slot at bounding box center [0, 0] width 0 height 0
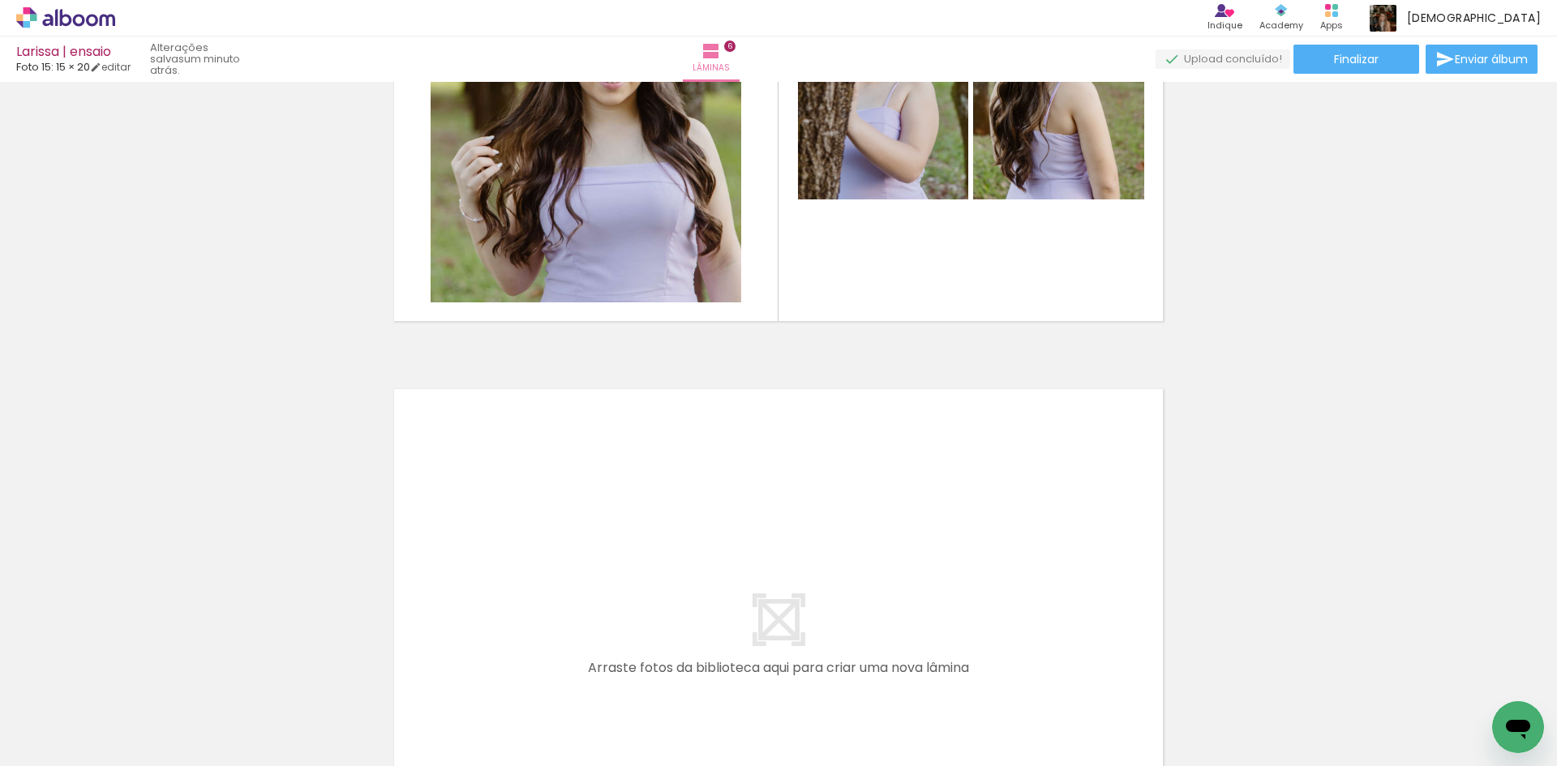
scroll to position [3200, 0]
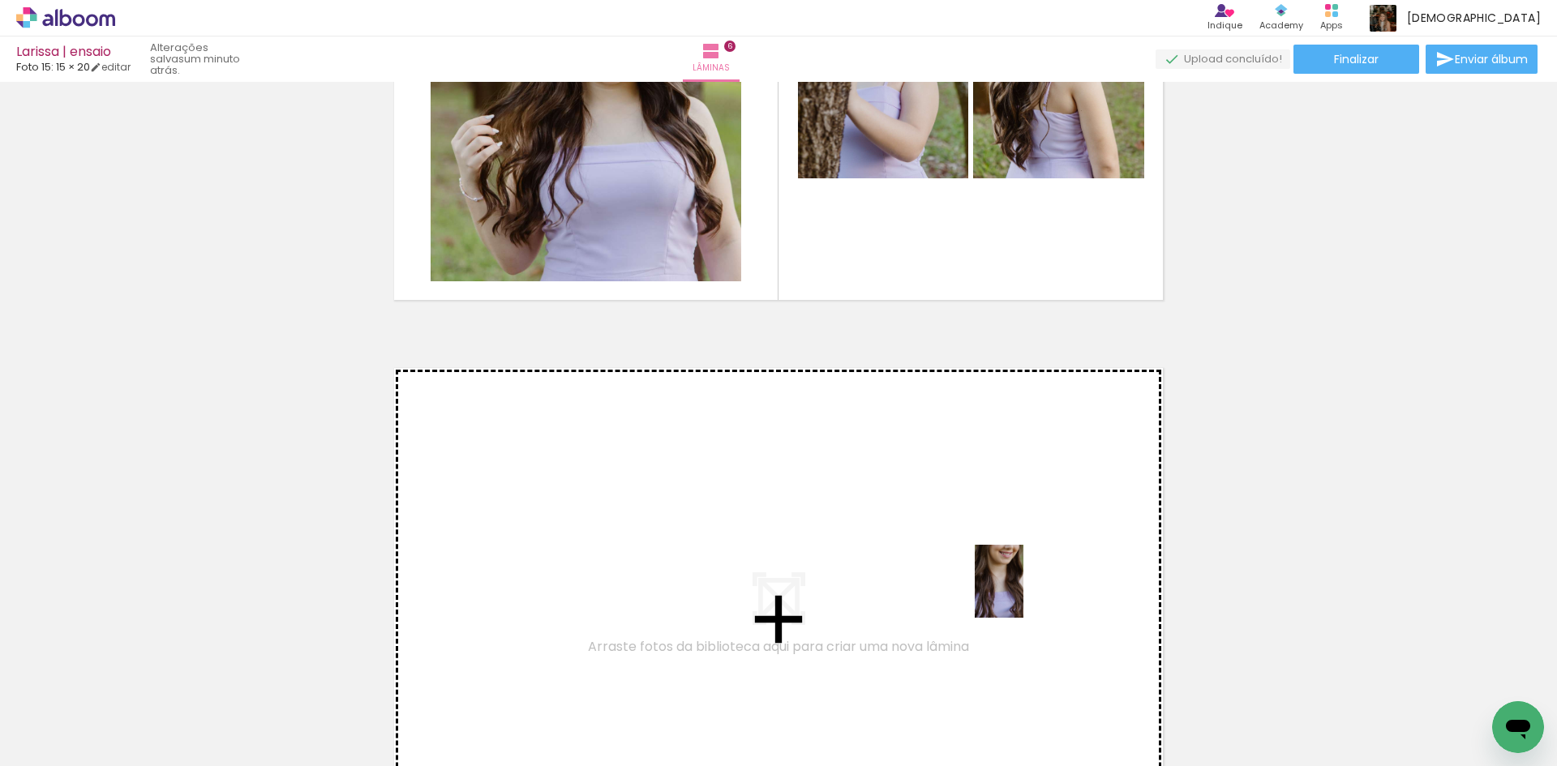
drag, startPoint x: 1354, startPoint y: 726, endPoint x: 1019, endPoint y: 592, distance: 360.0
click at [1019, 592] on quentale-workspace at bounding box center [778, 383] width 1557 height 766
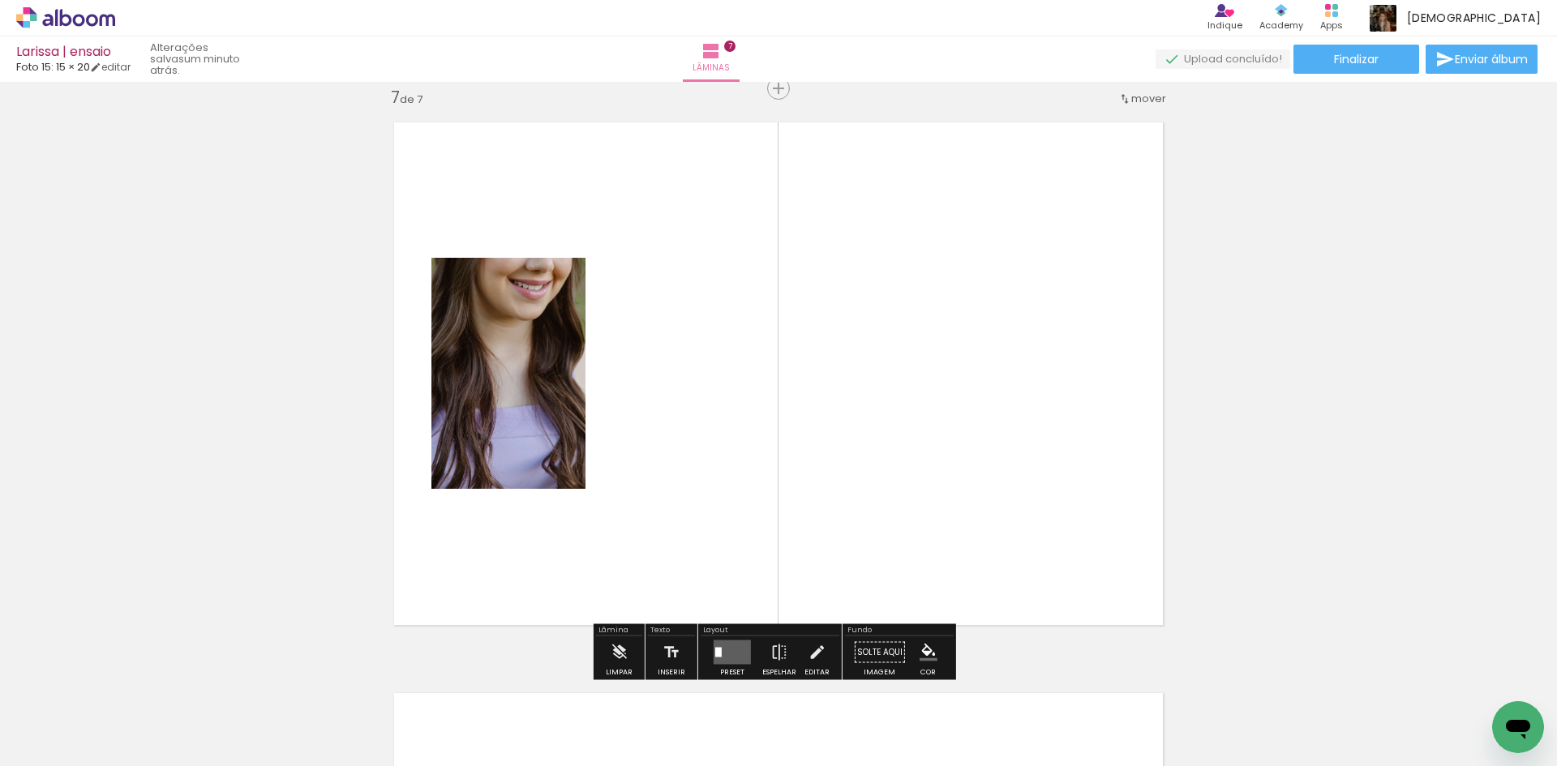
scroll to position [3447, 0]
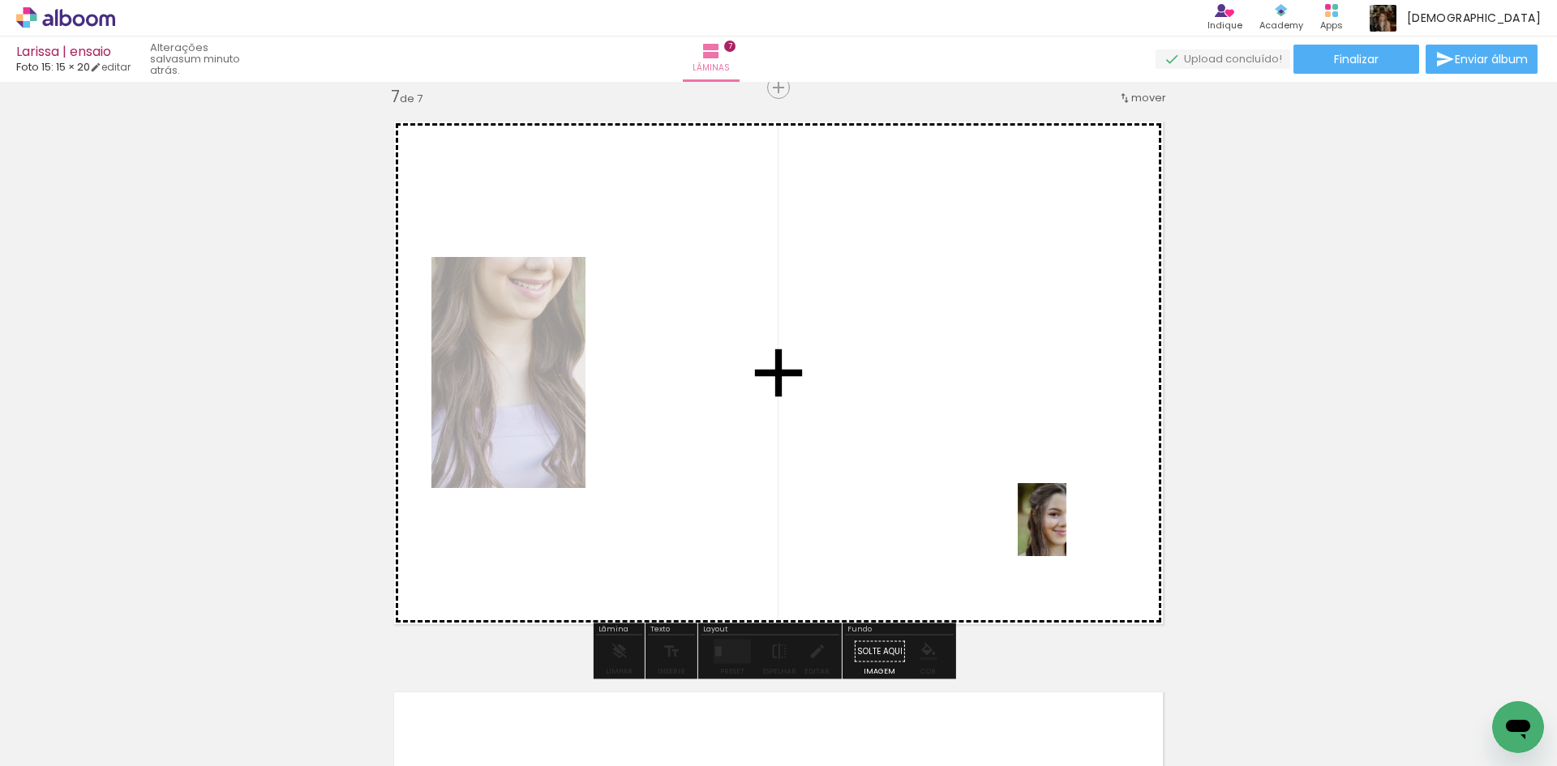
drag, startPoint x: 1464, startPoint y: 719, endPoint x: 1064, endPoint y: 530, distance: 442.3
click at [1064, 530] on quentale-workspace at bounding box center [778, 383] width 1557 height 766
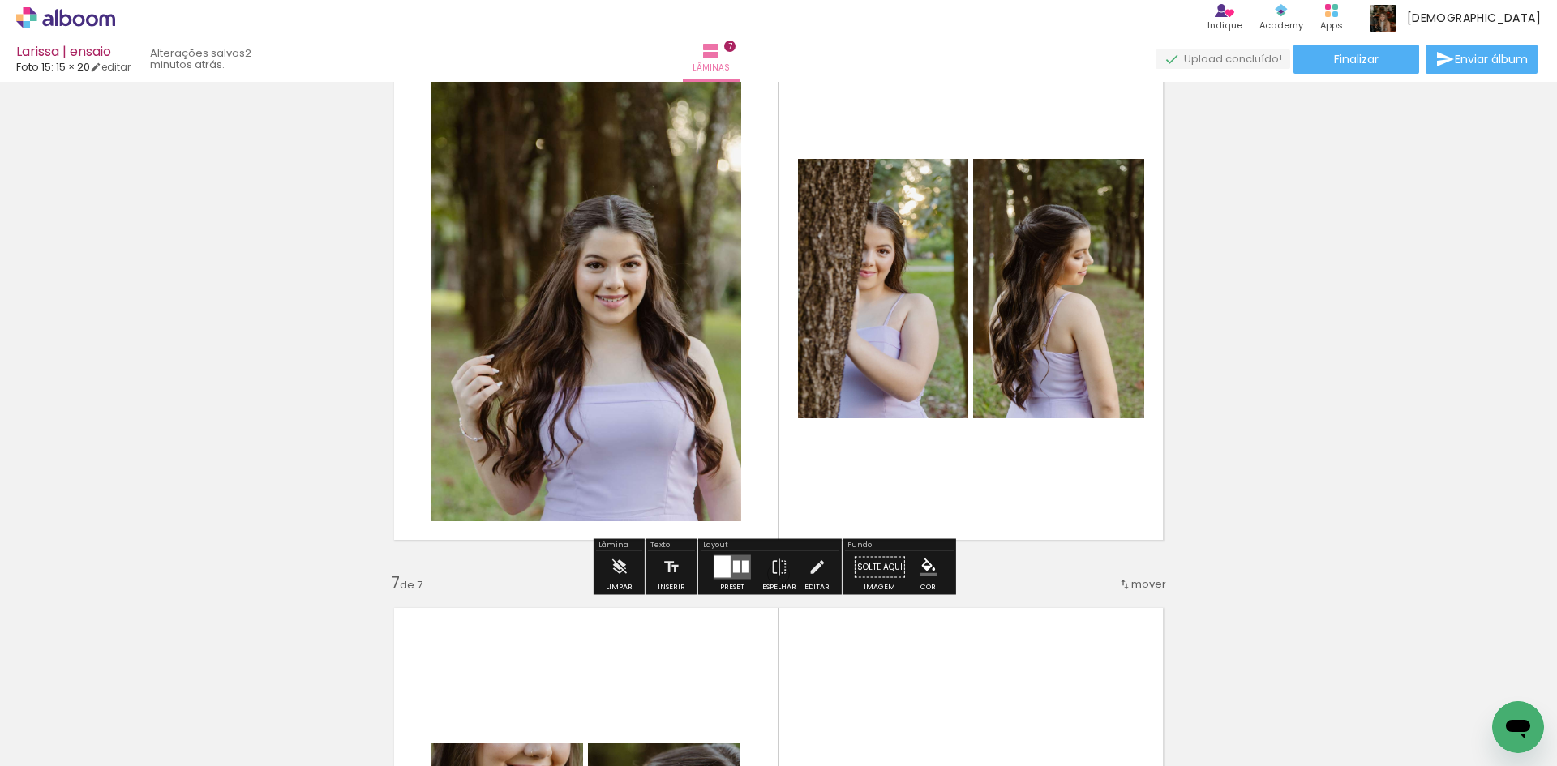
scroll to position [3041, 0]
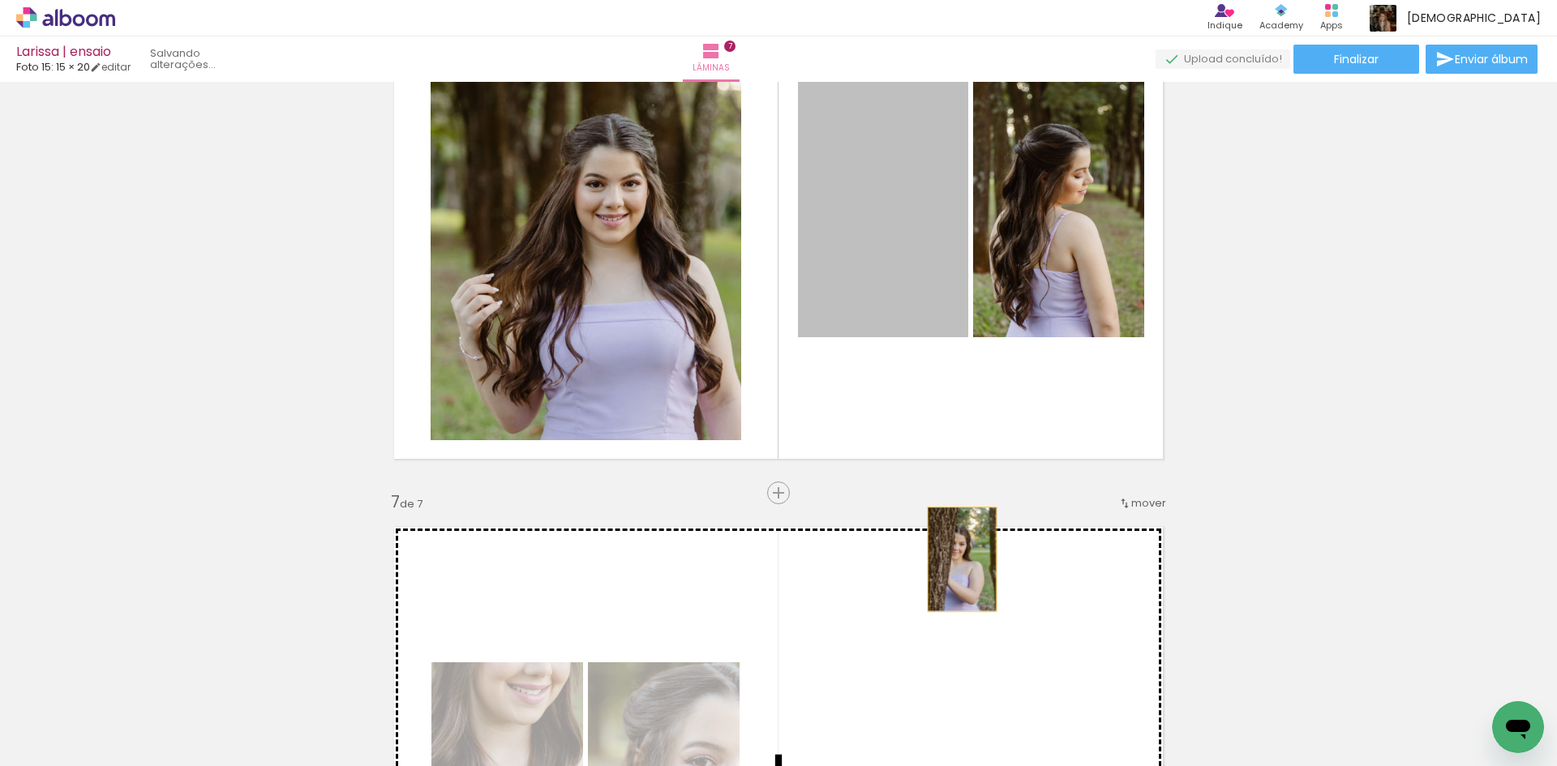
drag, startPoint x: 899, startPoint y: 232, endPoint x: 956, endPoint y: 560, distance: 332.5
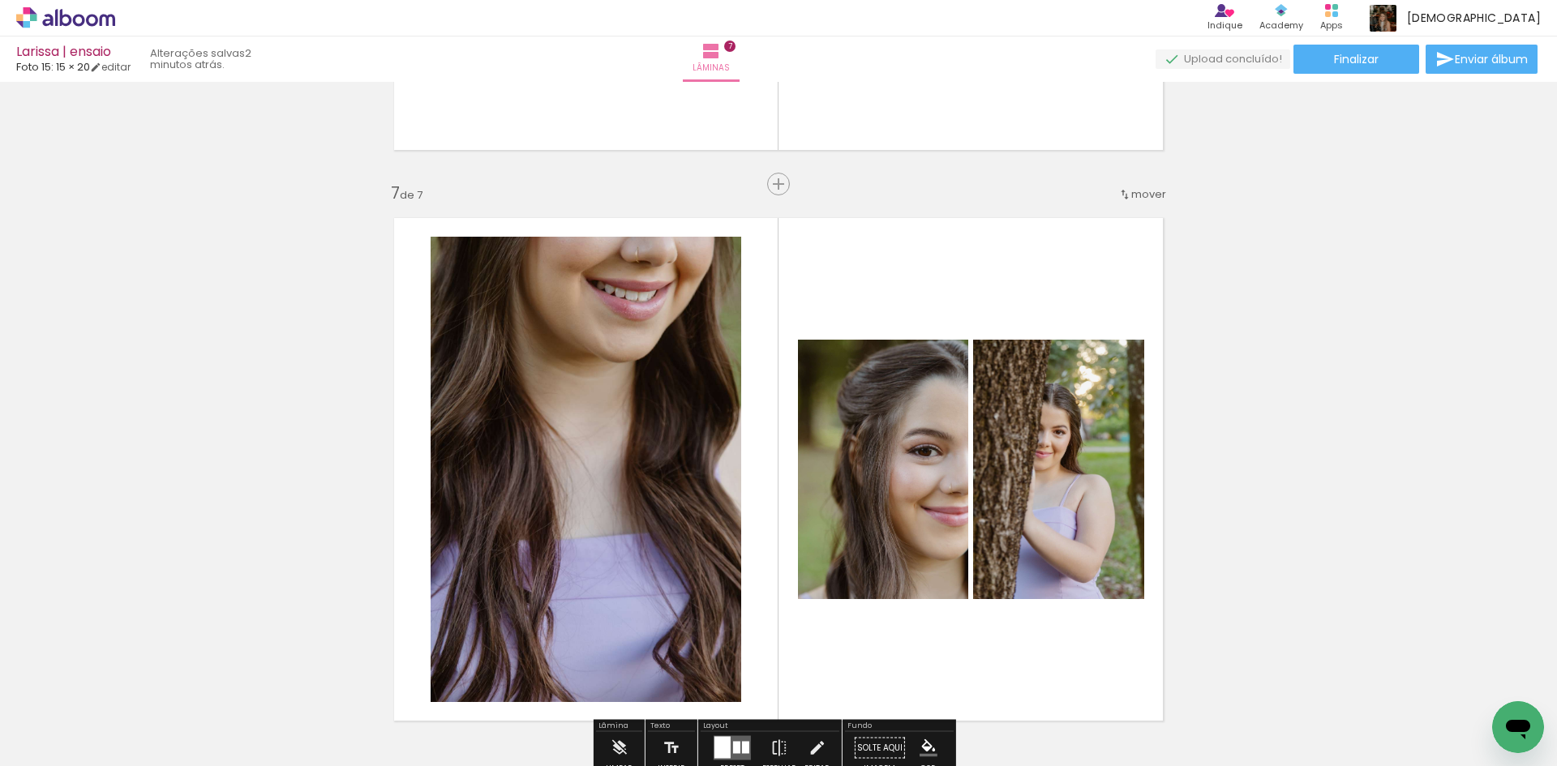
scroll to position [3447, 0]
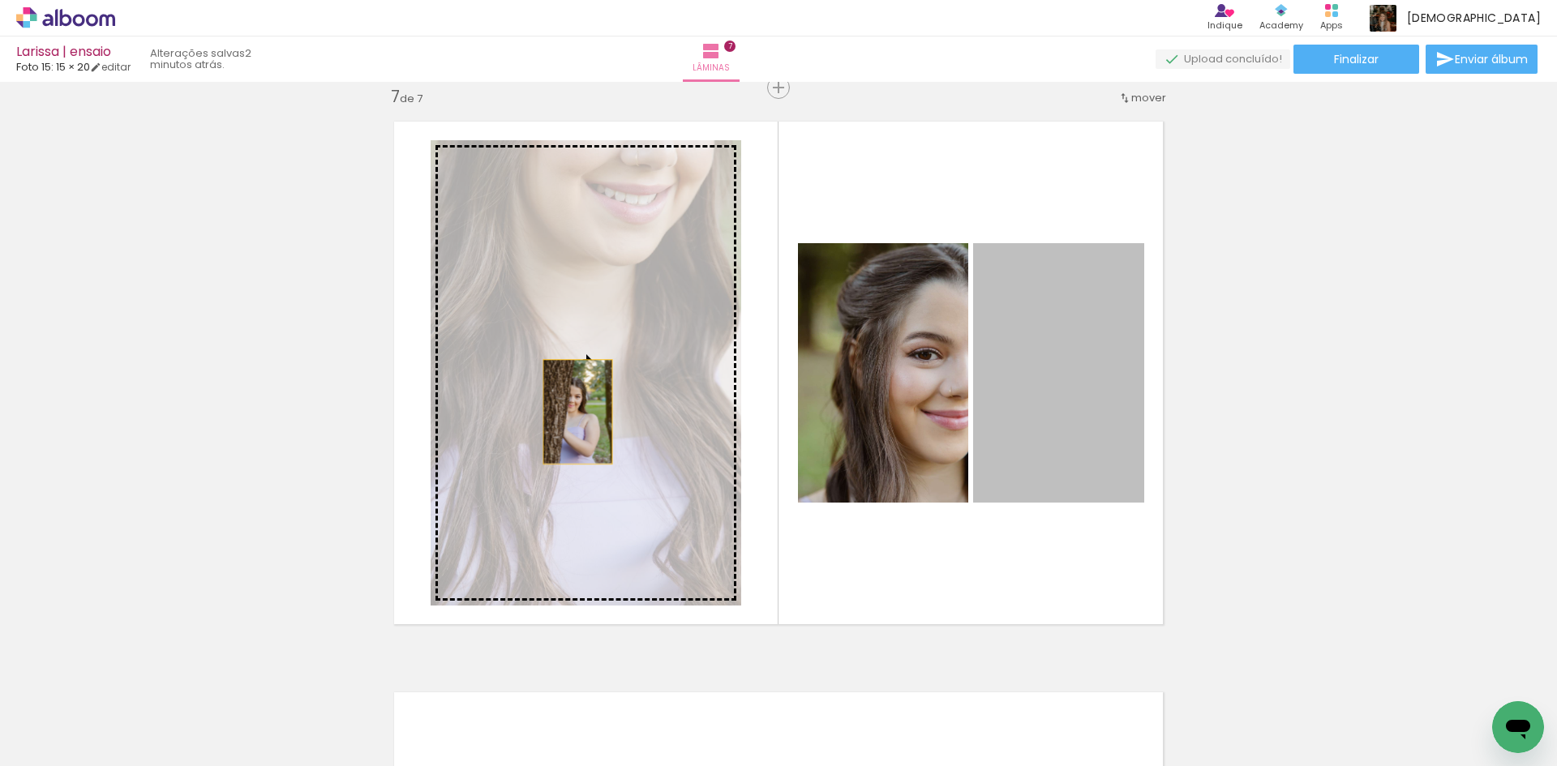
drag, startPoint x: 1089, startPoint y: 429, endPoint x: 571, endPoint y: 412, distance: 518.5
click at [0, 0] on slot at bounding box center [0, 0] width 0 height 0
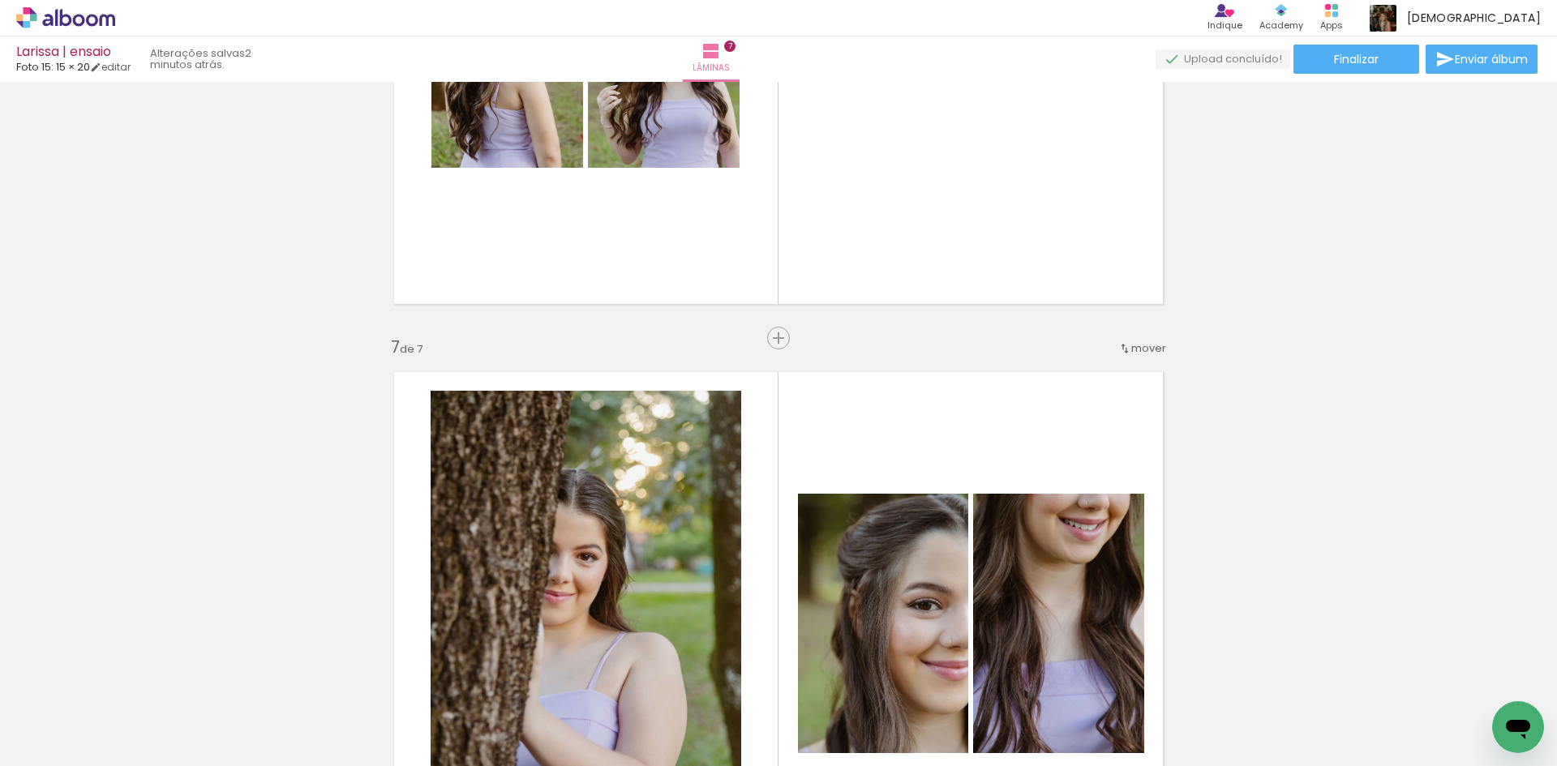
scroll to position [2960, 0]
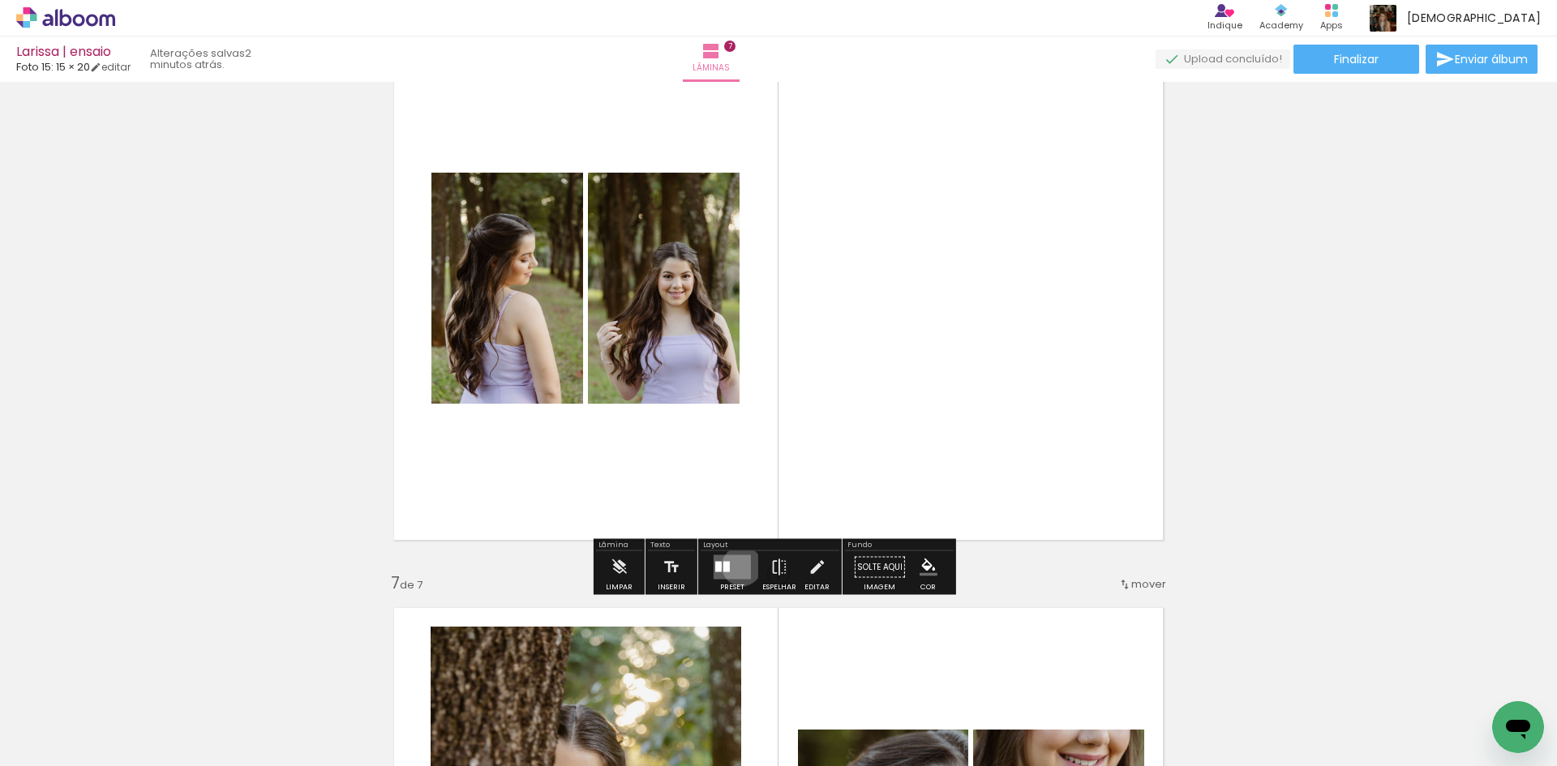
click at [738, 566] on quentale-layouter at bounding box center [732, 568] width 37 height 24
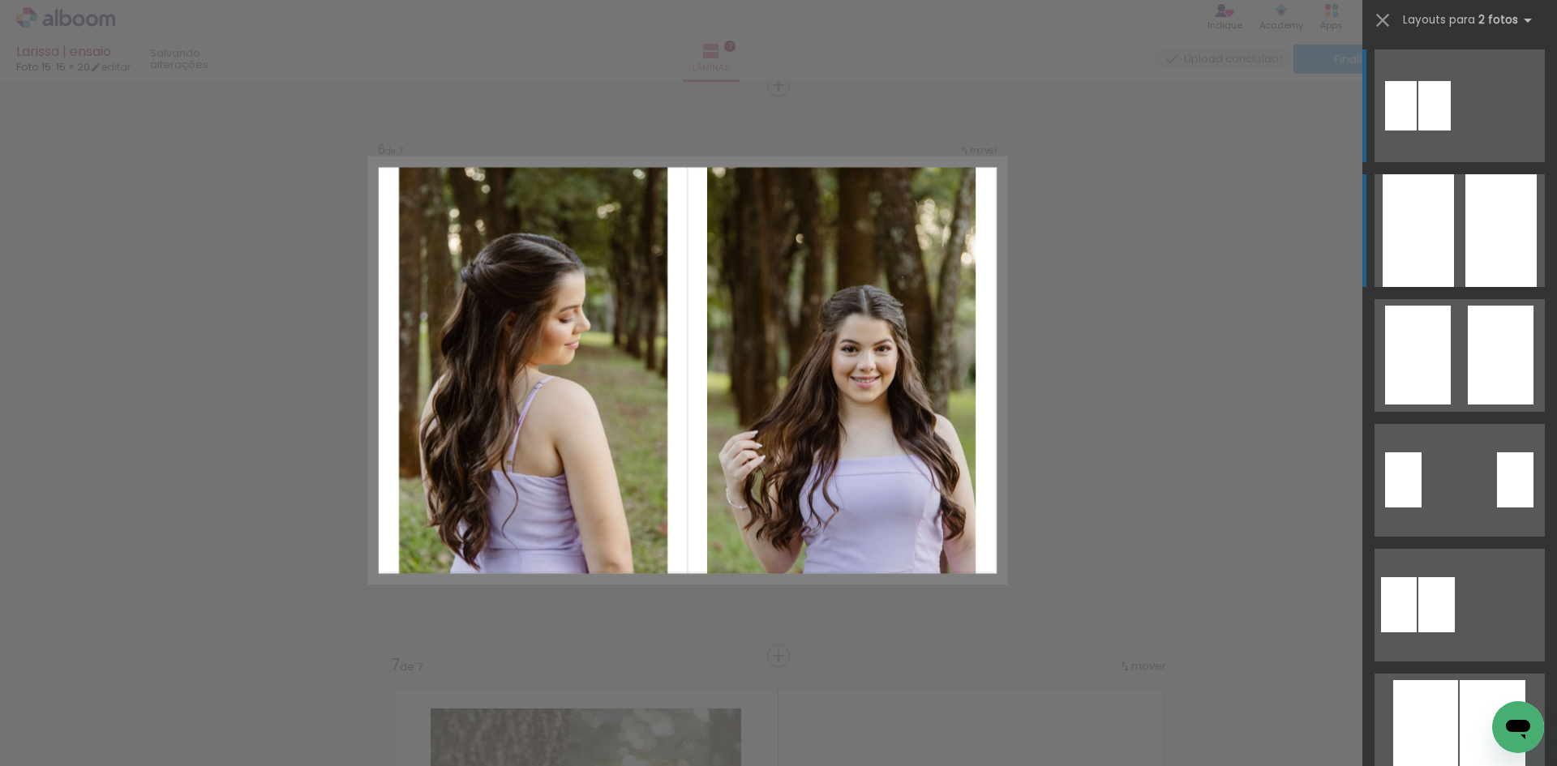
scroll to position [2876, 0]
click at [1484, 230] on div at bounding box center [1501, 230] width 71 height 113
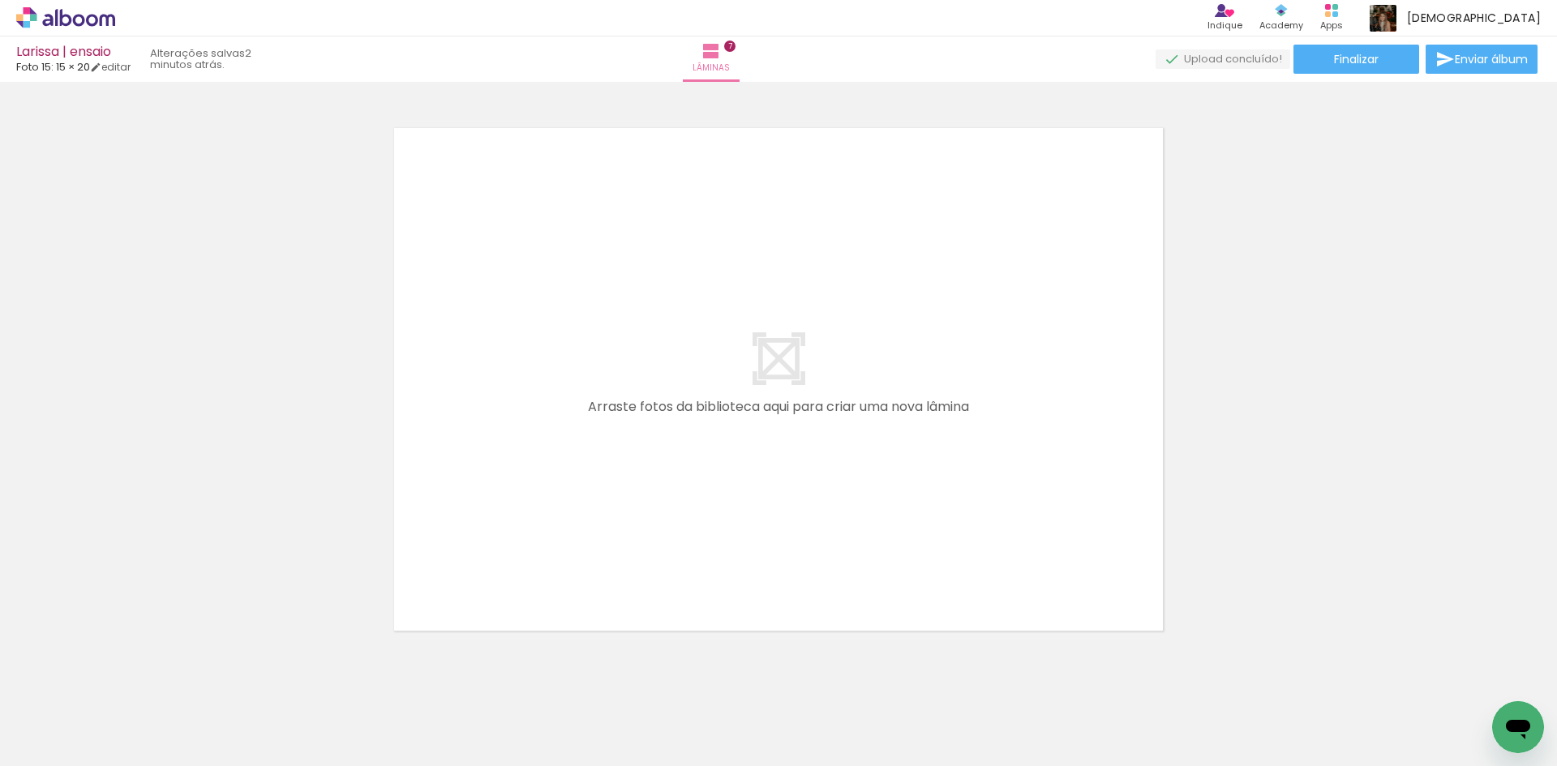
scroll to position [0, 488]
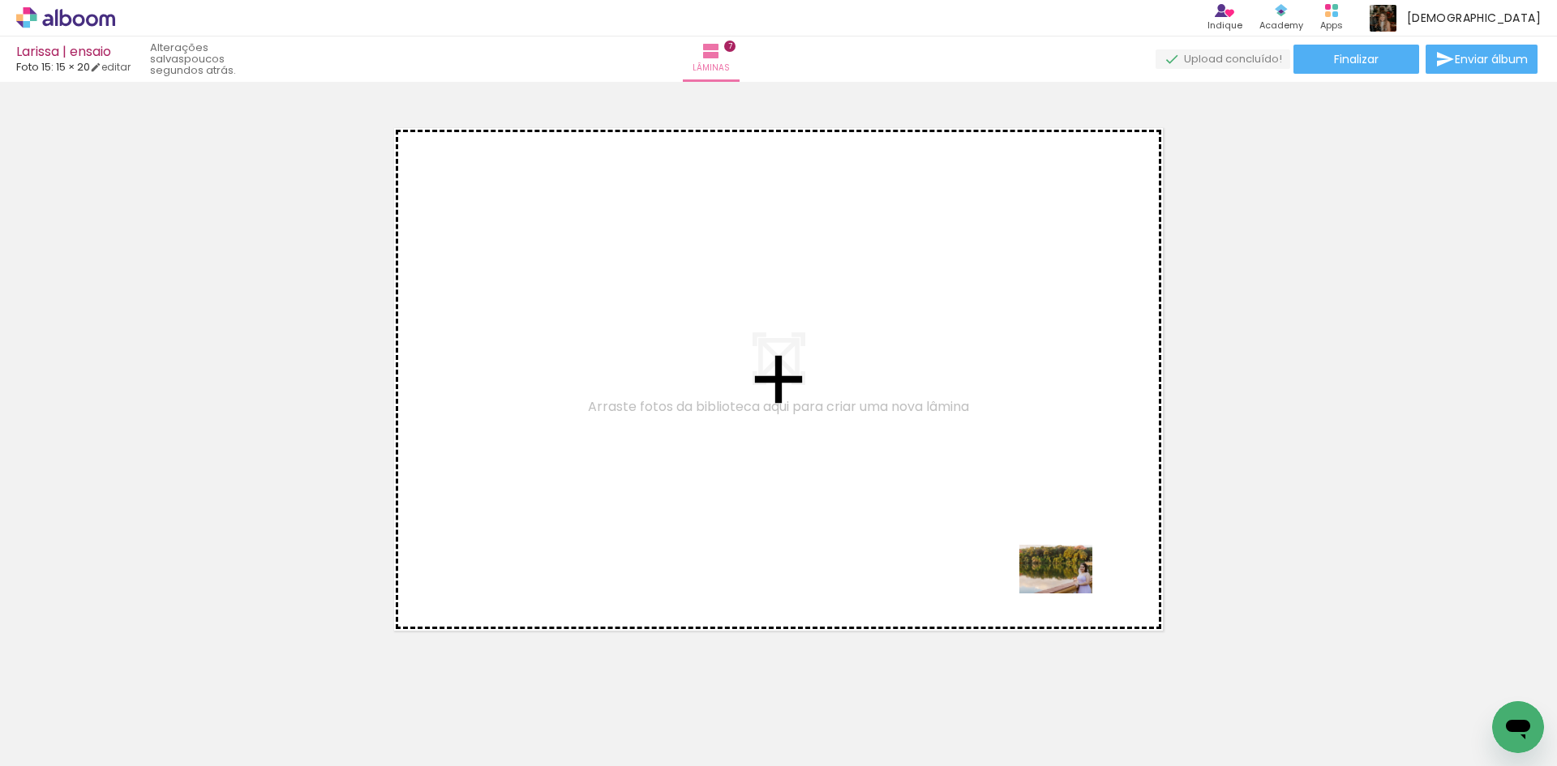
drag, startPoint x: 1070, startPoint y: 732, endPoint x: 1068, endPoint y: 594, distance: 137.9
click at [1068, 594] on quentale-workspace at bounding box center [778, 383] width 1557 height 766
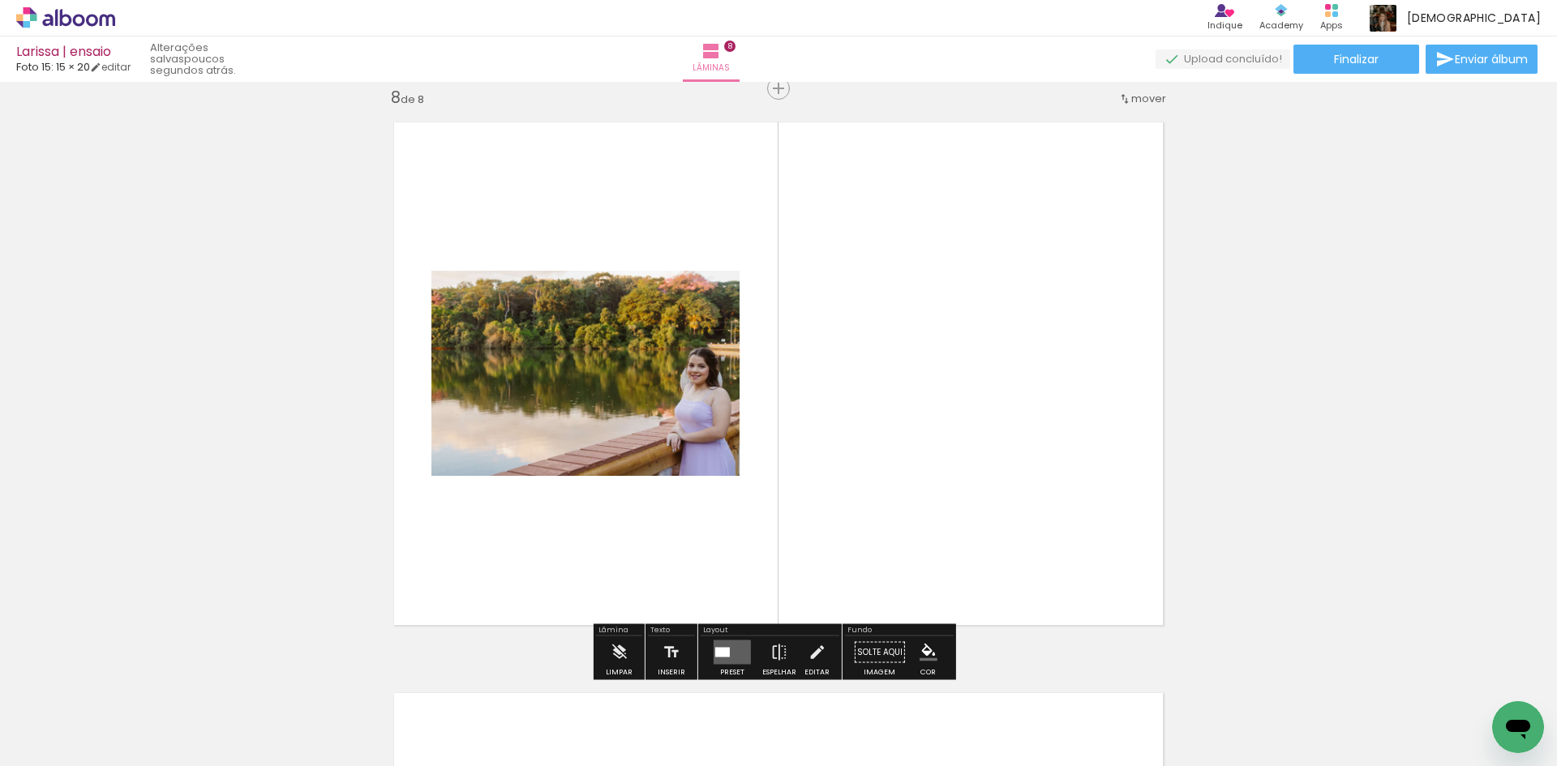
scroll to position [4018, 0]
click at [731, 652] on quentale-layouter at bounding box center [732, 652] width 37 height 24
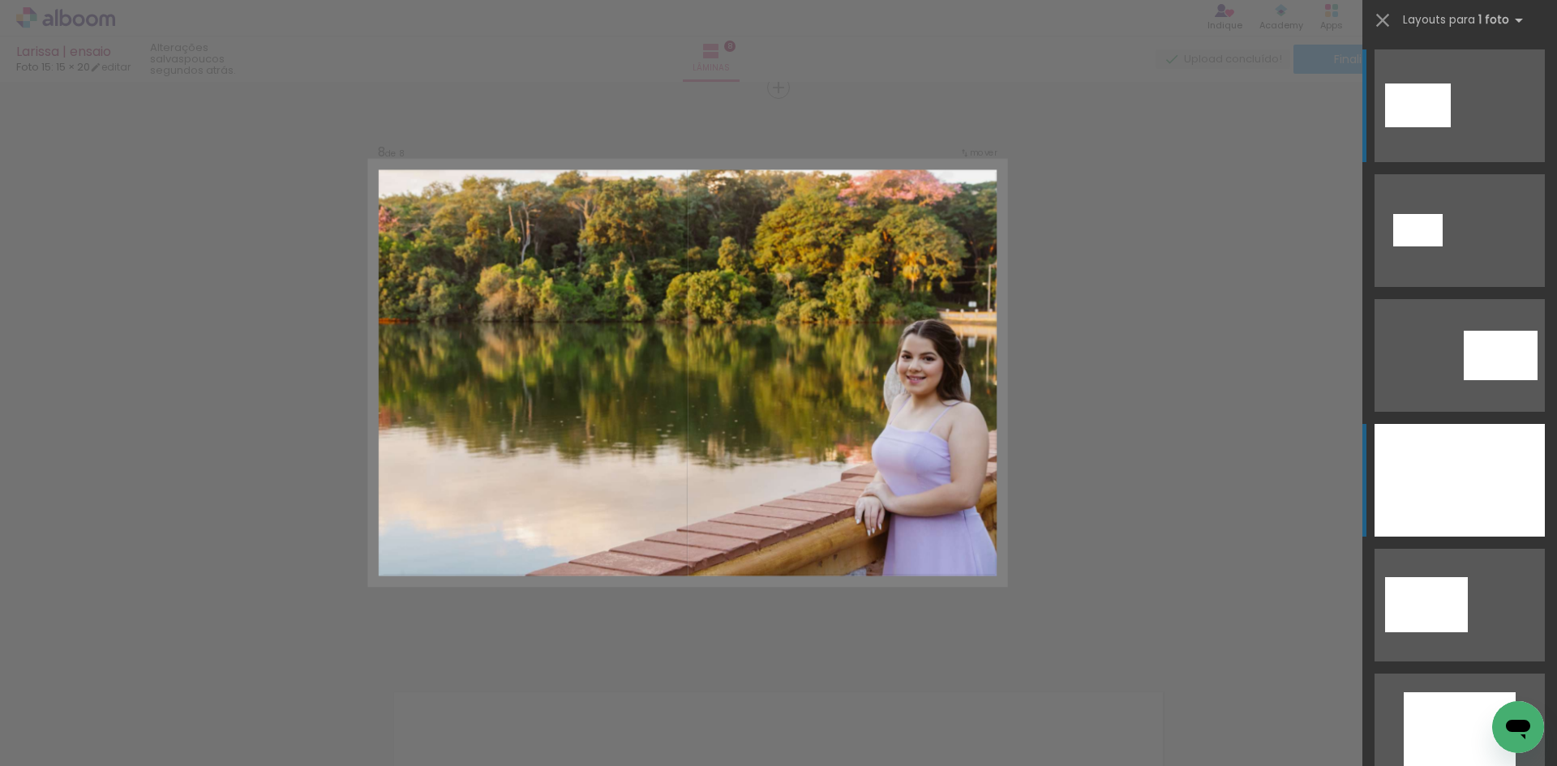
click at [1466, 466] on div at bounding box center [1460, 480] width 170 height 113
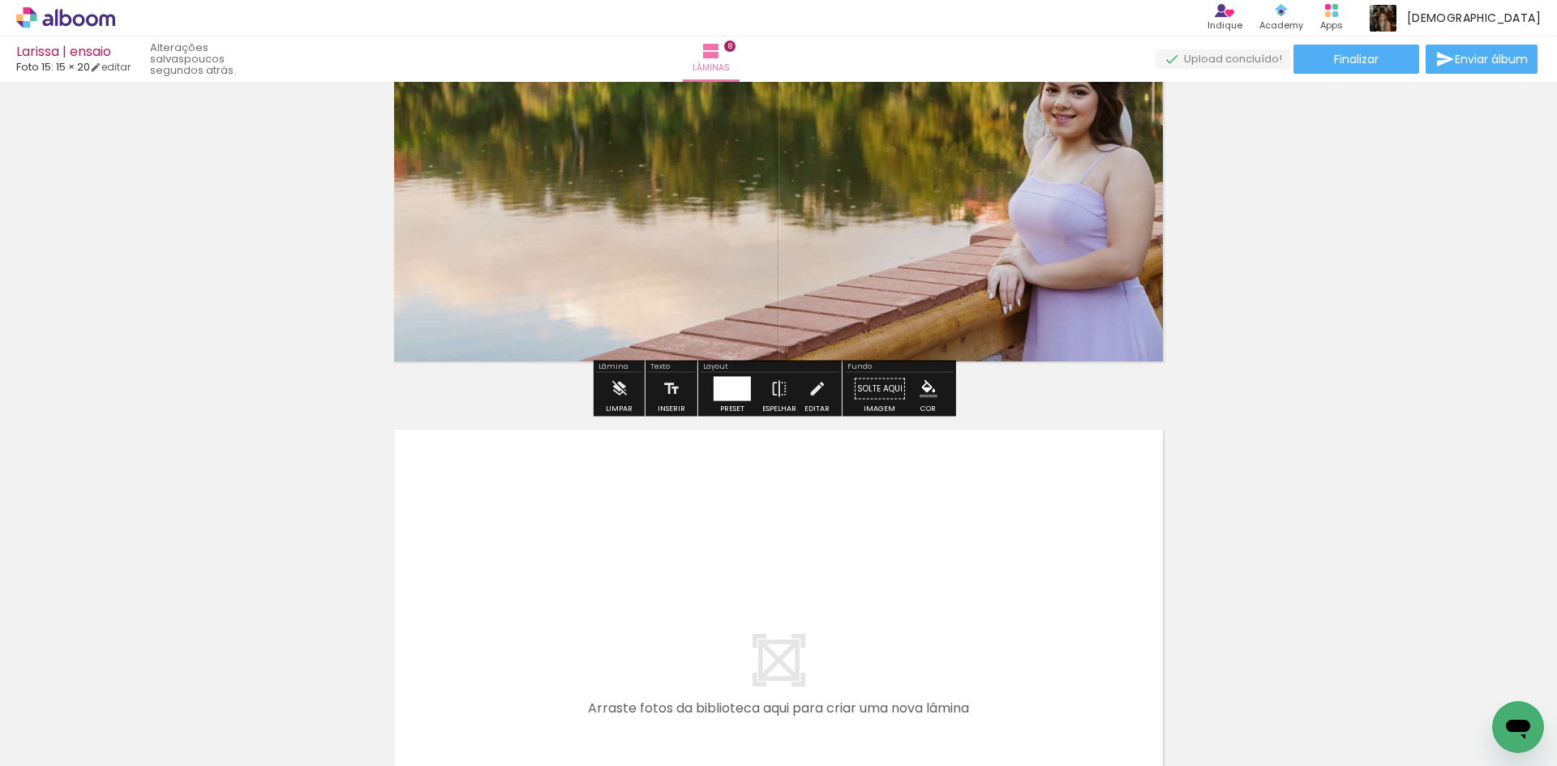
scroll to position [4342, 0]
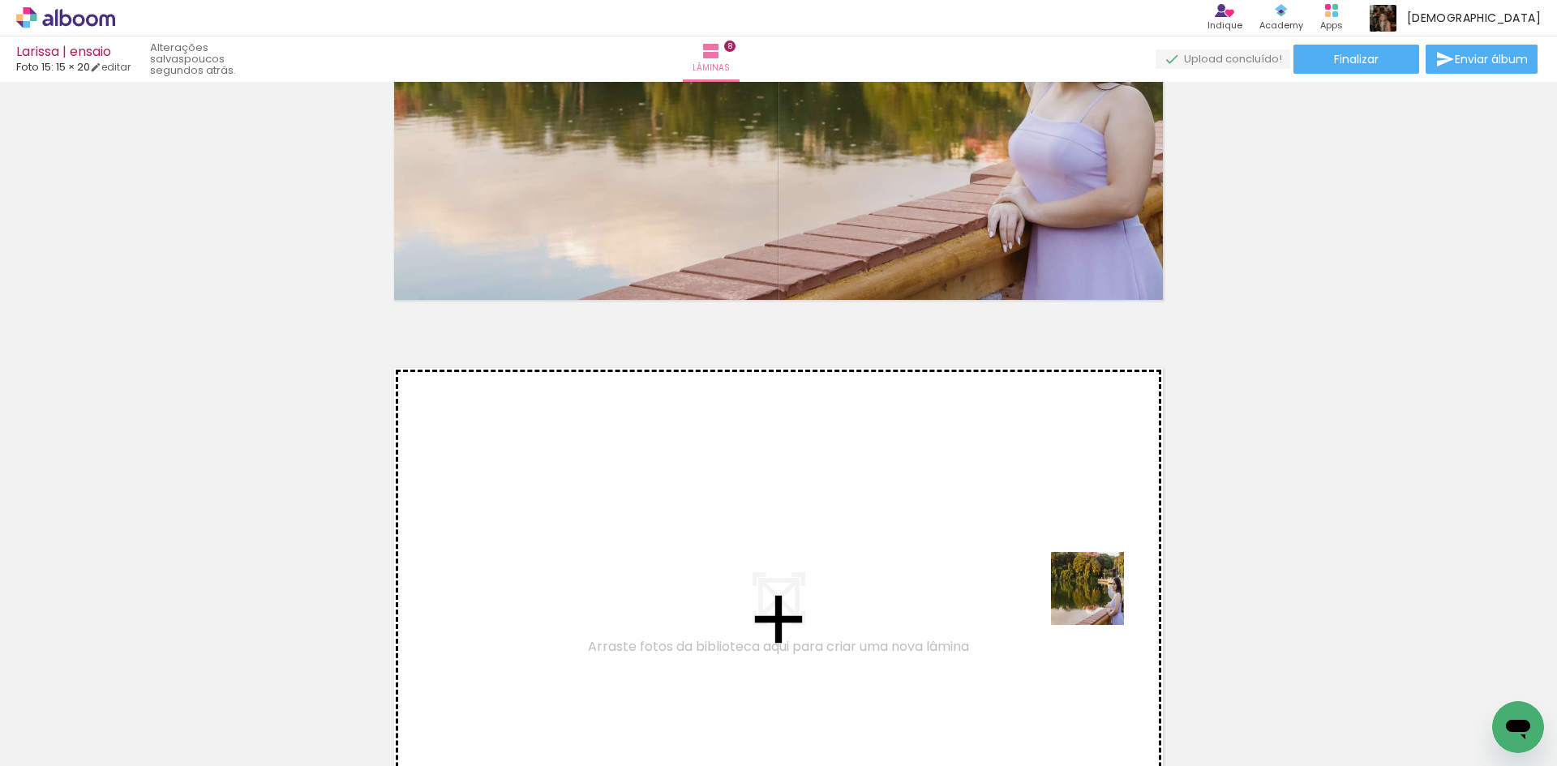
drag, startPoint x: 1130, startPoint y: 710, endPoint x: 1099, endPoint y: 587, distance: 127.1
click at [1099, 587] on quentale-workspace at bounding box center [778, 383] width 1557 height 766
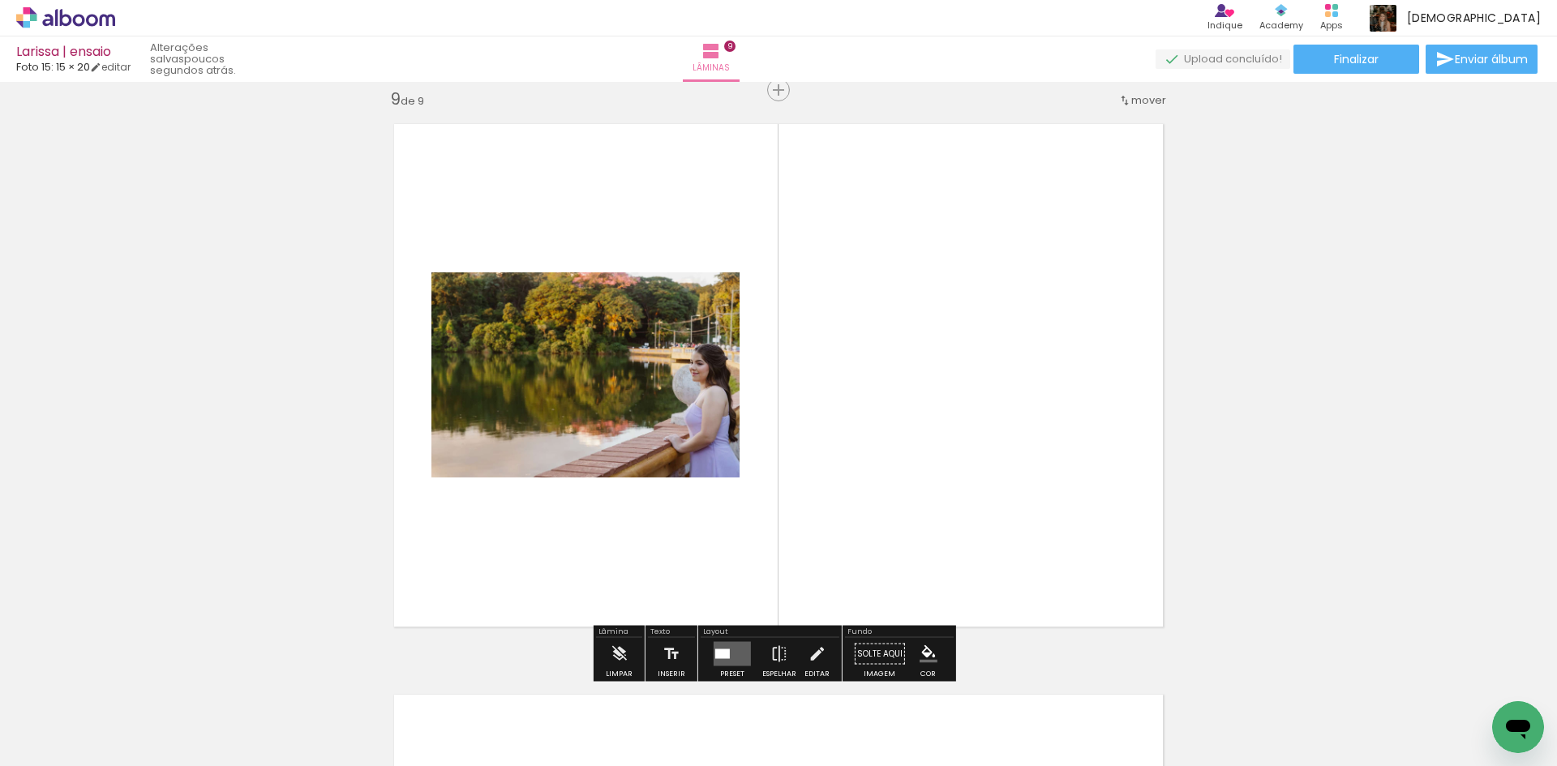
scroll to position [4589, 0]
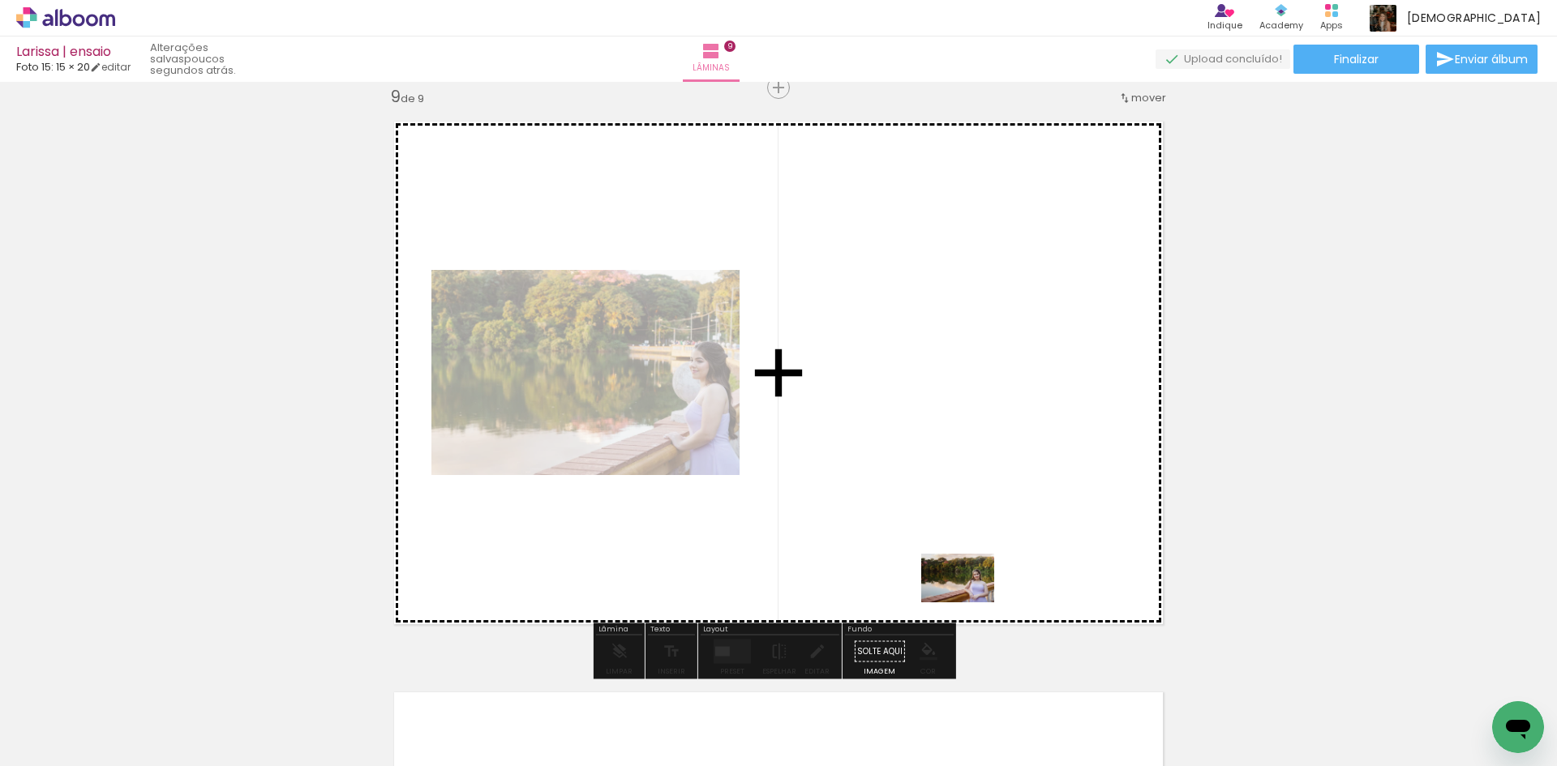
drag, startPoint x: 1243, startPoint y: 719, endPoint x: 970, endPoint y: 603, distance: 296.9
click at [970, 603] on quentale-workspace at bounding box center [778, 383] width 1557 height 766
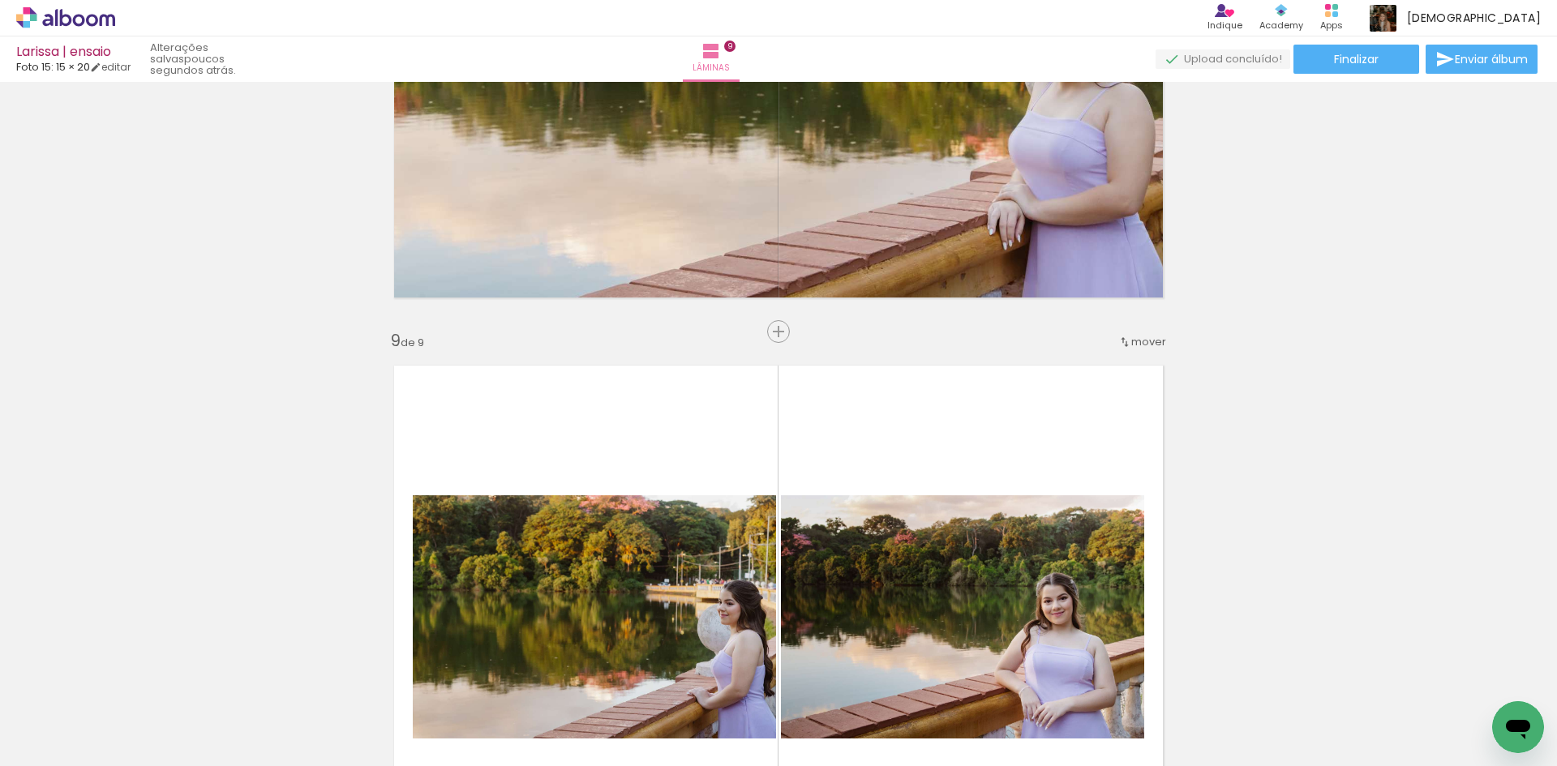
scroll to position [4346, 0]
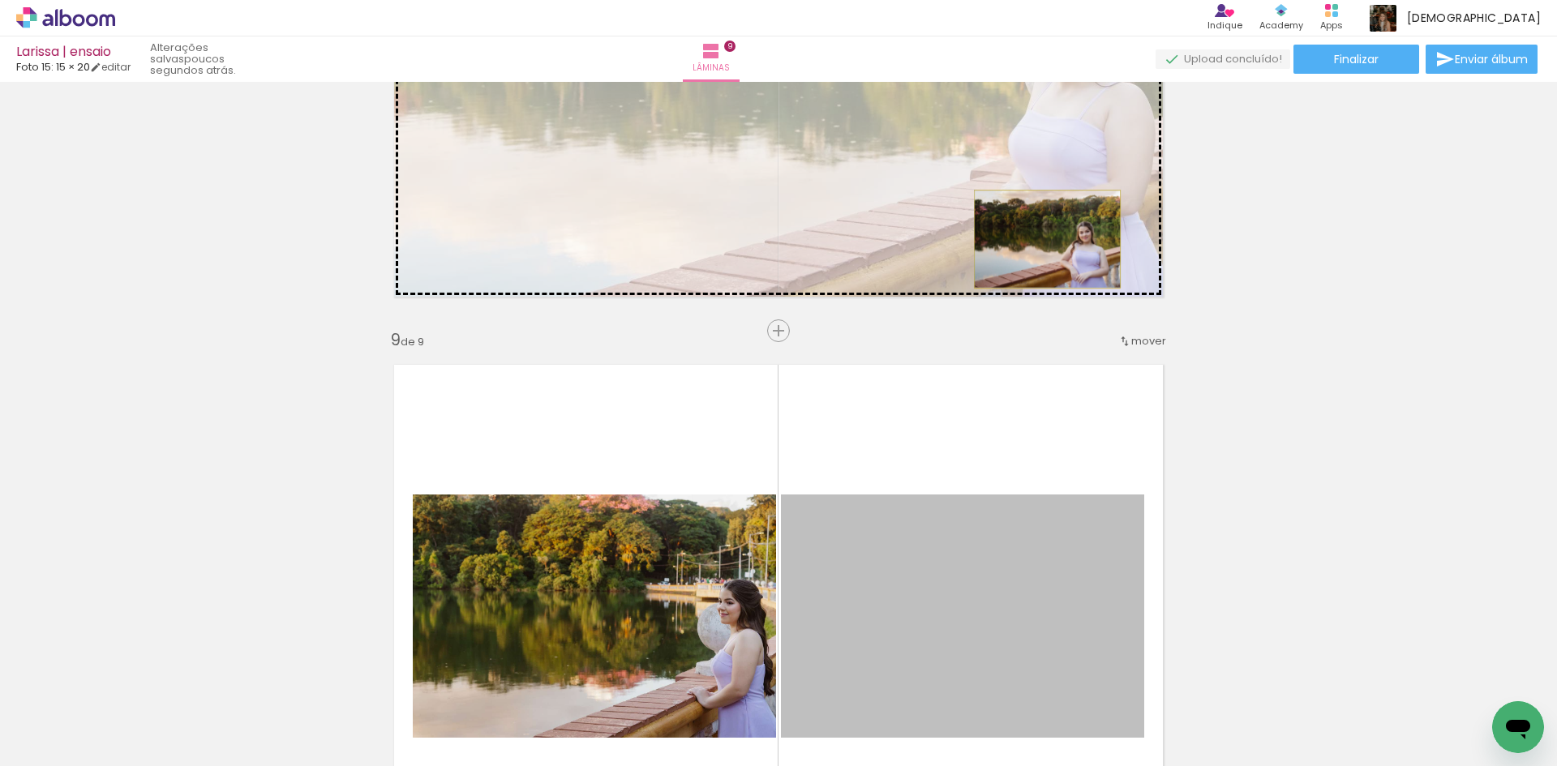
drag, startPoint x: 1049, startPoint y: 574, endPoint x: 1041, endPoint y: 239, distance: 335.1
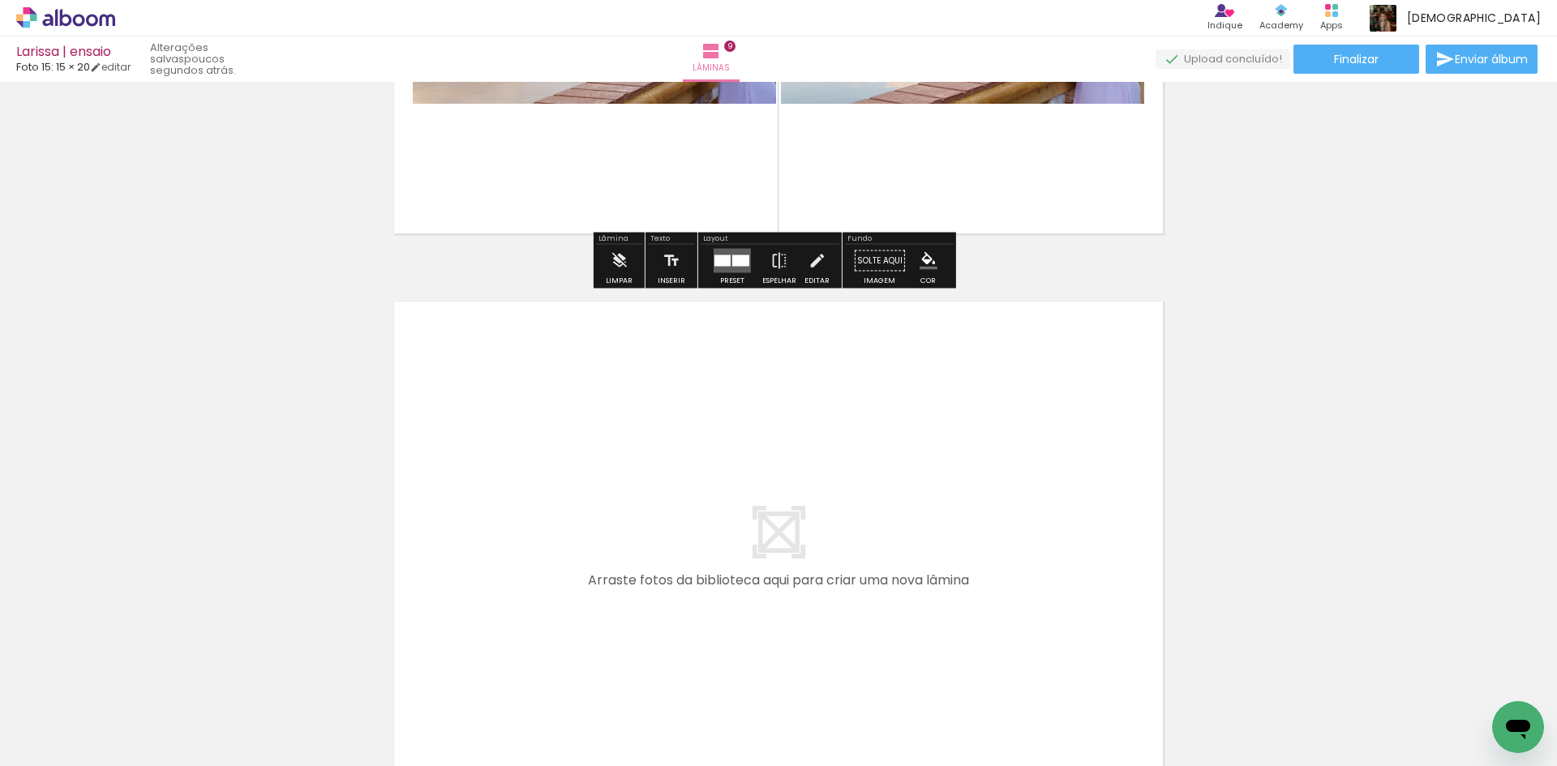
scroll to position [4994, 0]
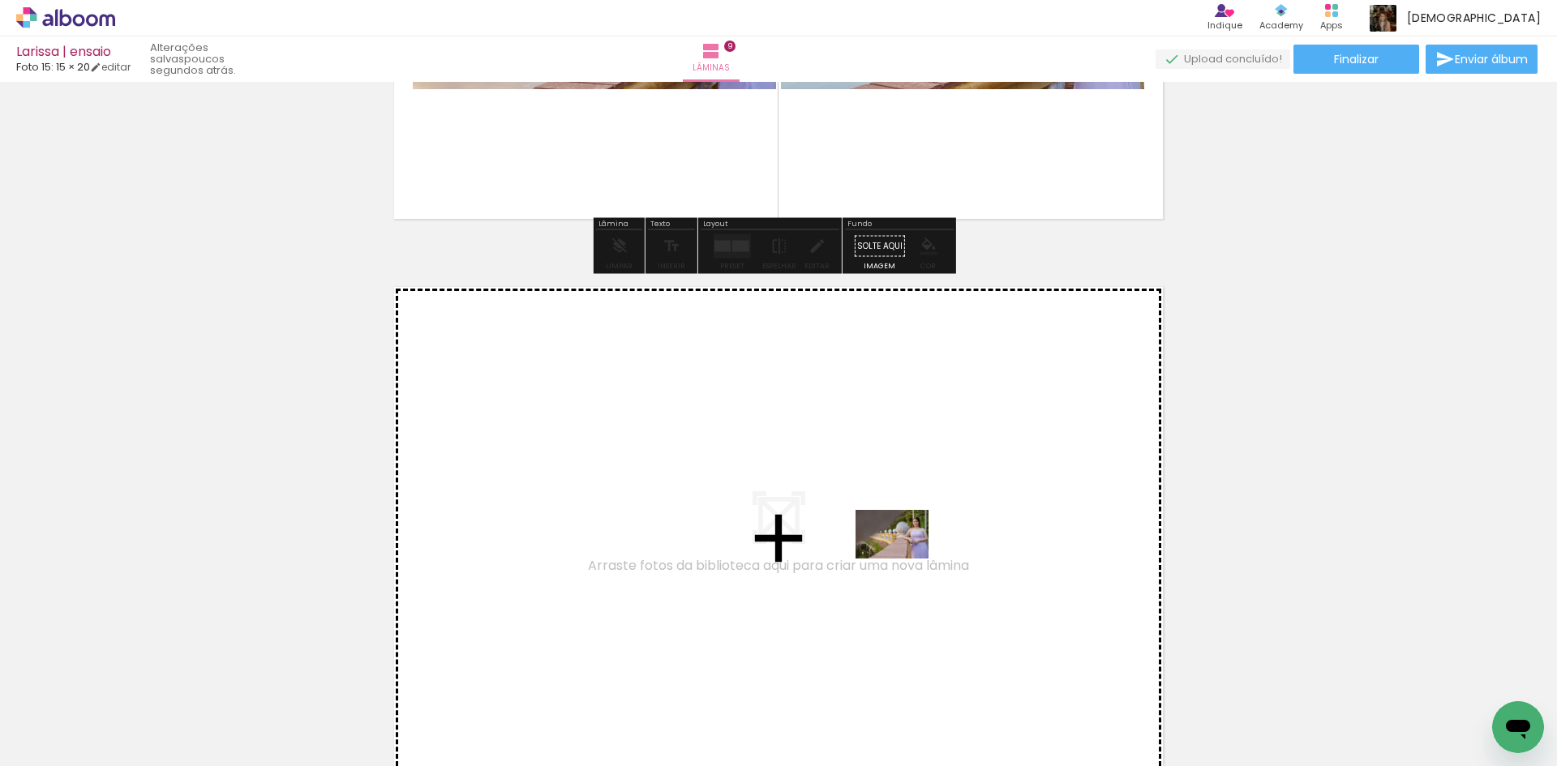
drag, startPoint x: 1378, startPoint y: 718, endPoint x: 904, endPoint y: 559, distance: 499.6
click at [904, 559] on quentale-workspace at bounding box center [778, 383] width 1557 height 766
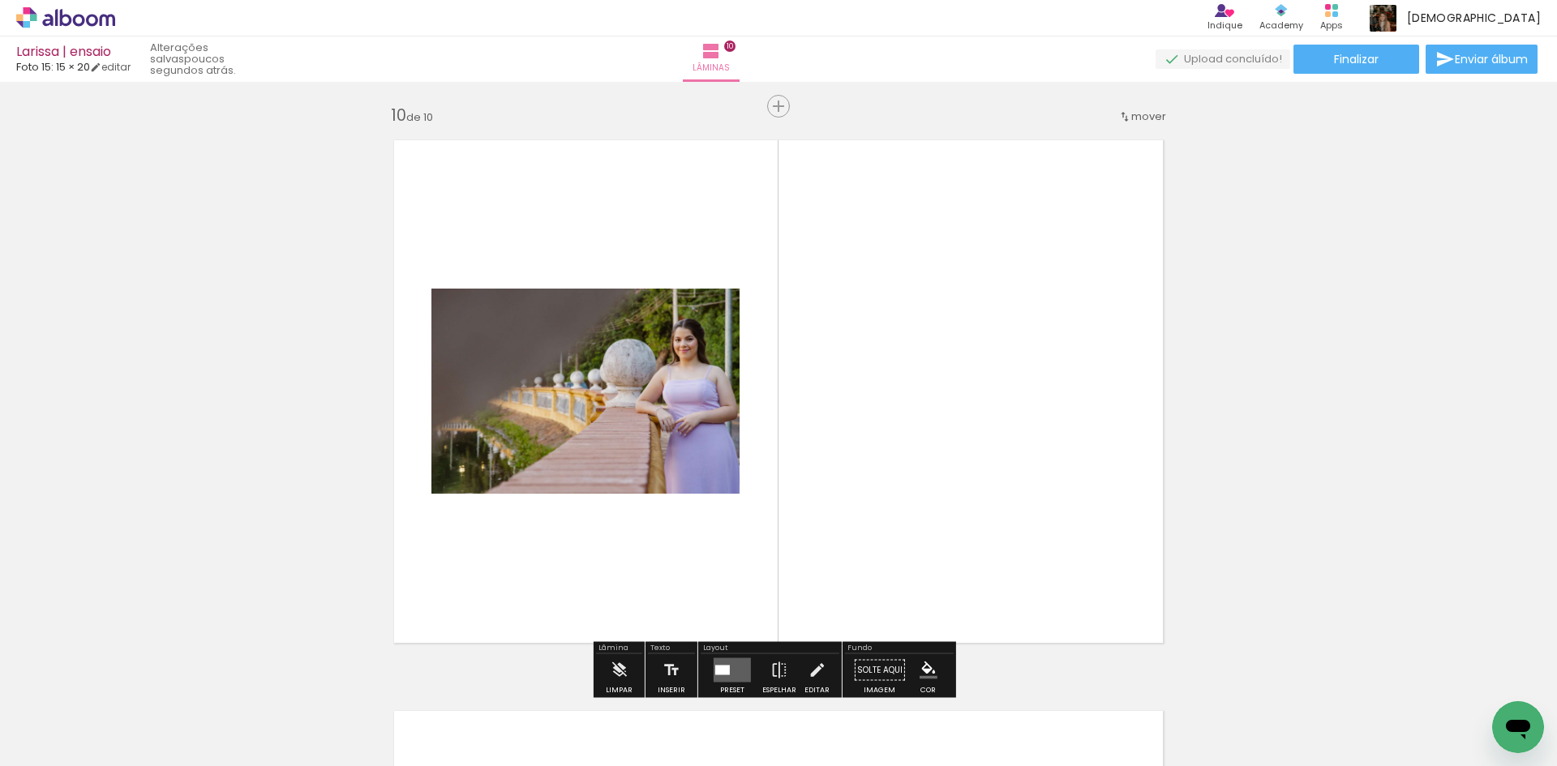
scroll to position [5160, 0]
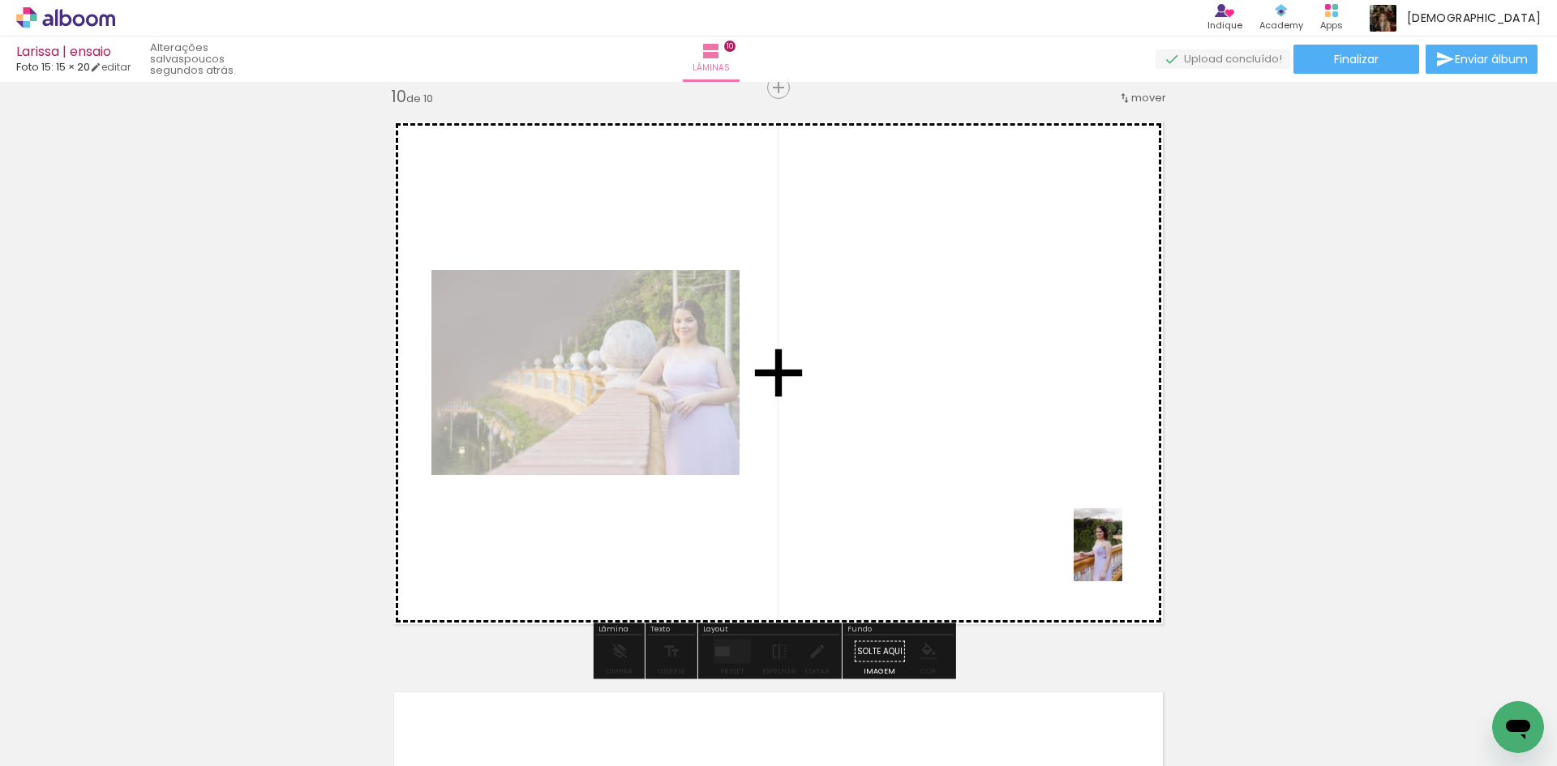
drag, startPoint x: 1480, startPoint y: 703, endPoint x: 1122, endPoint y: 557, distance: 386.3
click at [1122, 557] on quentale-workspace at bounding box center [778, 383] width 1557 height 766
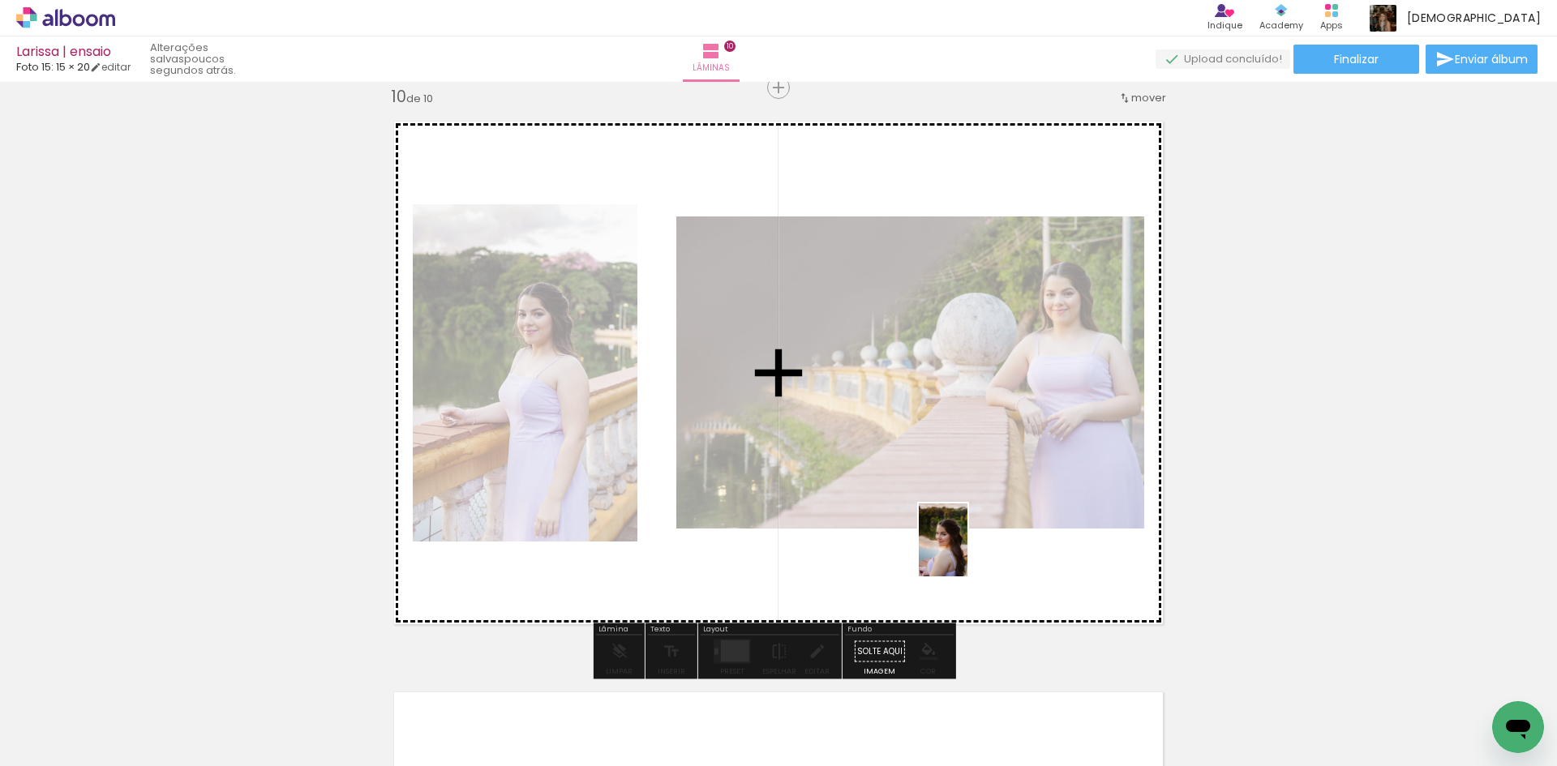
drag, startPoint x: 1320, startPoint y: 726, endPoint x: 968, endPoint y: 552, distance: 393.2
click at [968, 552] on quentale-workspace at bounding box center [778, 383] width 1557 height 766
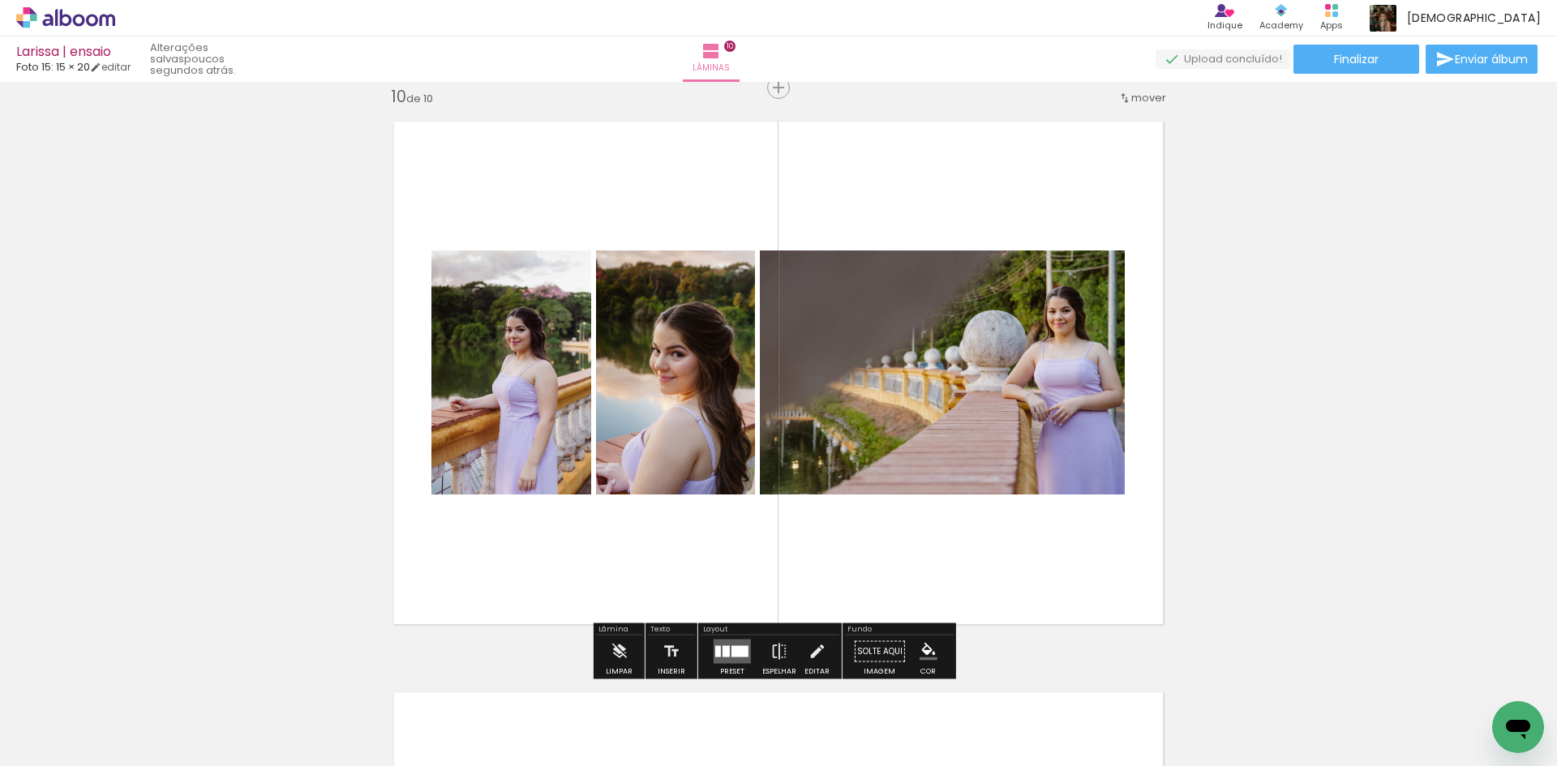
click at [716, 663] on quentale-layouter at bounding box center [732, 652] width 37 height 24
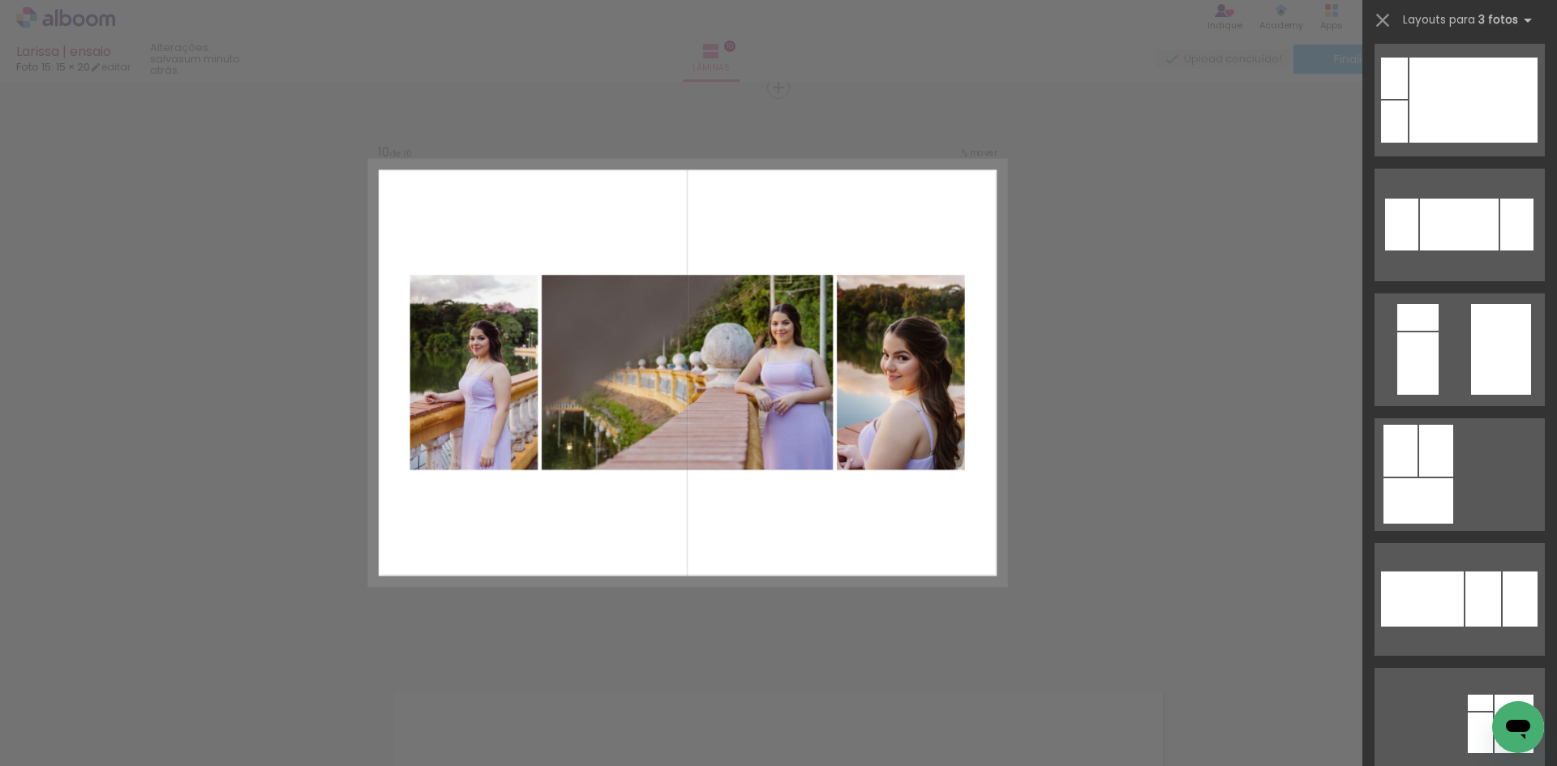
scroll to position [2028, 0]
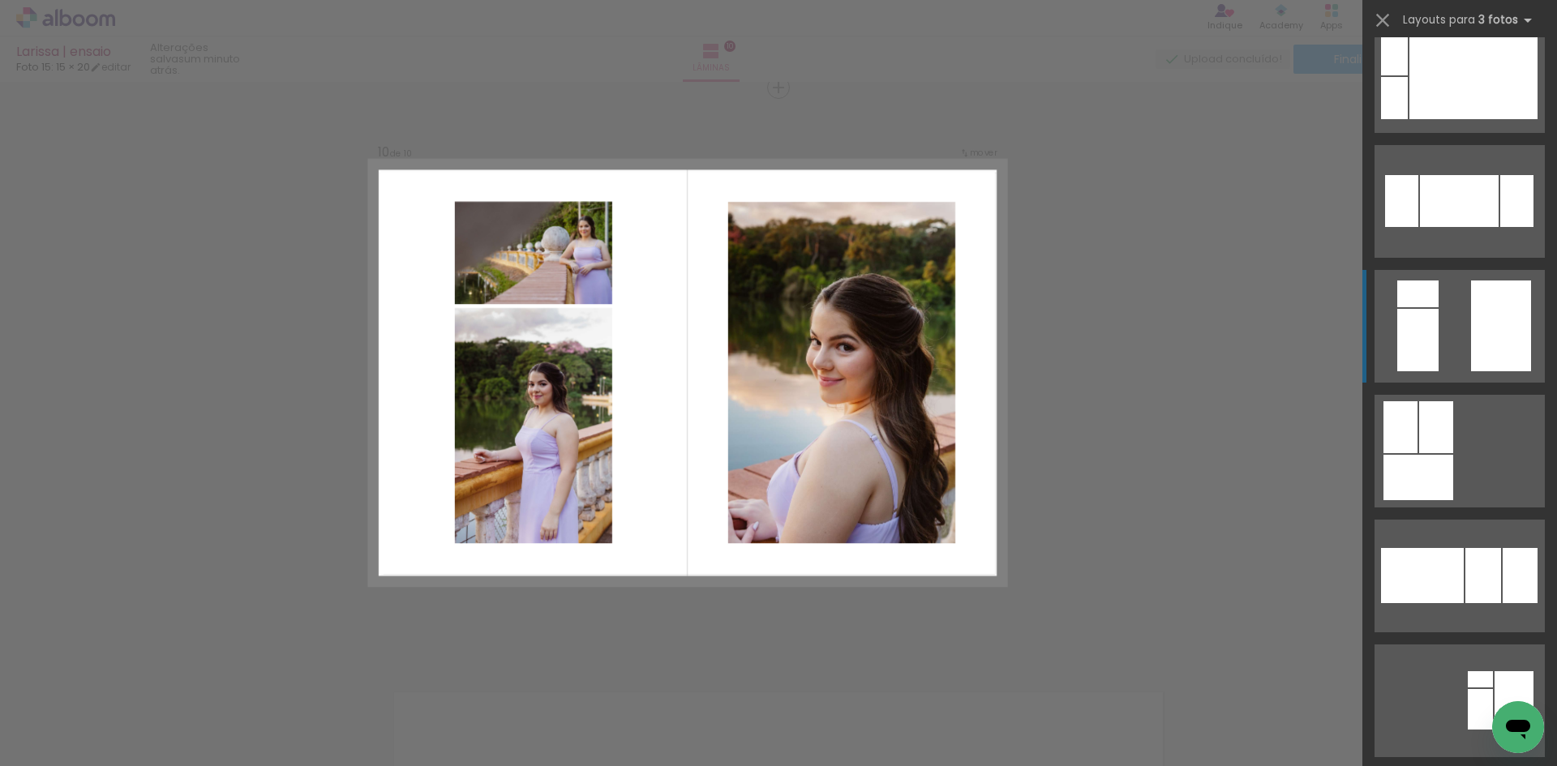
click at [1510, 343] on div at bounding box center [1501, 326] width 60 height 91
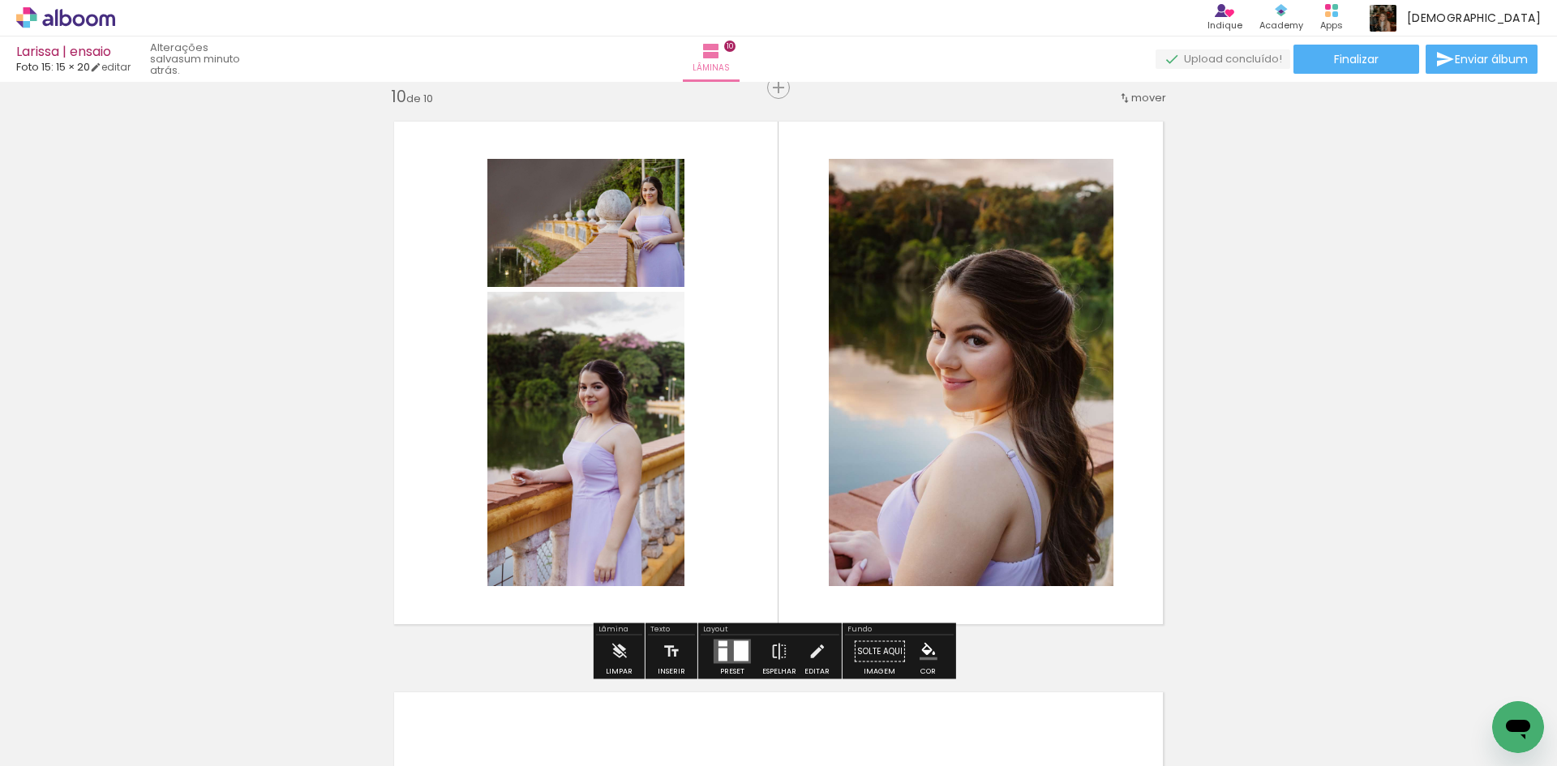
click at [925, 517] on quentale-photo at bounding box center [971, 372] width 285 height 427
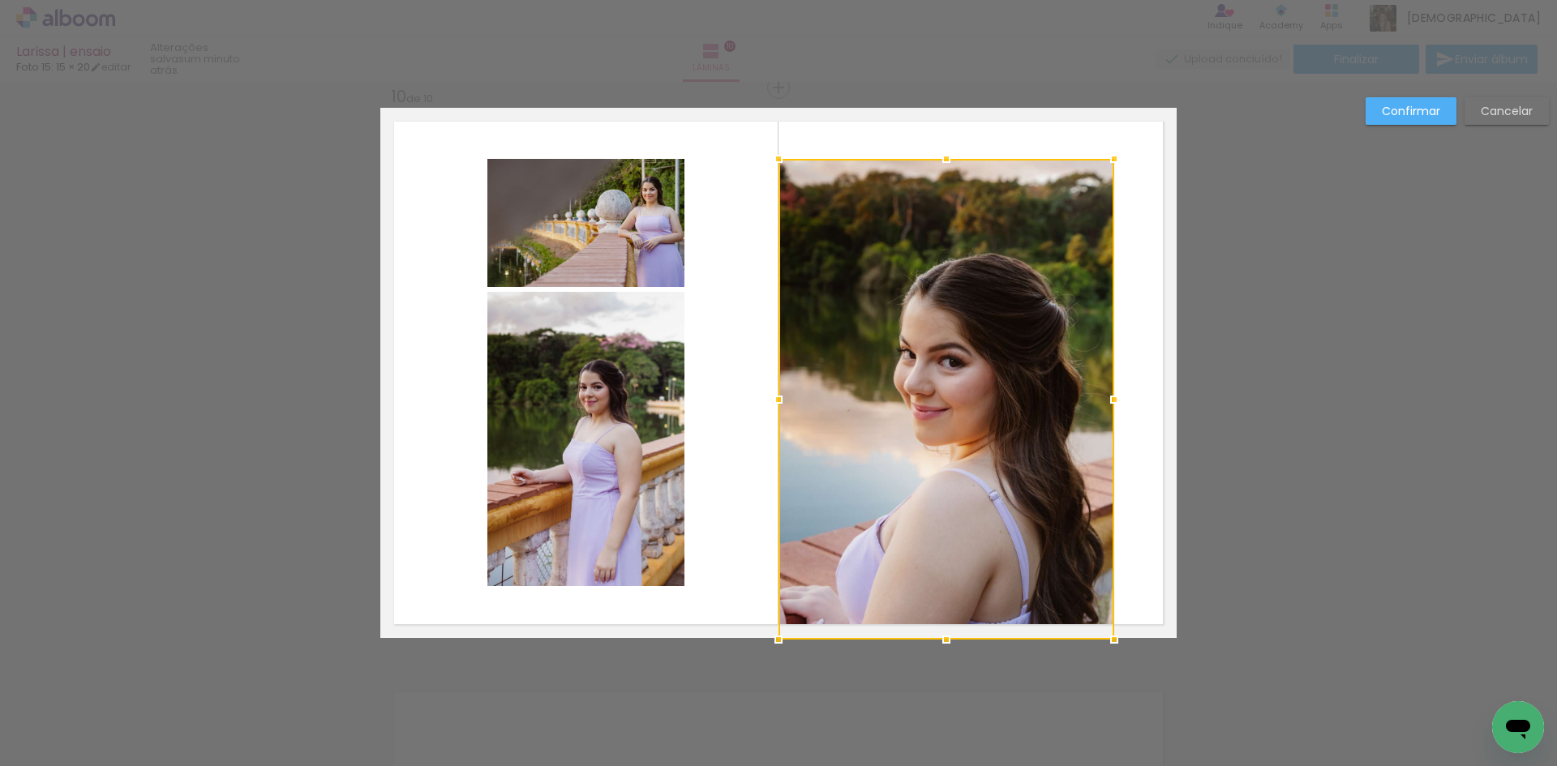
drag, startPoint x: 826, startPoint y: 585, endPoint x: 827, endPoint y: 642, distance: 56.8
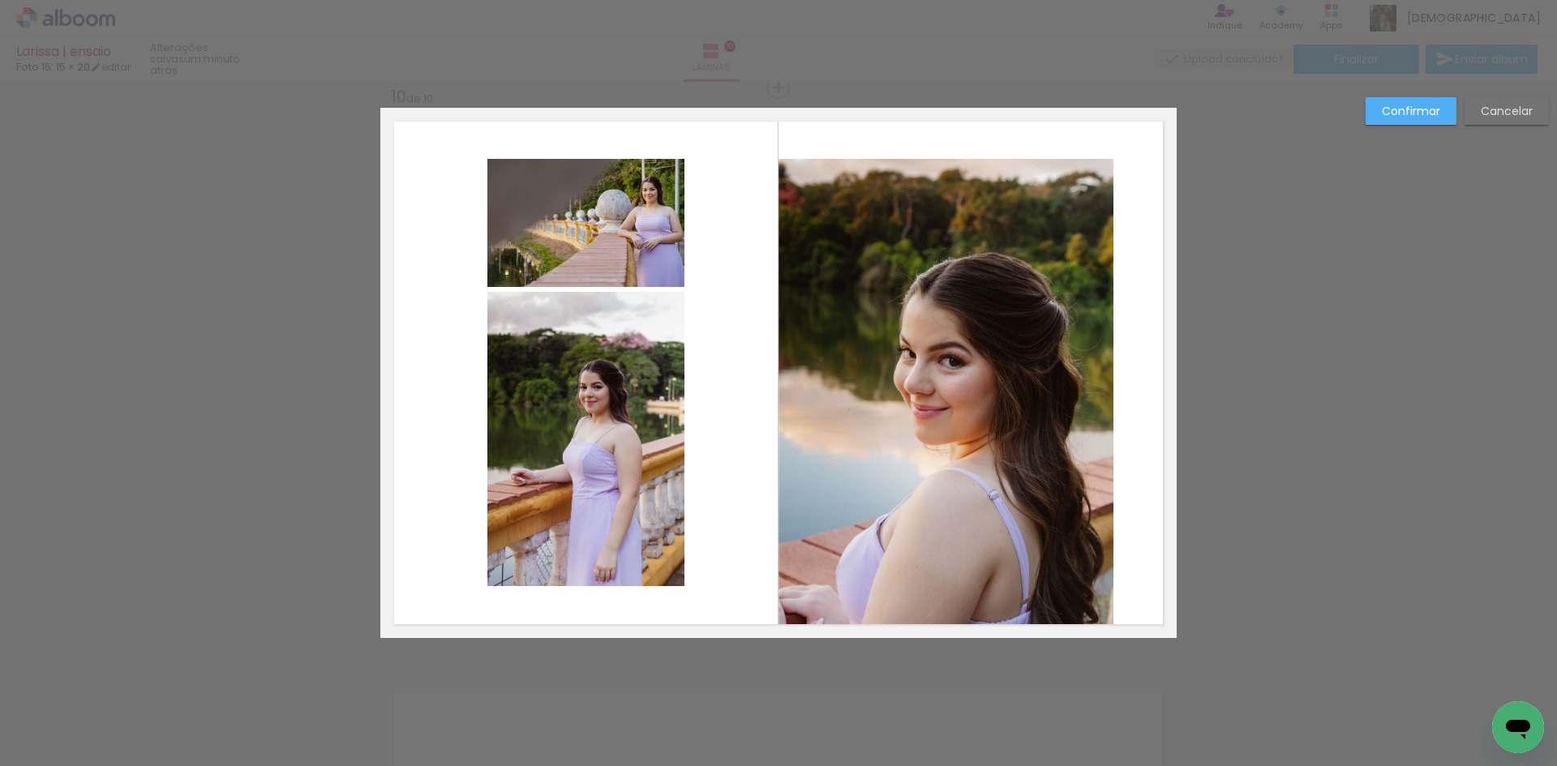
click at [1059, 525] on quentale-photo at bounding box center [947, 398] width 336 height 479
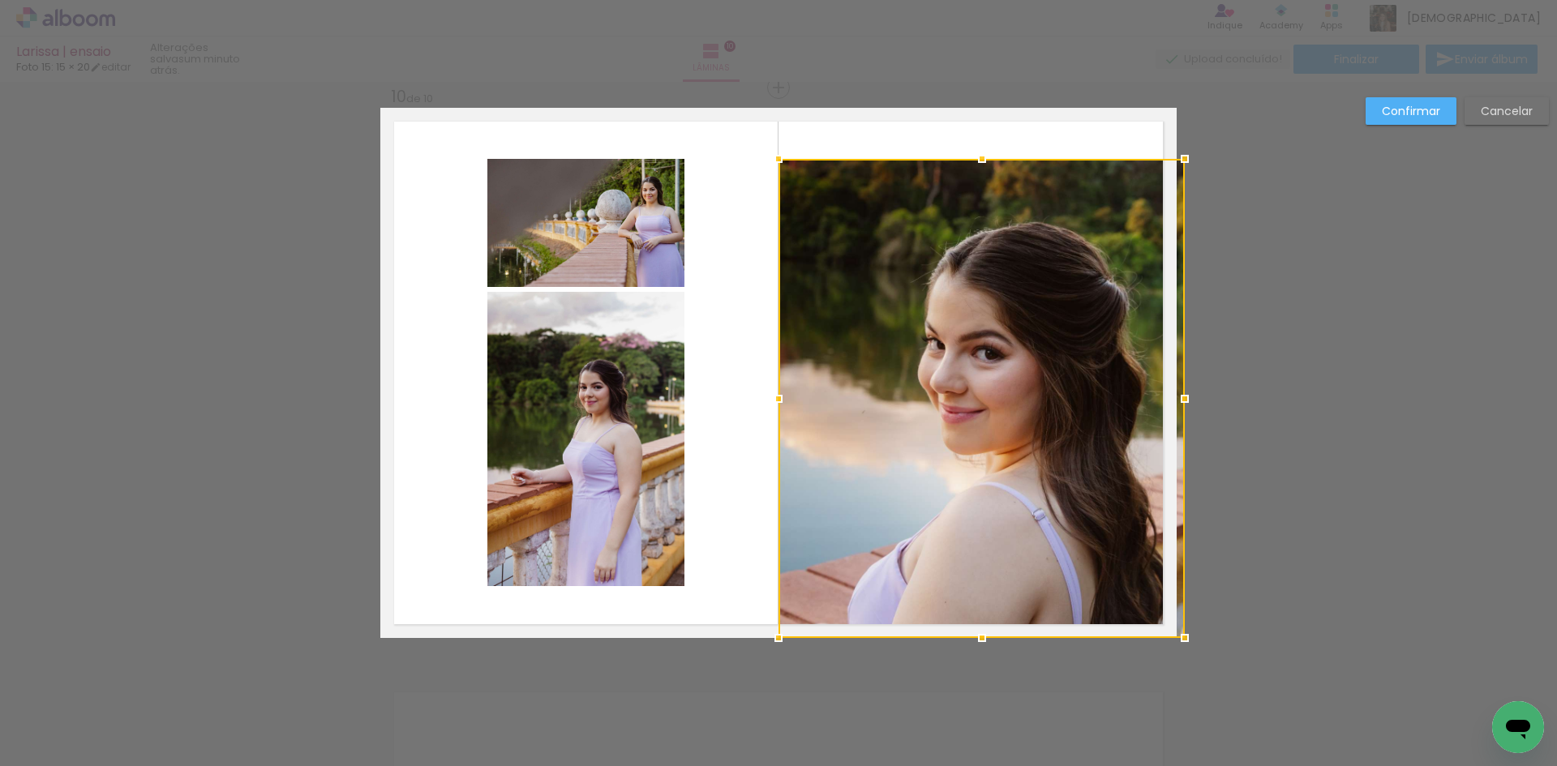
drag, startPoint x: 1100, startPoint y: 398, endPoint x: 1312, endPoint y: 373, distance: 214.0
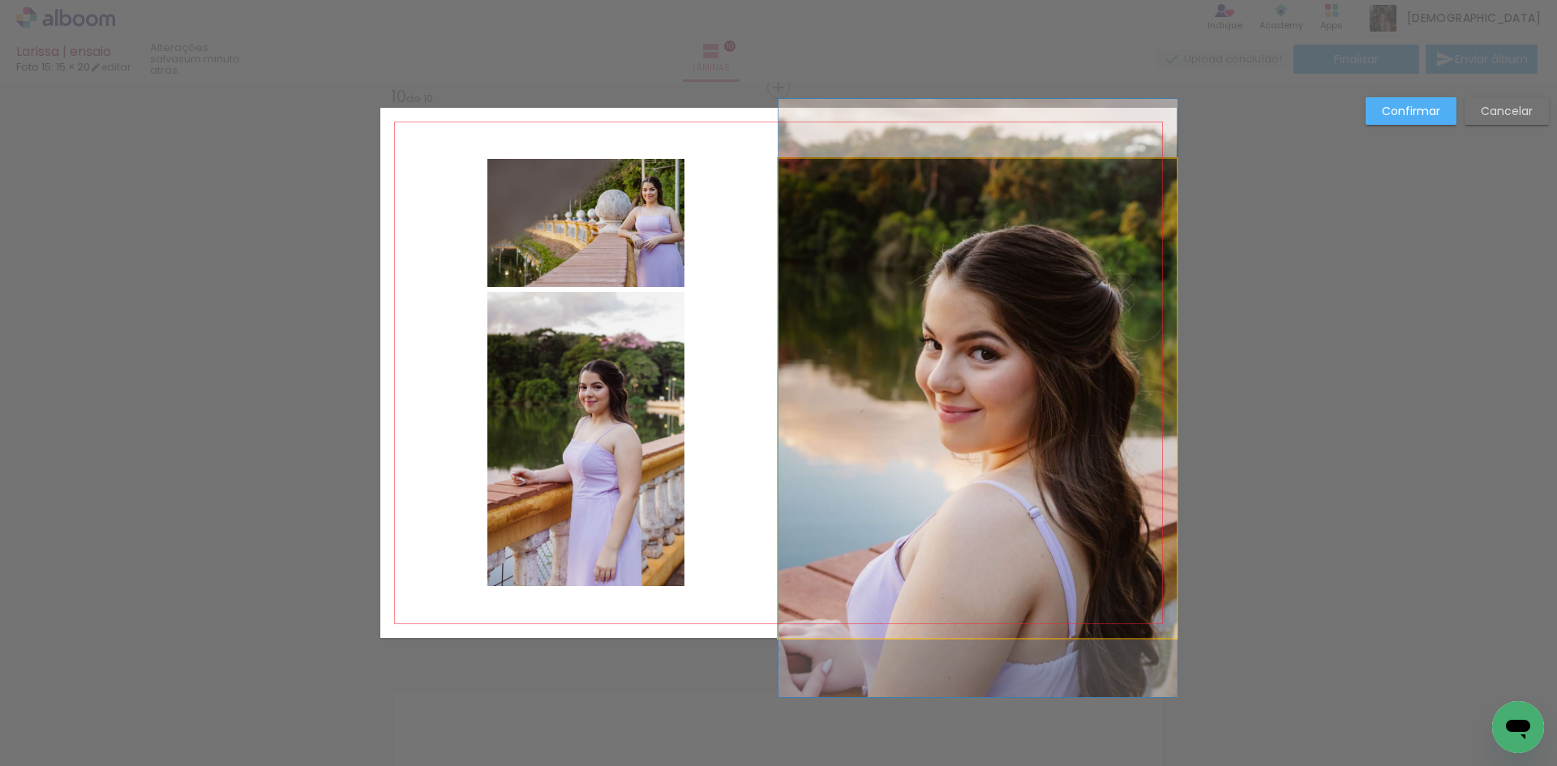
click at [1056, 431] on quentale-photo at bounding box center [978, 398] width 399 height 479
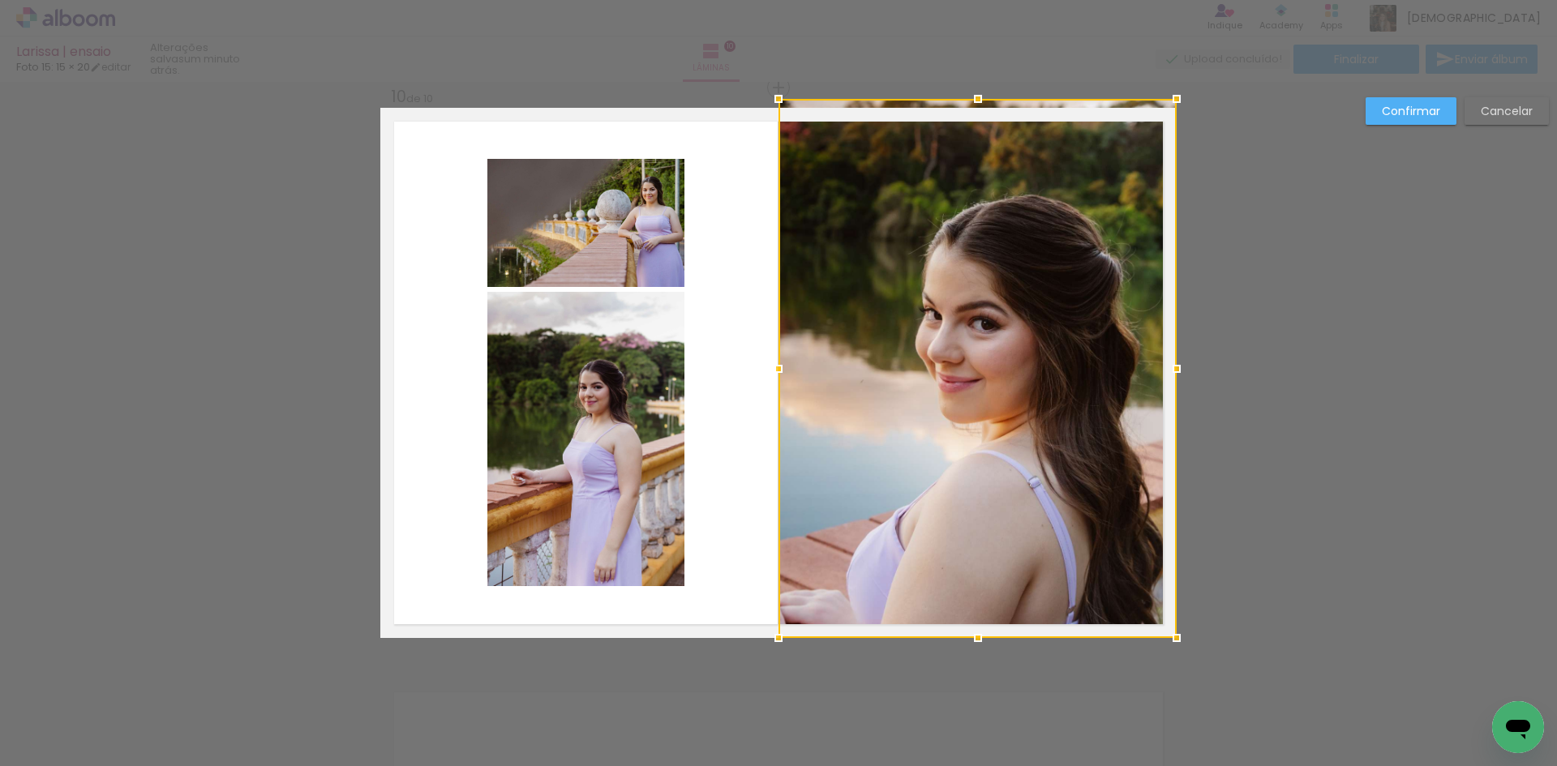
drag, startPoint x: 978, startPoint y: 168, endPoint x: 986, endPoint y: 67, distance: 101.7
click at [0, 0] on div "[PERSON_NAME] | ensaio Foto 15: 15 × 20 editar um minuto atrás. Lâminas 10 Fina…" at bounding box center [0, 0] width 0 height 0
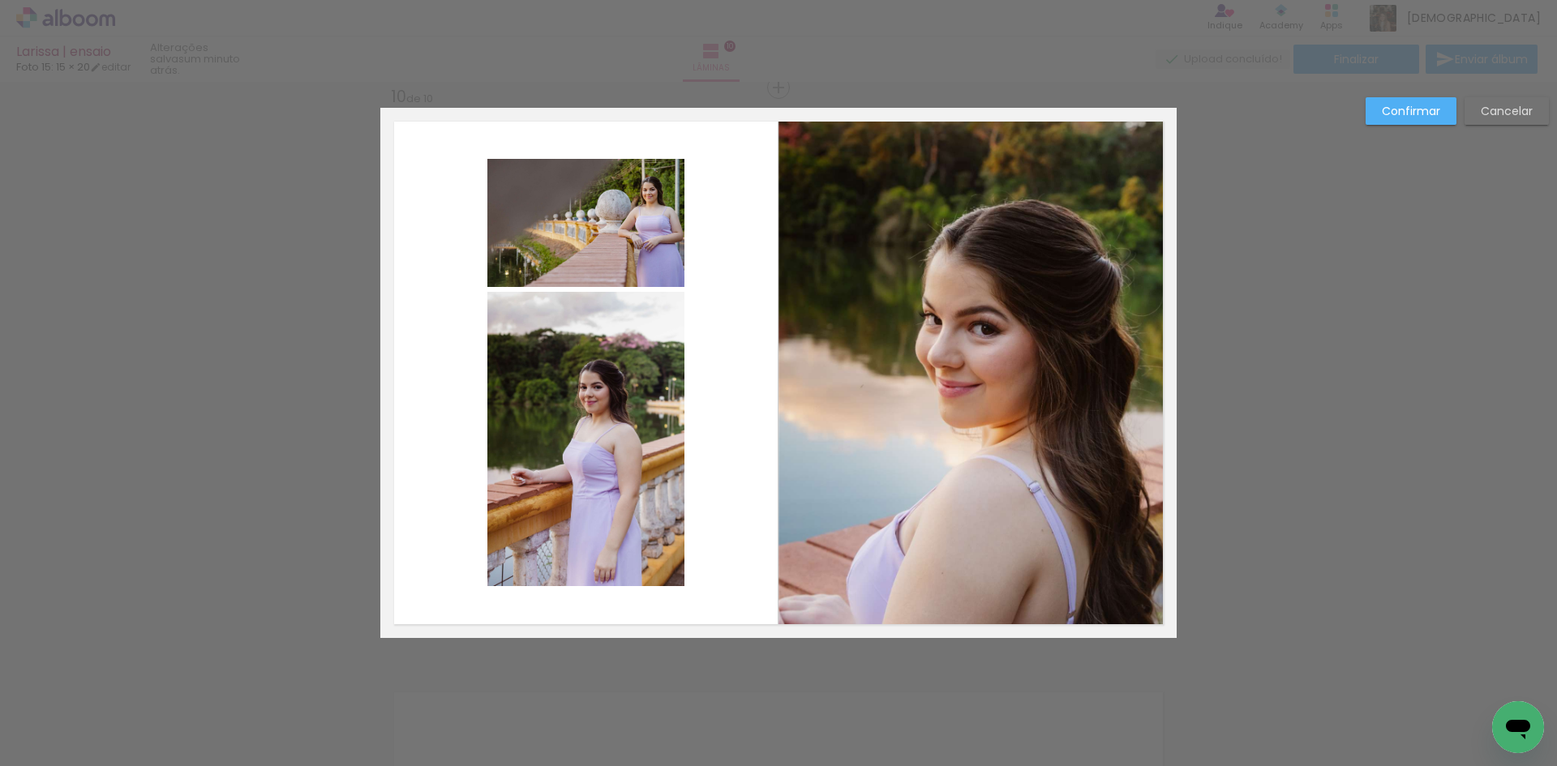
click at [0, 0] on slot "Confirmar" at bounding box center [0, 0] width 0 height 0
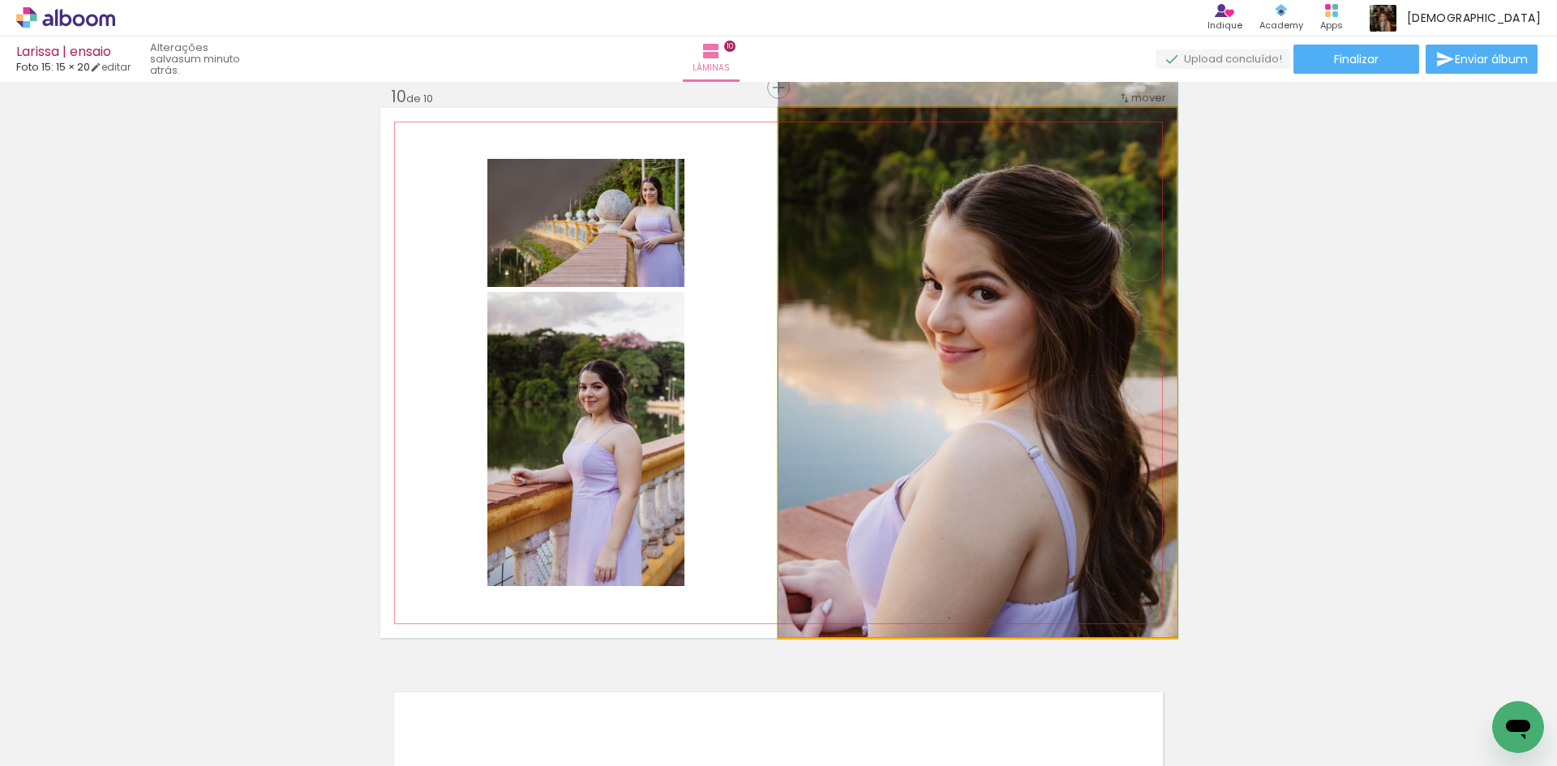
drag, startPoint x: 998, startPoint y: 543, endPoint x: 998, endPoint y: 505, distance: 38.1
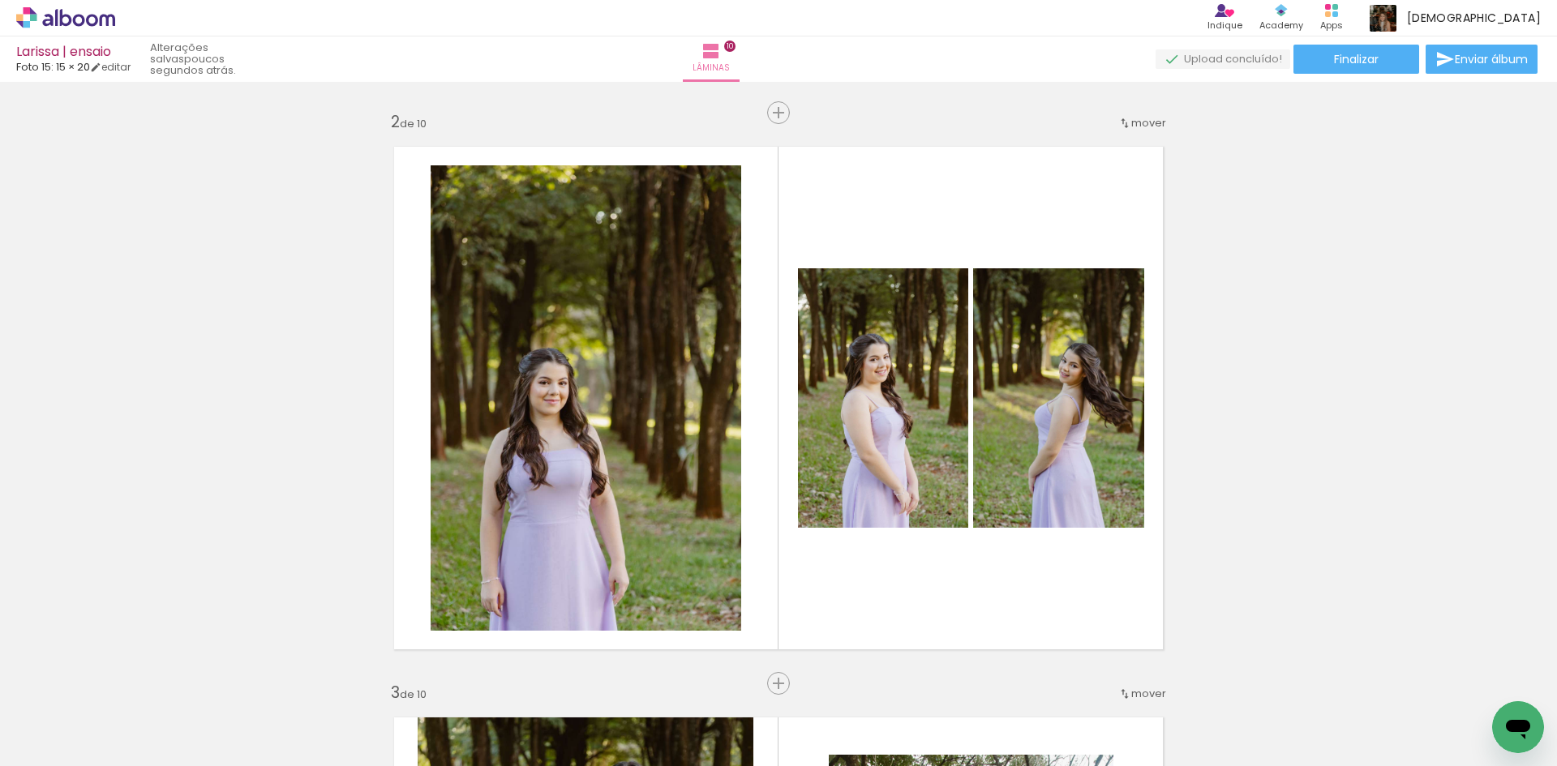
scroll to position [649, 0]
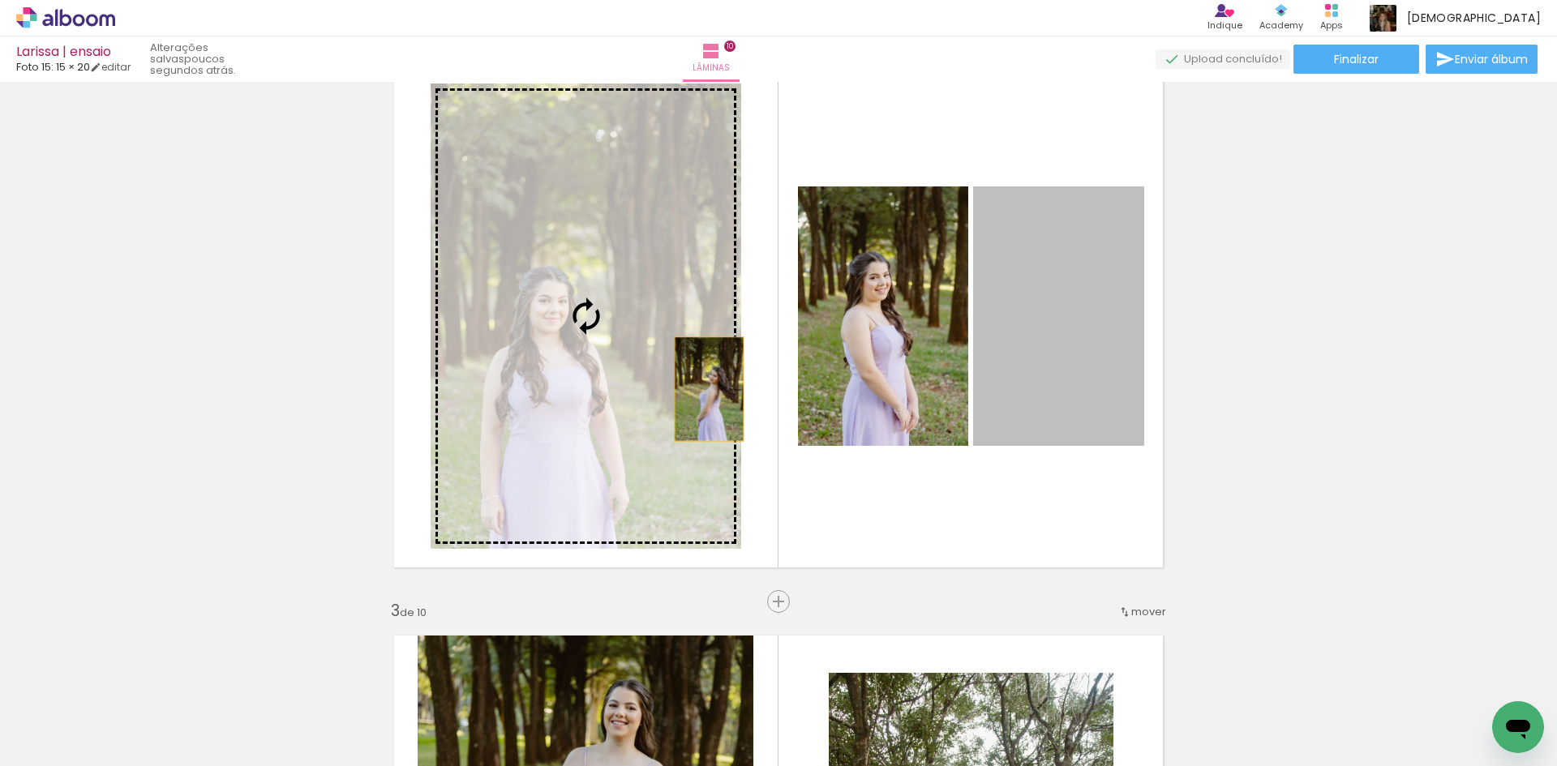
drag, startPoint x: 1092, startPoint y: 359, endPoint x: 697, endPoint y: 390, distance: 396.2
click at [0, 0] on slot at bounding box center [0, 0] width 0 height 0
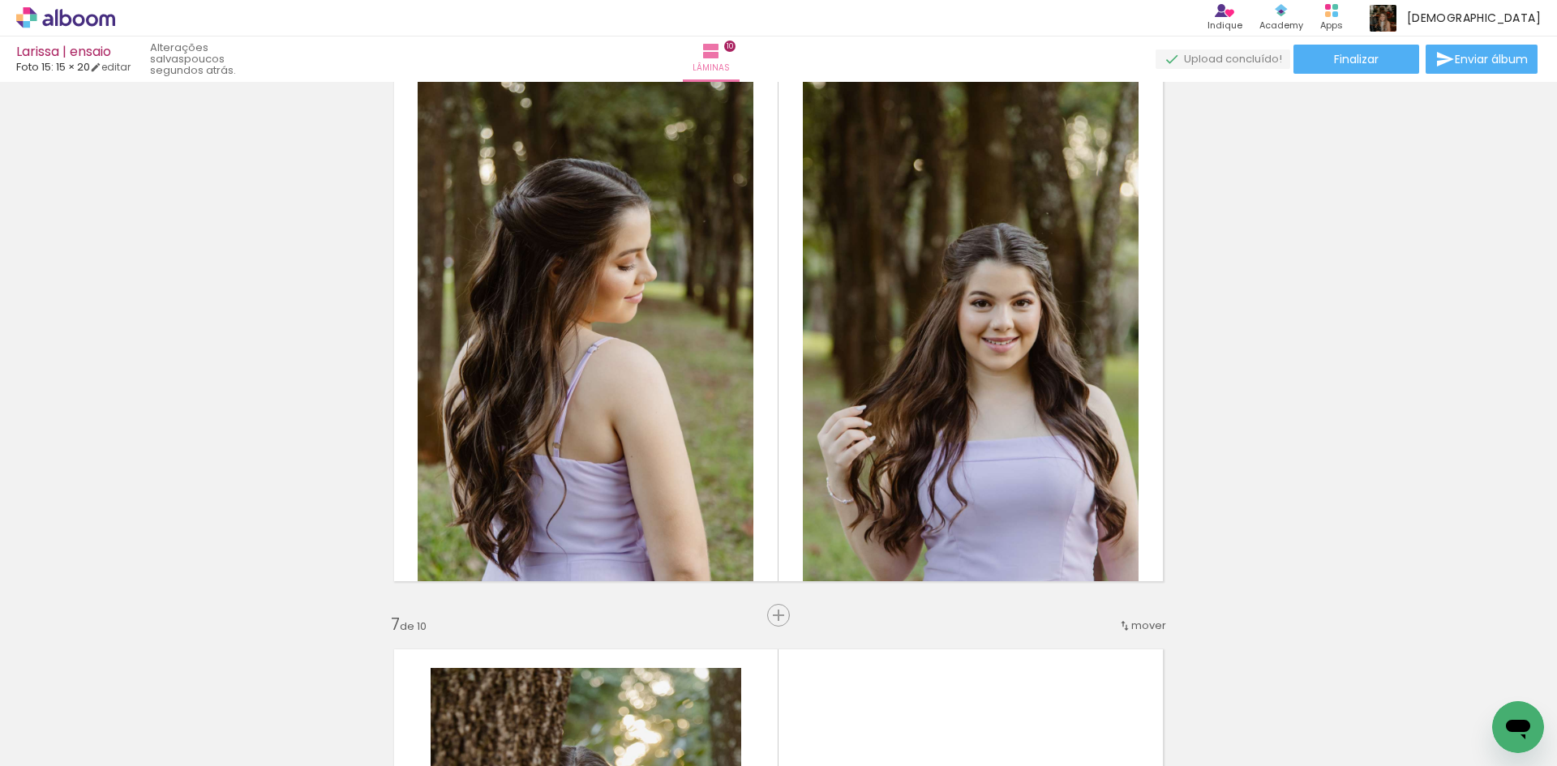
scroll to position [2920, 0]
click at [1356, 63] on span "Finalizar" at bounding box center [1356, 59] width 45 height 11
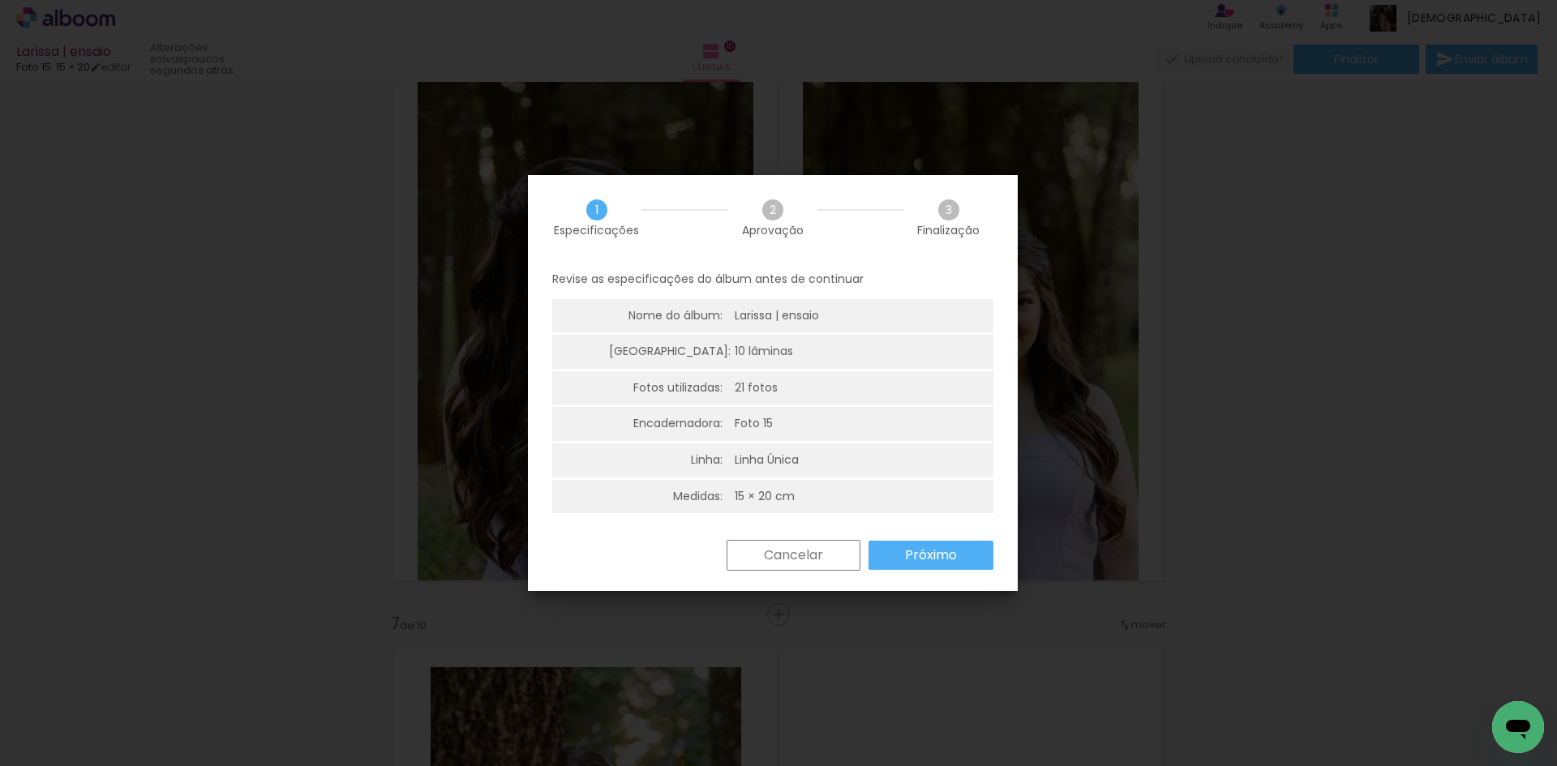
click at [0, 0] on slot "Próximo" at bounding box center [0, 0] width 0 height 0
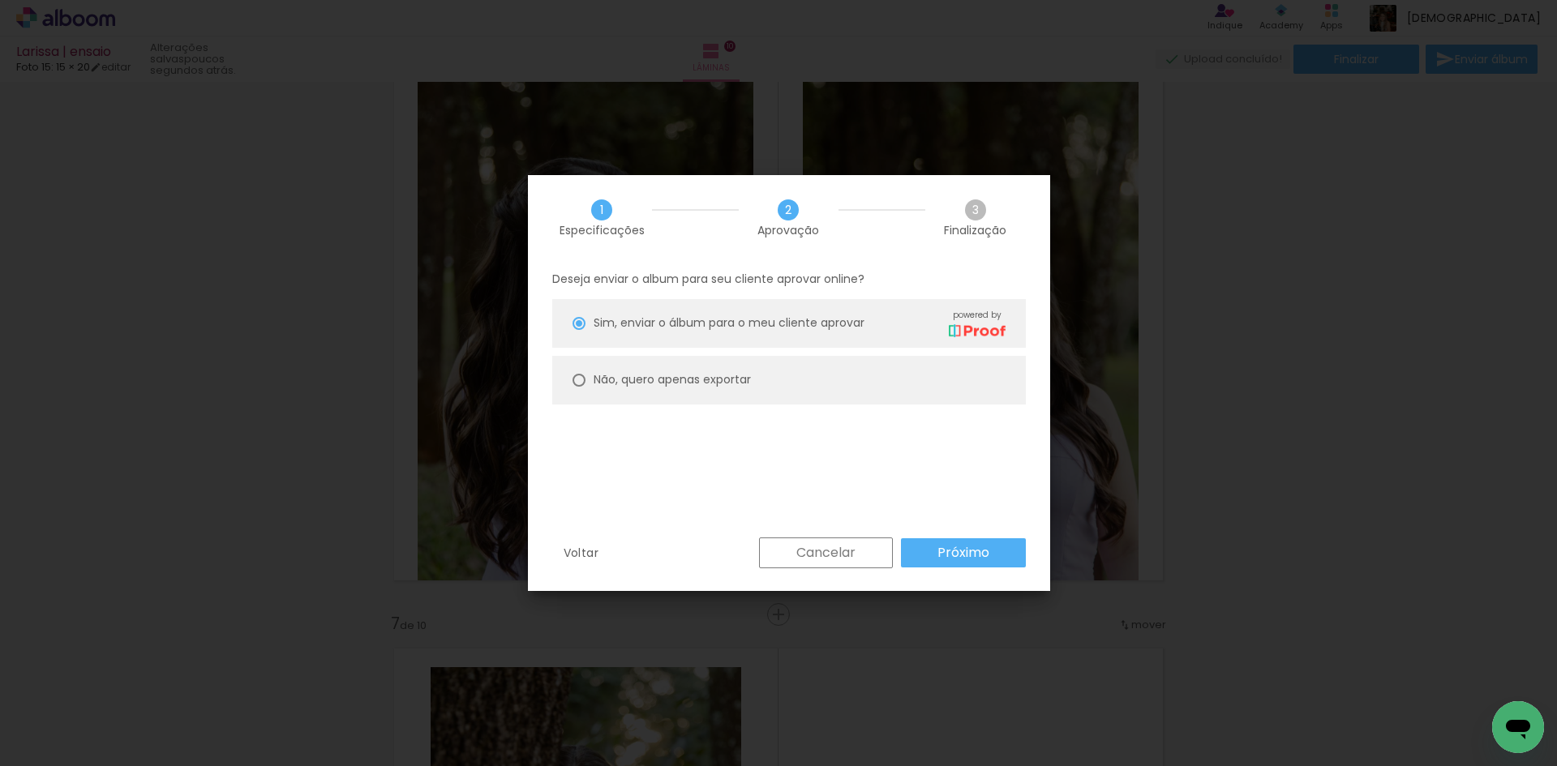
click at [638, 388] on div "Não, quero apenas exportar" at bounding box center [672, 379] width 157 height 17
type paper-radio-button "on"
click at [934, 543] on paper-button "Próximo" at bounding box center [963, 553] width 125 height 29
type input "Alta, 300 DPI"
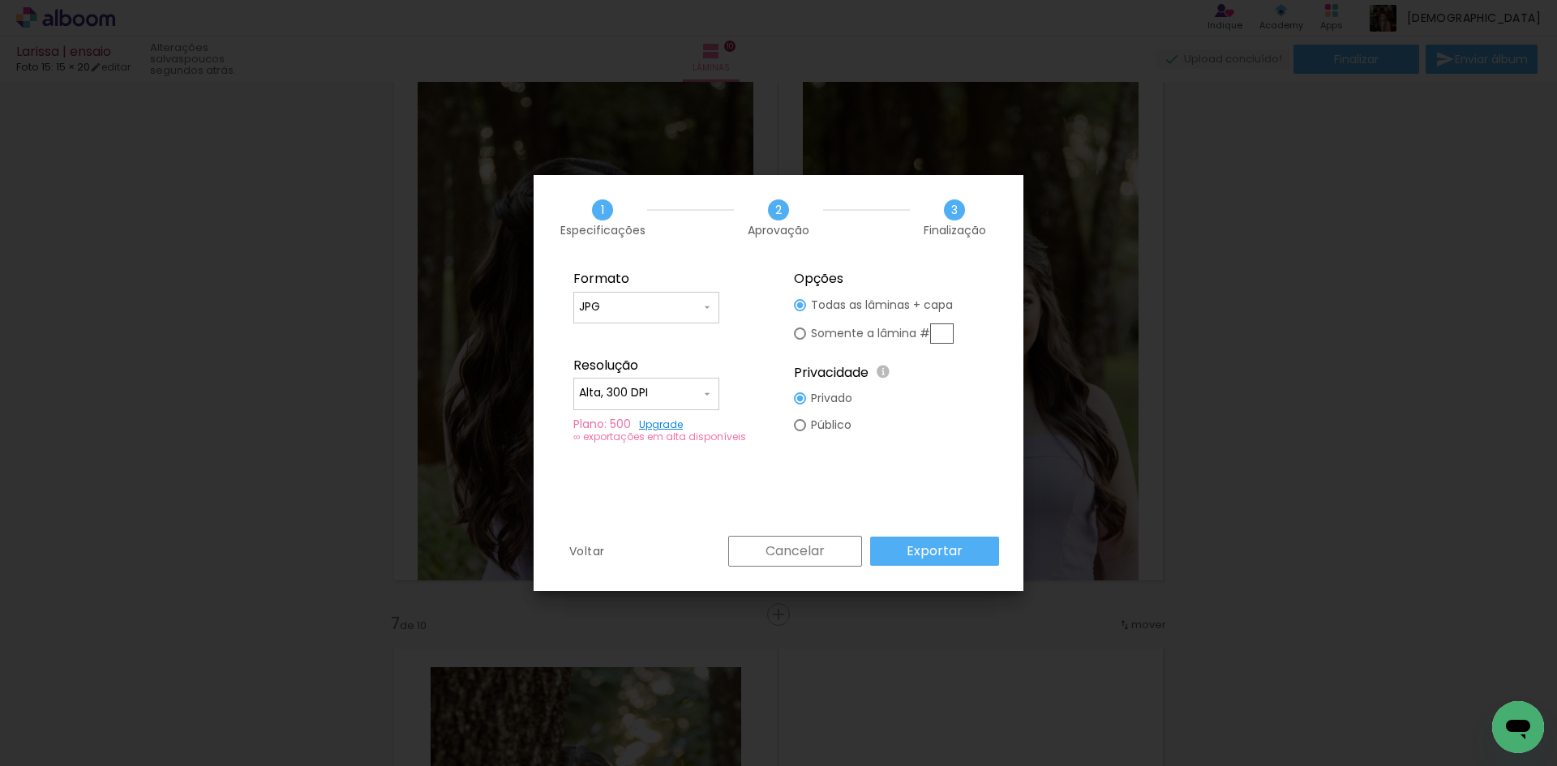
click at [0, 0] on slot "Exportar" at bounding box center [0, 0] width 0 height 0
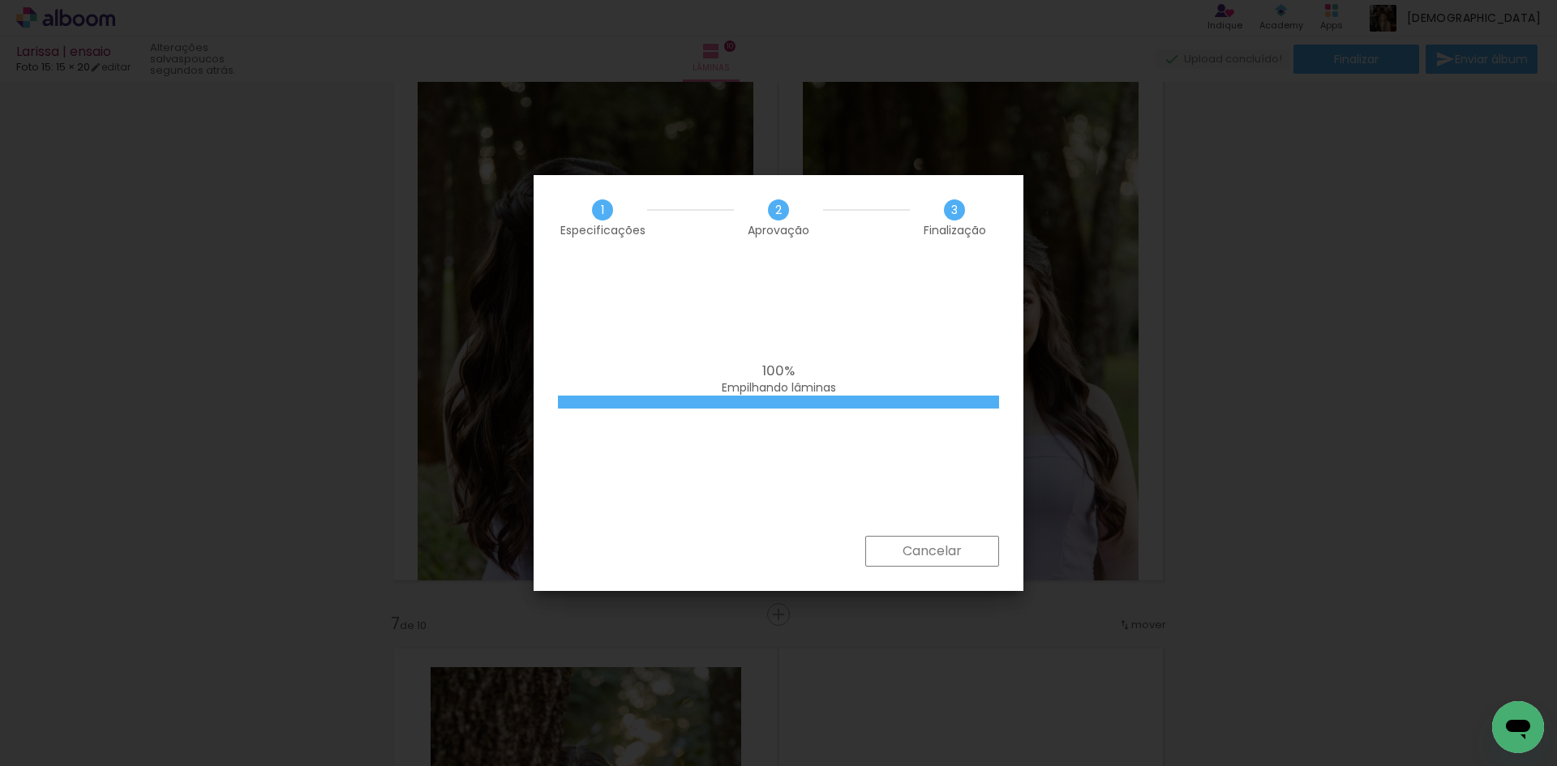
scroll to position [0, 488]
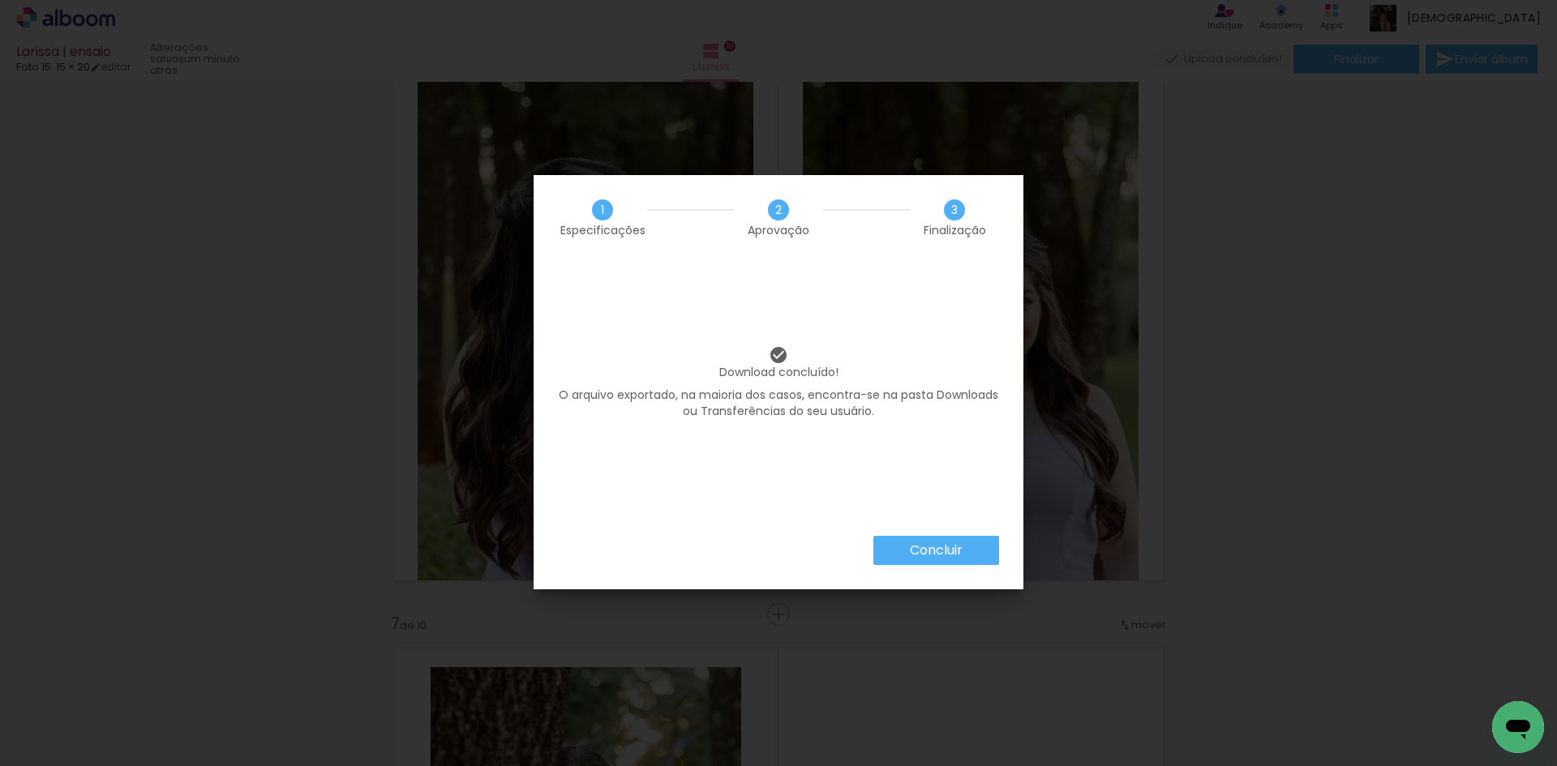
click at [0, 0] on slot "Concluir" at bounding box center [0, 0] width 0 height 0
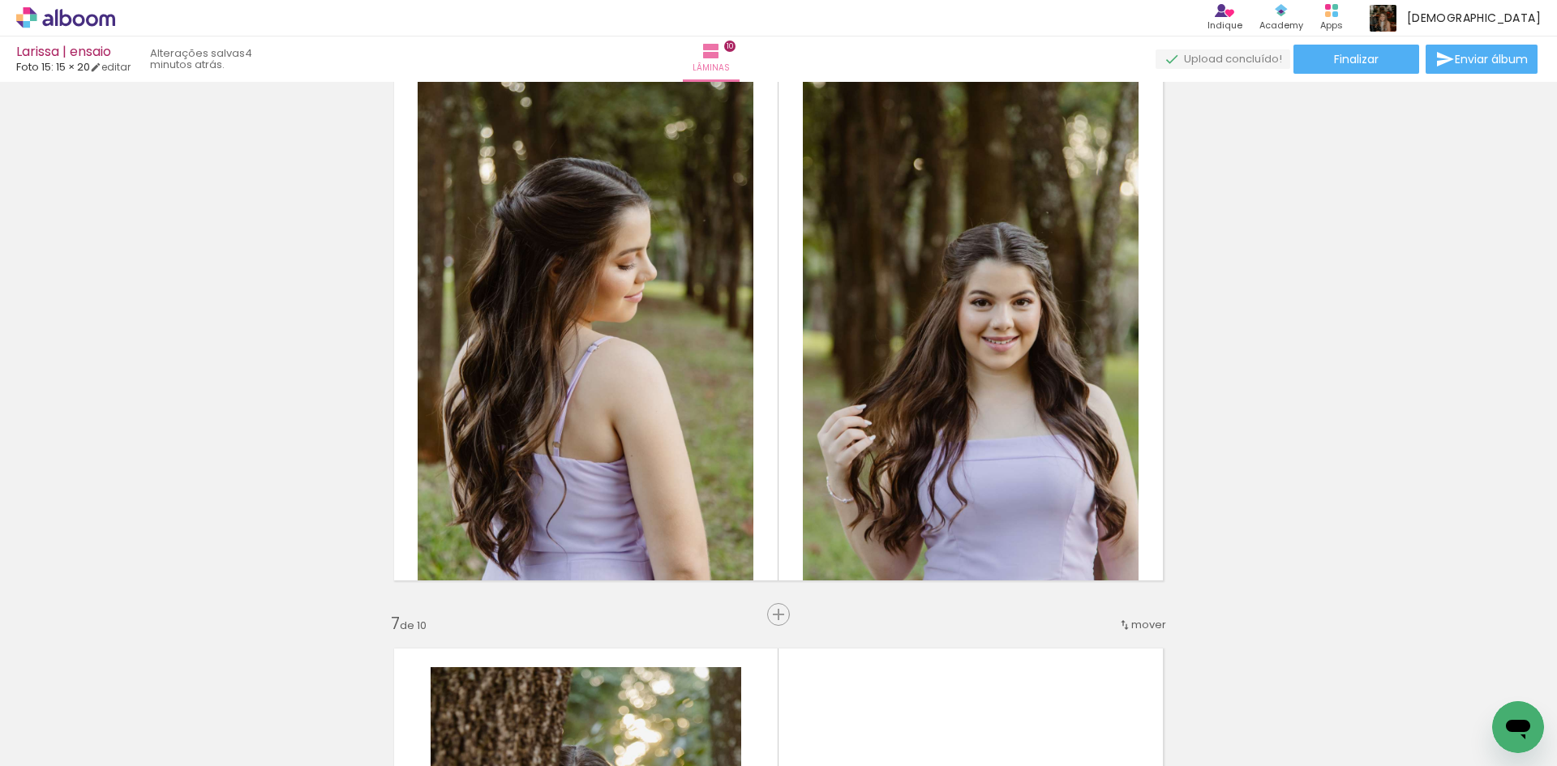
click at [56, 19] on icon at bounding box center [56, 17] width 2 height 17
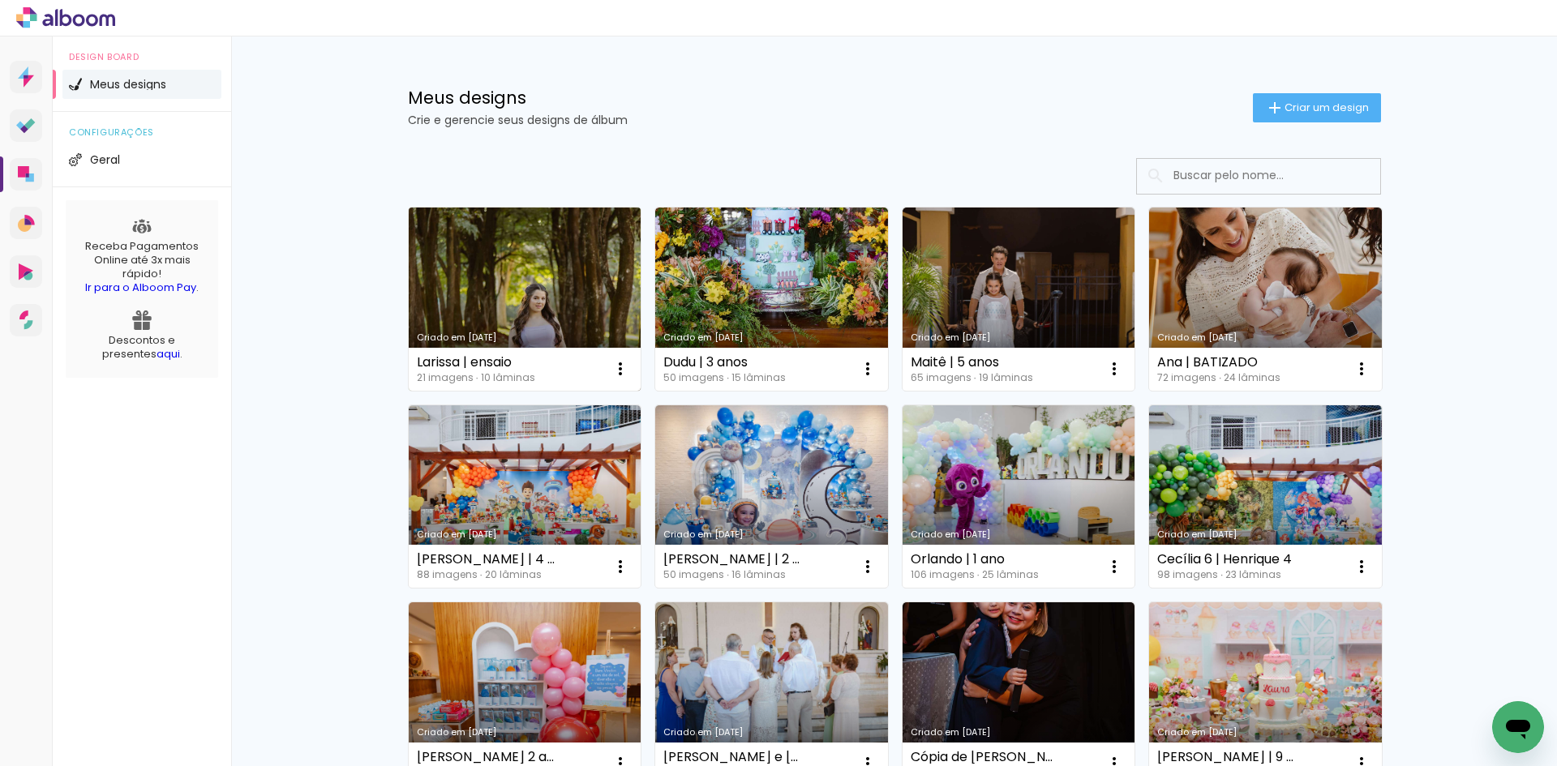
click at [559, 289] on link "Criado em 24/09/25" at bounding box center [525, 299] width 233 height 183
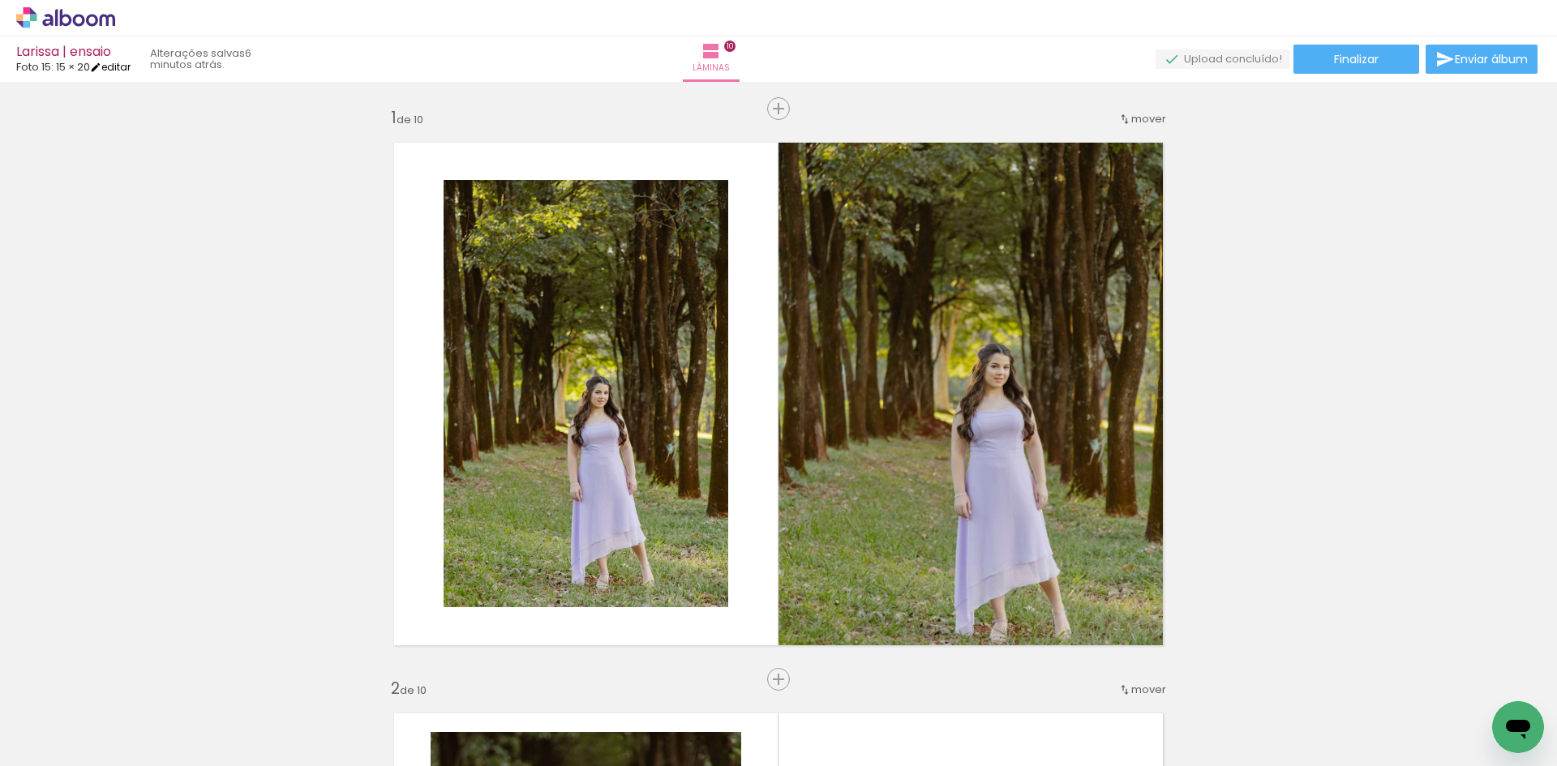
click at [125, 71] on link "editar" at bounding box center [110, 67] width 41 height 14
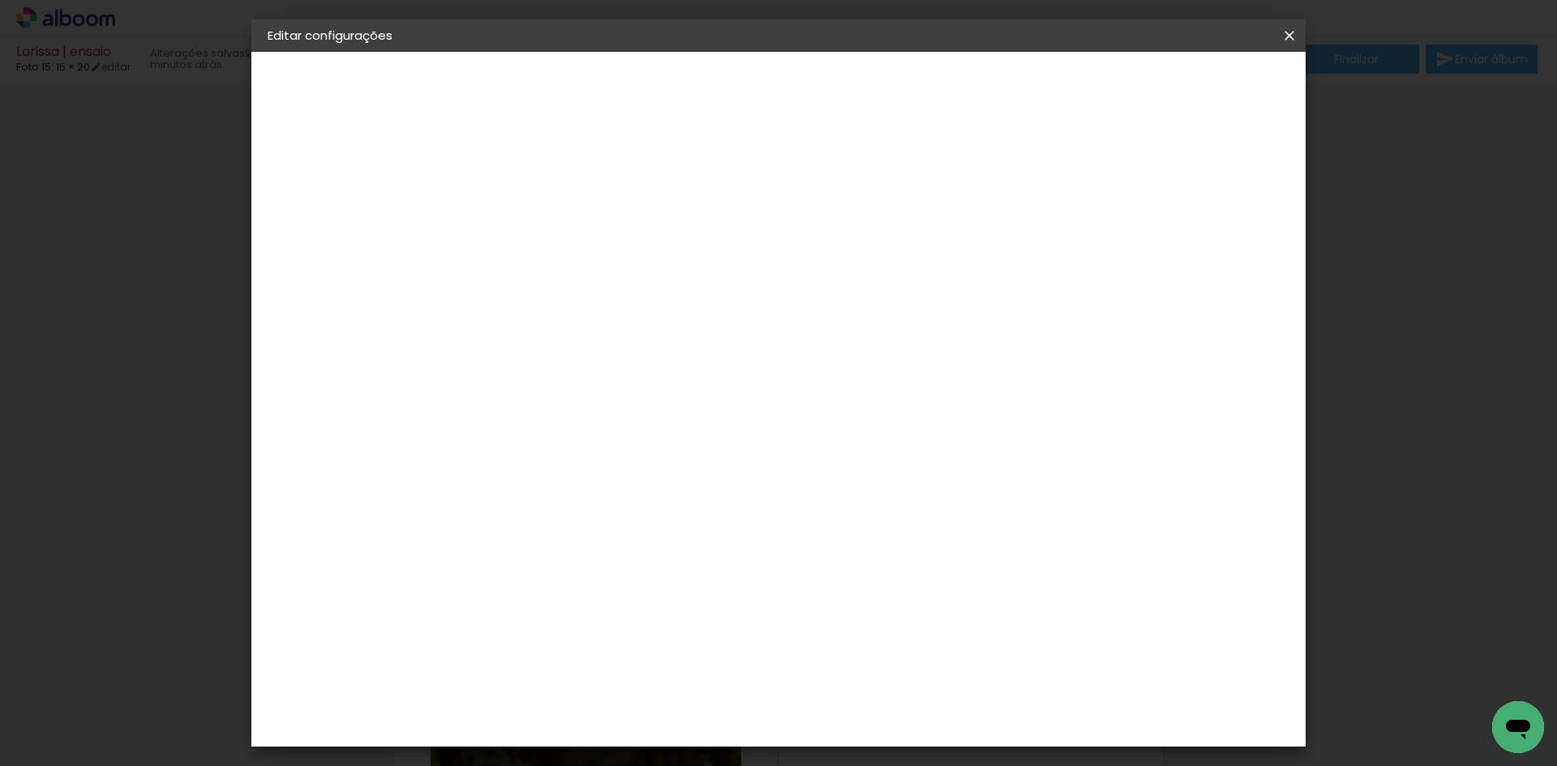
drag, startPoint x: 1294, startPoint y: 30, endPoint x: 839, endPoint y: 80, distance: 457.8
click at [1294, 30] on iron-icon at bounding box center [1289, 36] width 19 height 16
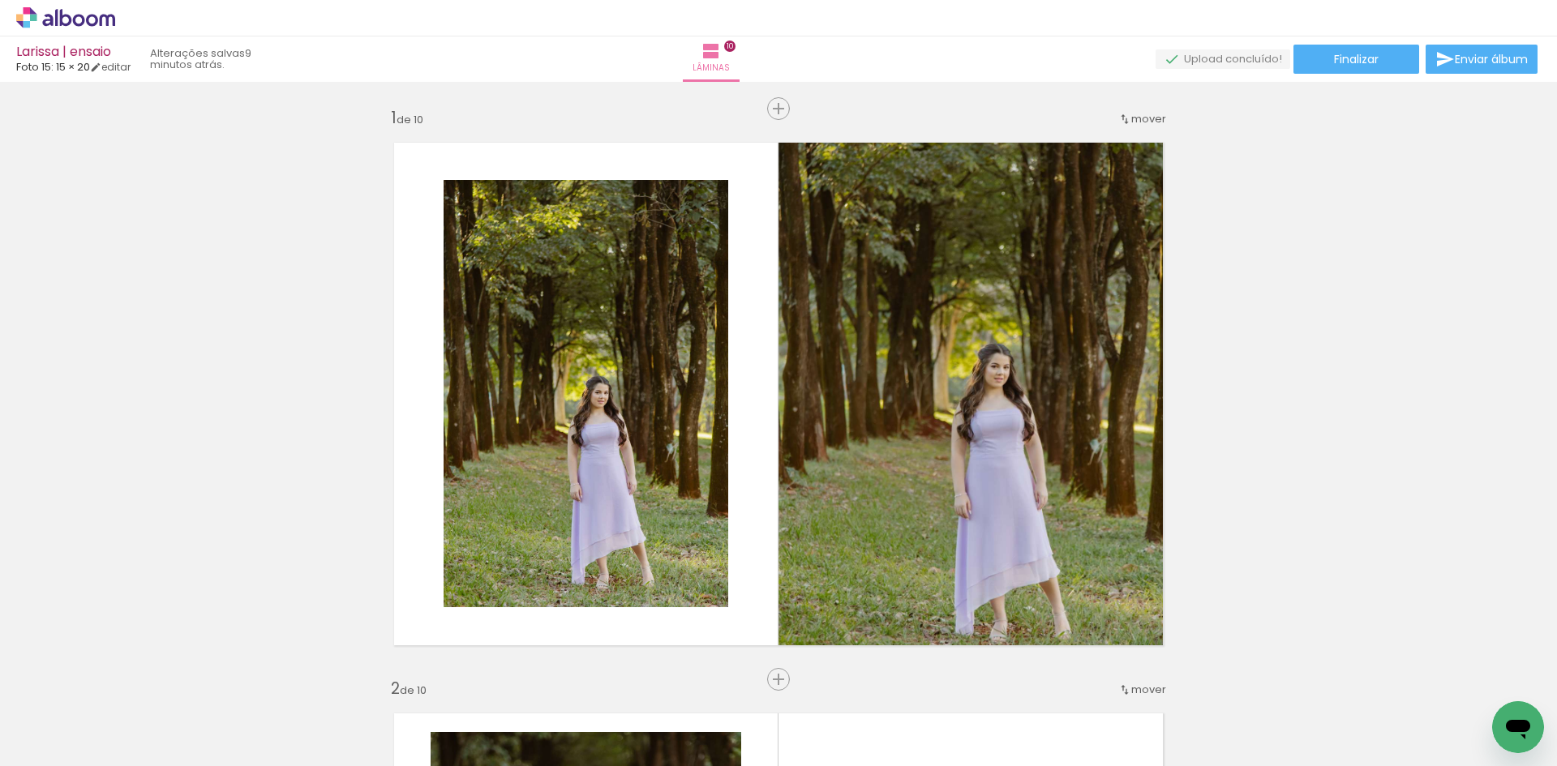
click at [61, 16] on icon at bounding box center [66, 17] width 12 height 17
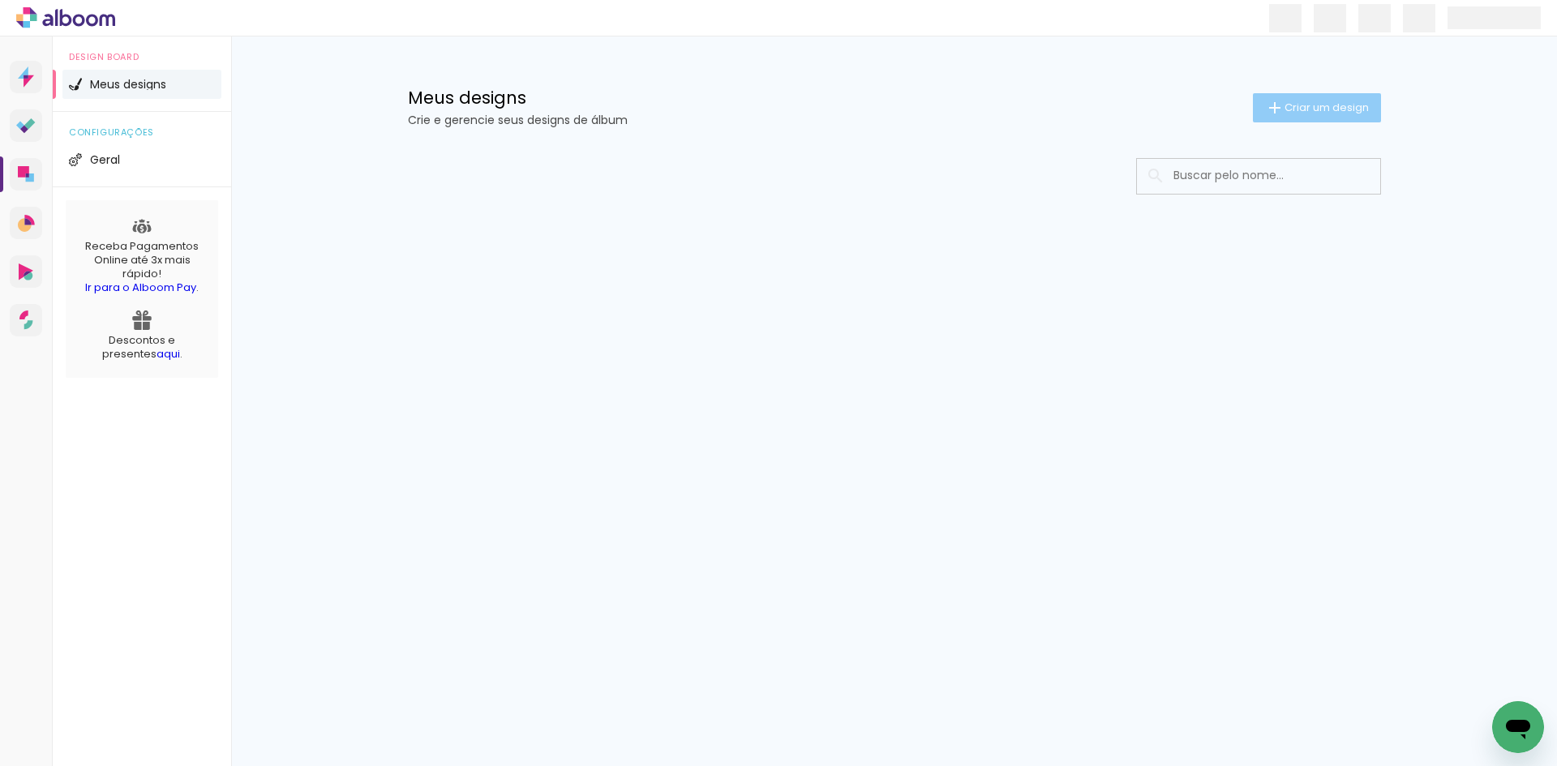
click at [1314, 97] on paper-button "Criar um design" at bounding box center [1317, 107] width 128 height 29
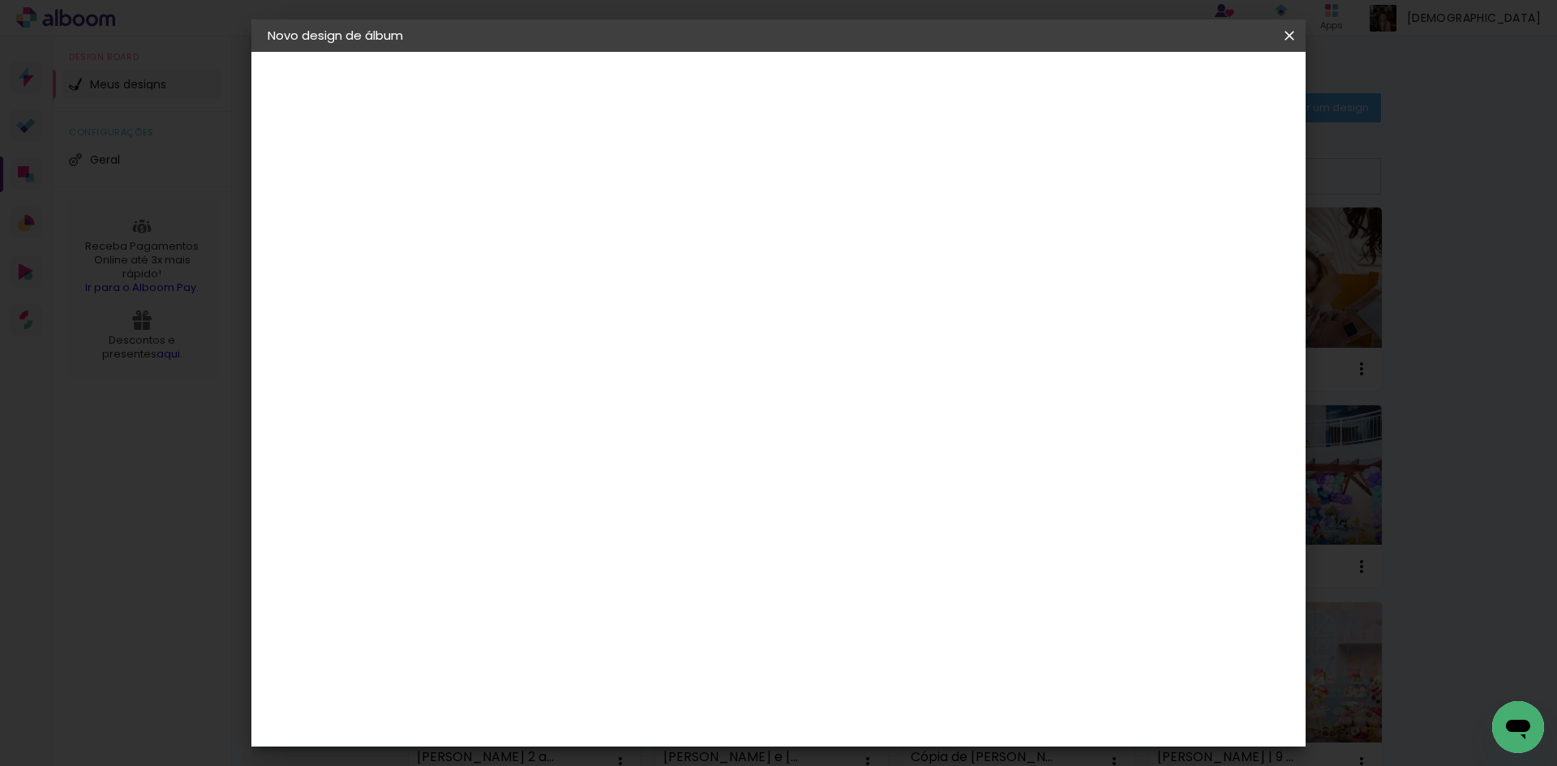
click at [533, 225] on input at bounding box center [533, 217] width 0 height 25
type input "Larissa | FESTA"
type paper-input "Larissa | FESTA"
click at [699, 96] on paper-button "Avançar" at bounding box center [659, 86] width 79 height 28
click at [647, 309] on input at bounding box center [574, 308] width 164 height 20
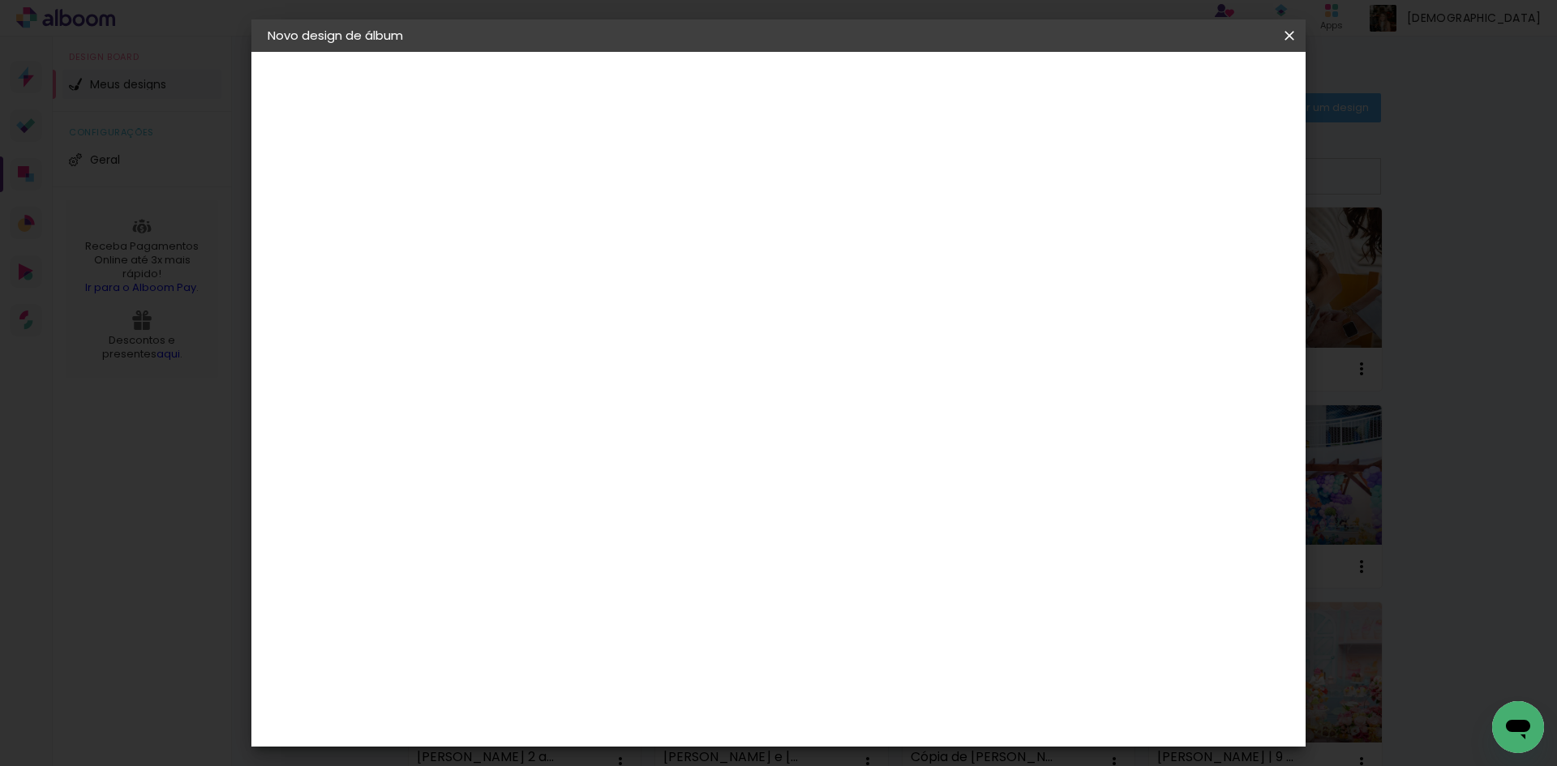
type input "FOTO"
type paper-input "FOTO"
click at [629, 357] on paper-item "Foto 15" at bounding box center [558, 370] width 143 height 42
click at [793, 76] on paper-button "Avançar" at bounding box center [753, 86] width 79 height 28
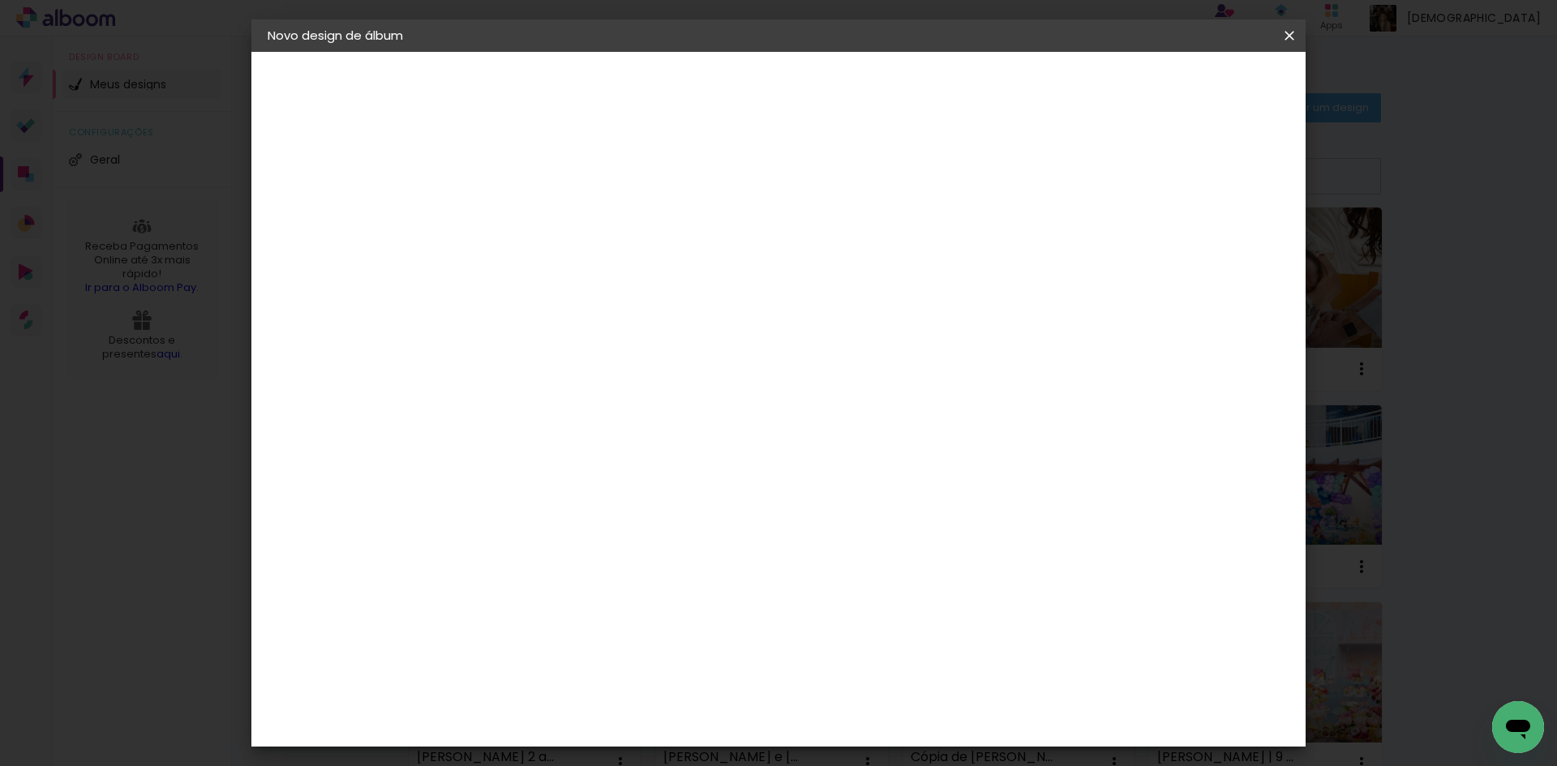
click at [0, 0] on slot "Avançar" at bounding box center [0, 0] width 0 height 0
click at [1188, 83] on span "Iniciar design" at bounding box center [1151, 85] width 74 height 11
